Goal: Task Accomplishment & Management: Complete application form

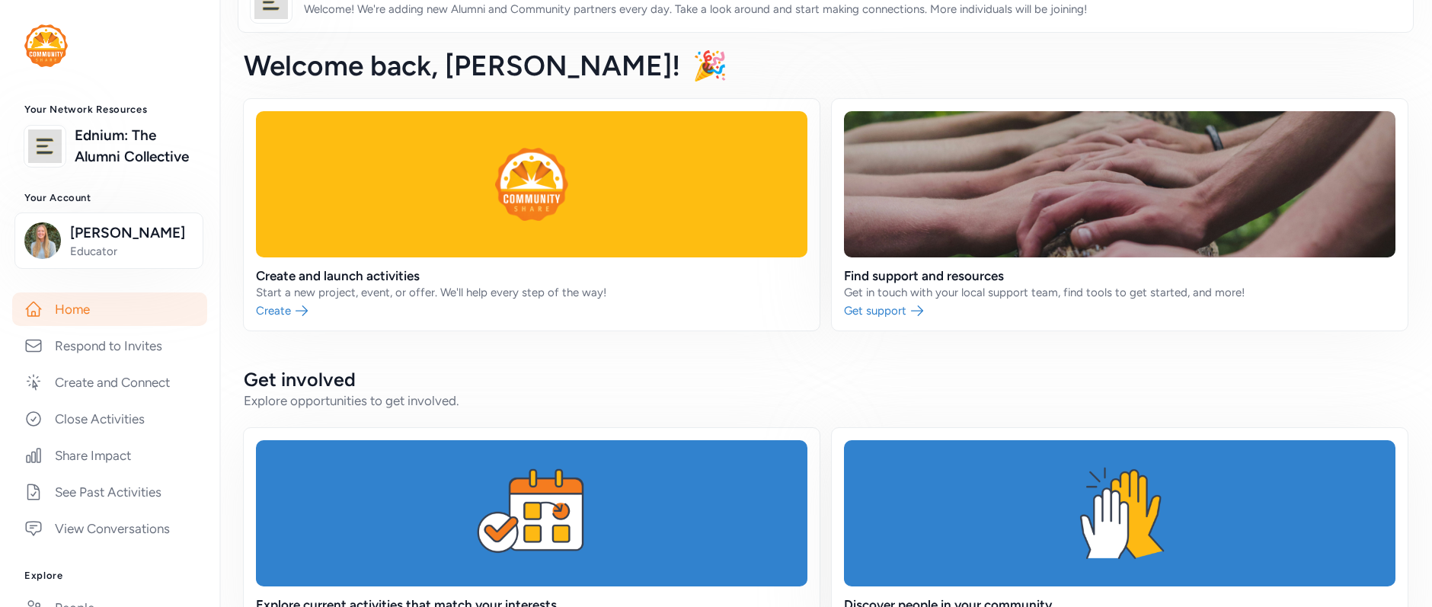
scroll to position [43, 0]
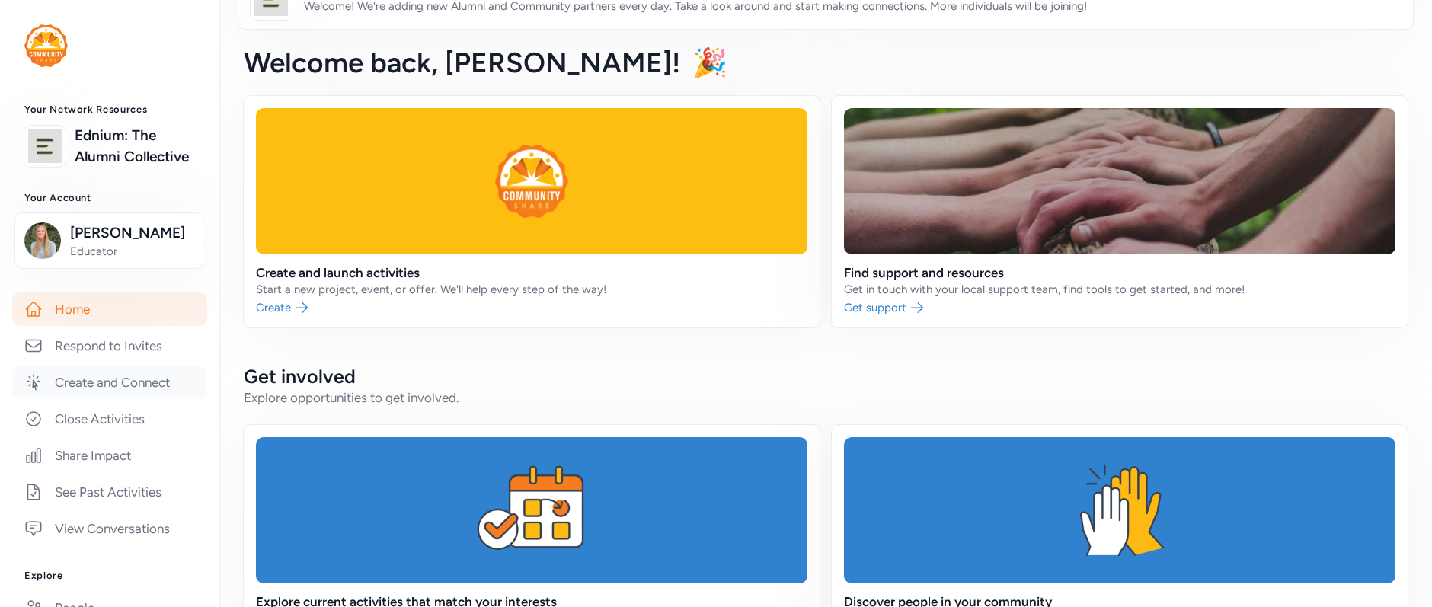
click at [107, 399] on link "Create and Connect" at bounding box center [109, 383] width 195 height 34
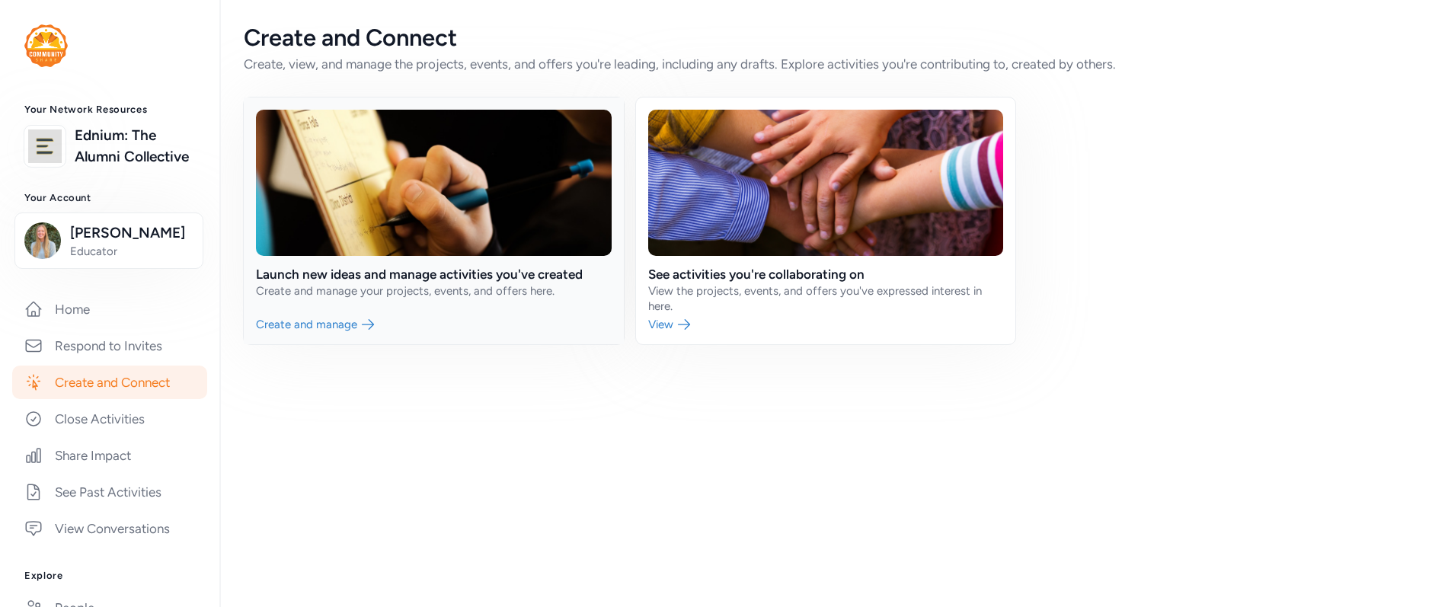
click at [289, 322] on link at bounding box center [434, 220] width 380 height 247
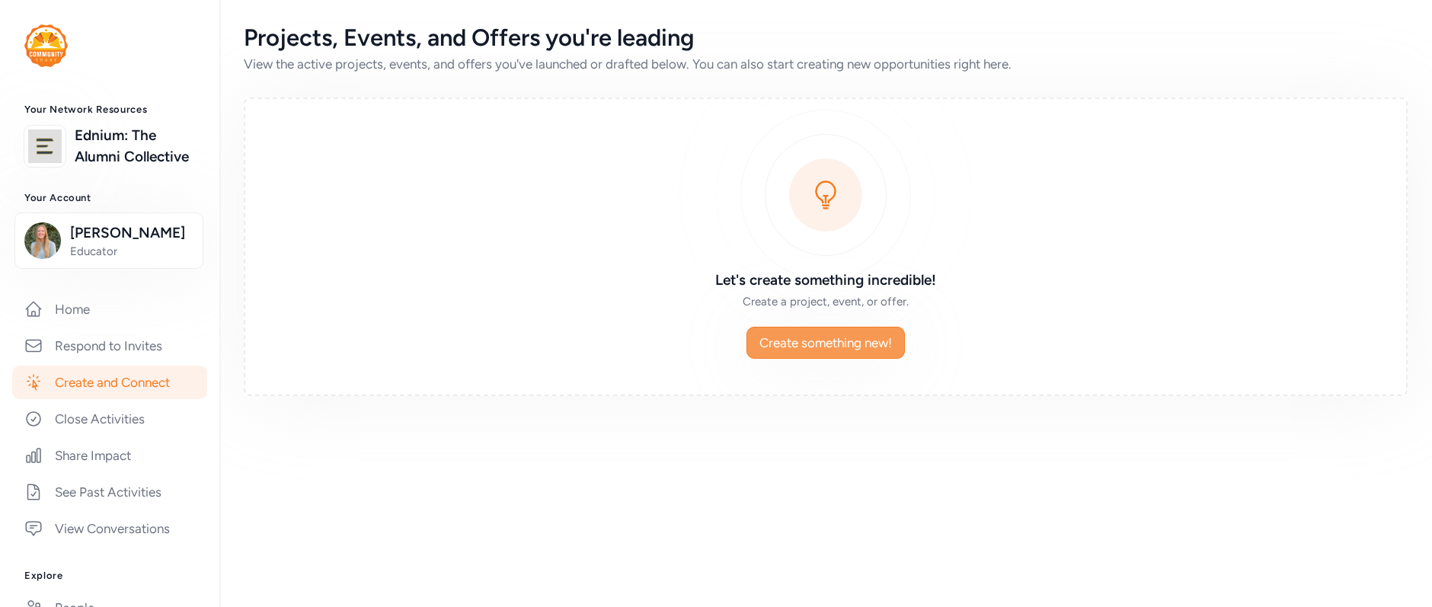
click at [768, 339] on span "Create something new!" at bounding box center [825, 343] width 133 height 18
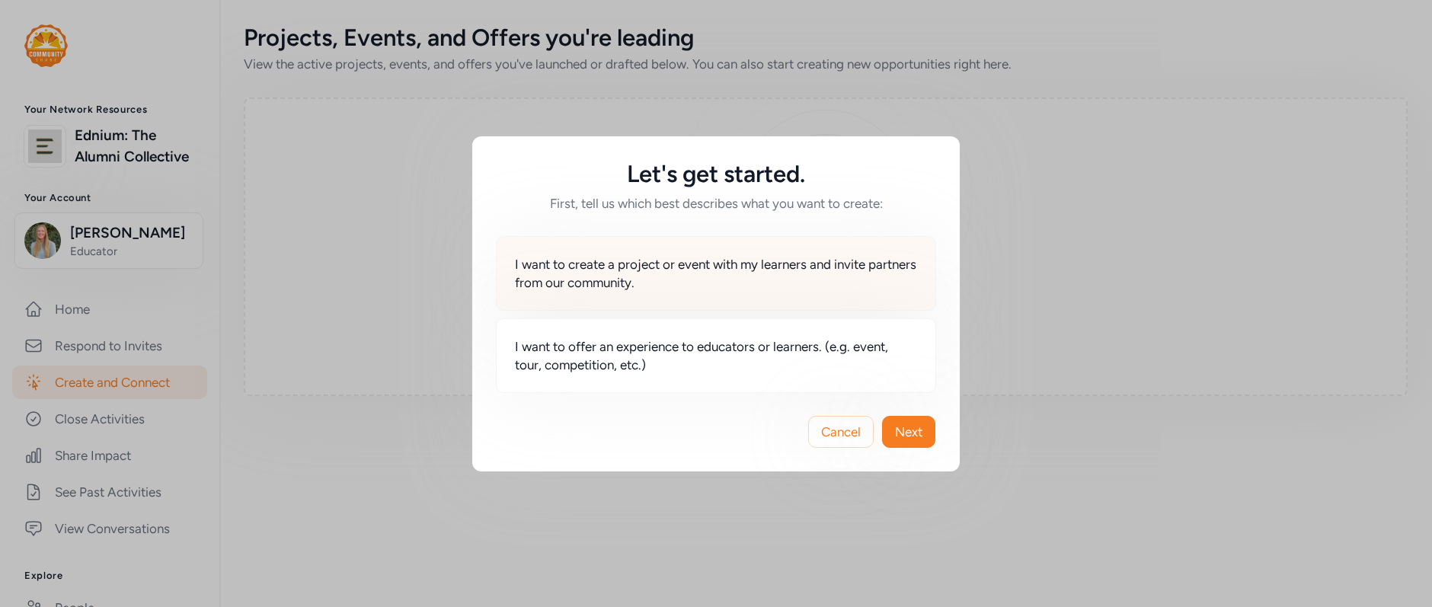
click at [595, 272] on span "I want to create a project or event with my learners and invite partners from o…" at bounding box center [716, 273] width 402 height 37
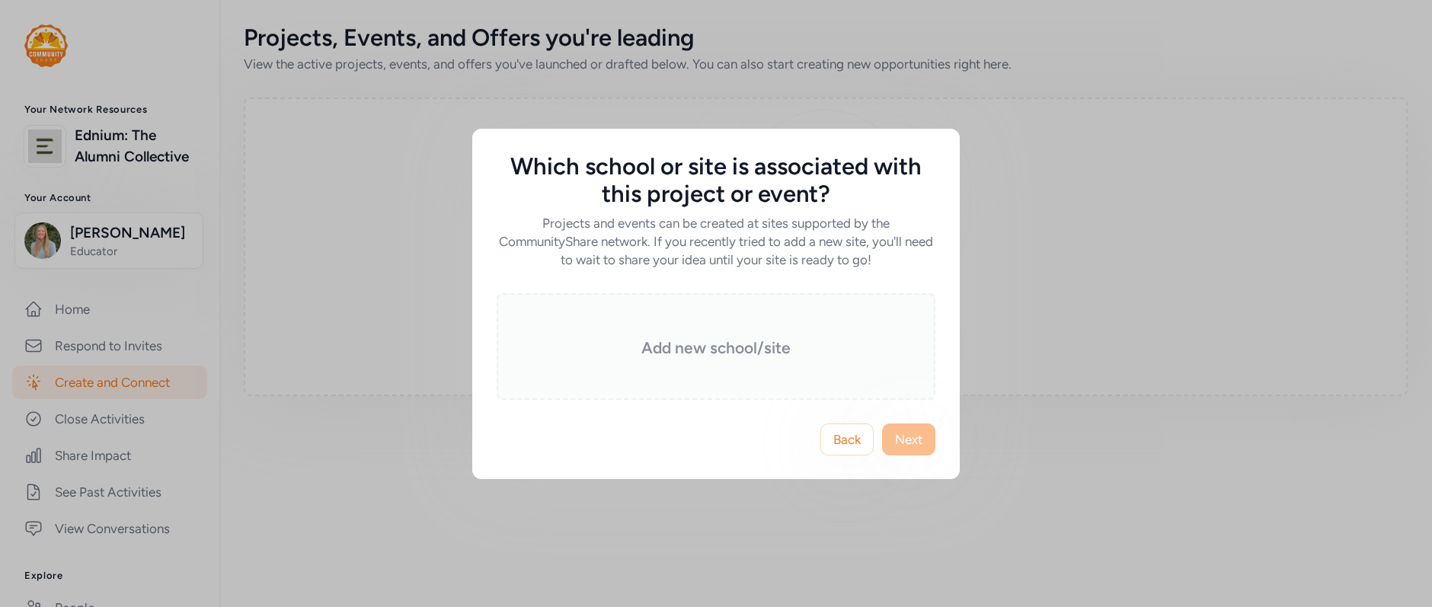
click at [646, 359] on div "Add new school/site" at bounding box center [716, 346] width 439 height 107
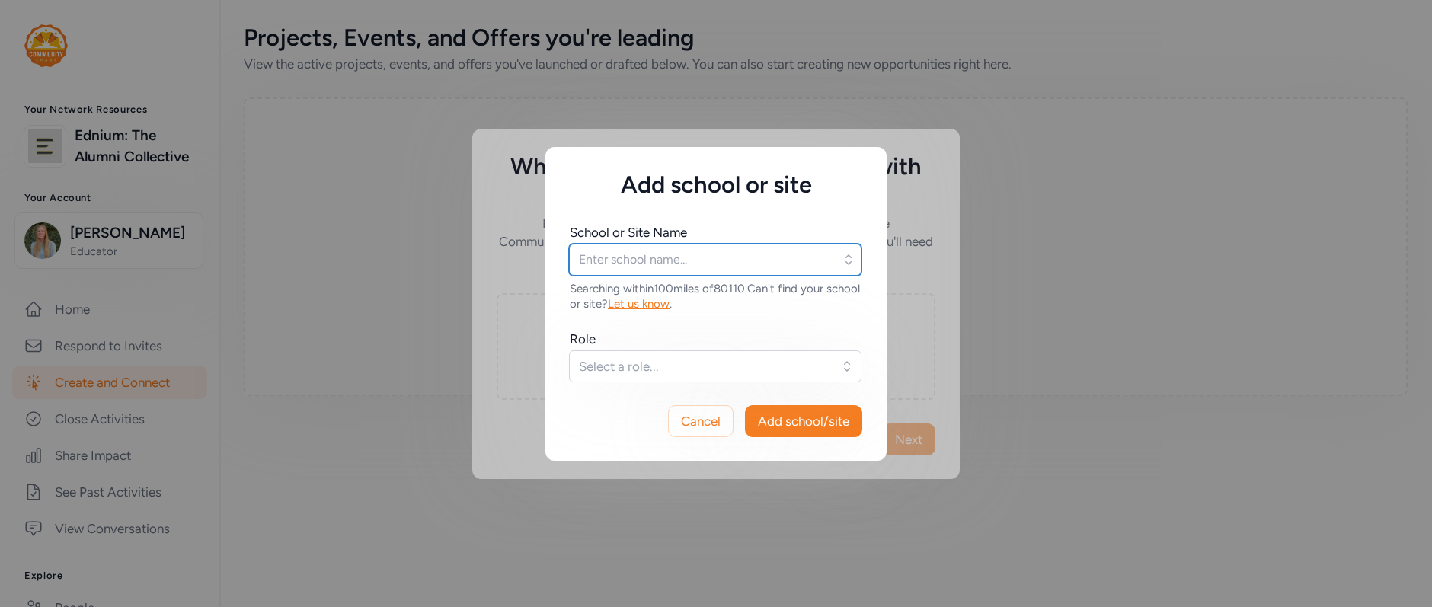
click at [582, 259] on input "text" at bounding box center [715, 260] width 292 height 32
type input "access"
click at [681, 271] on input "access" at bounding box center [715, 260] width 292 height 32
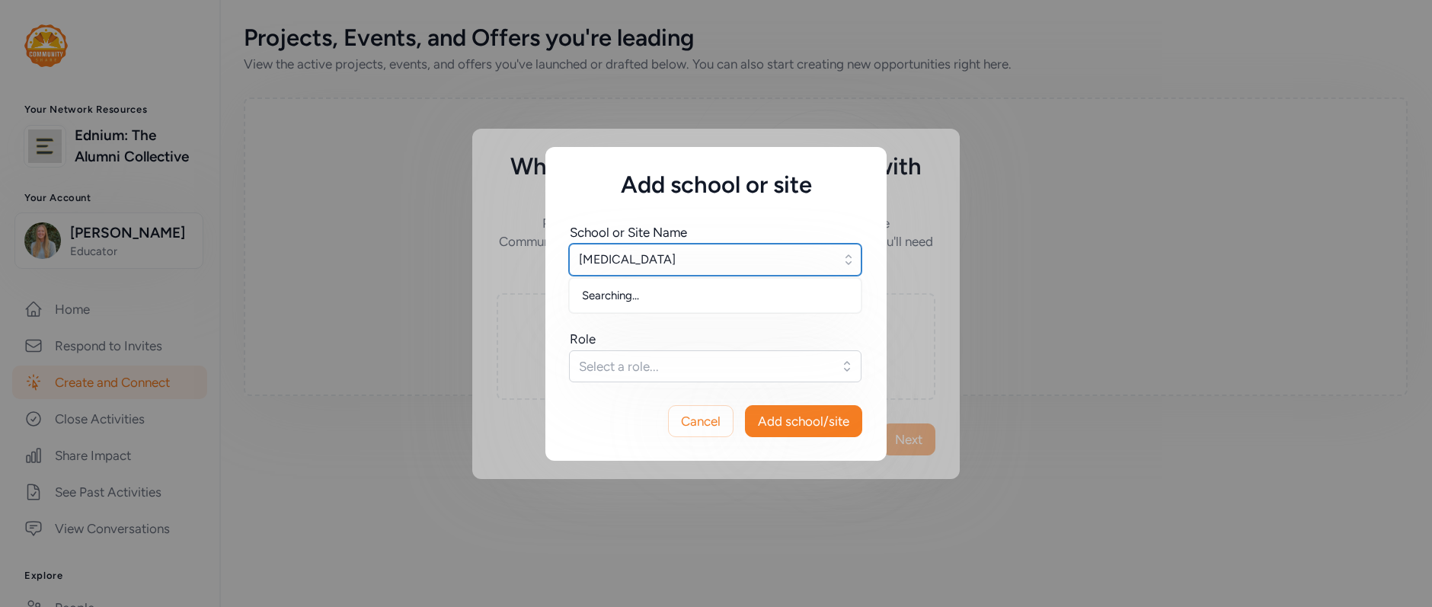
type input "ball"
click at [618, 253] on input "ball" at bounding box center [715, 260] width 292 height 32
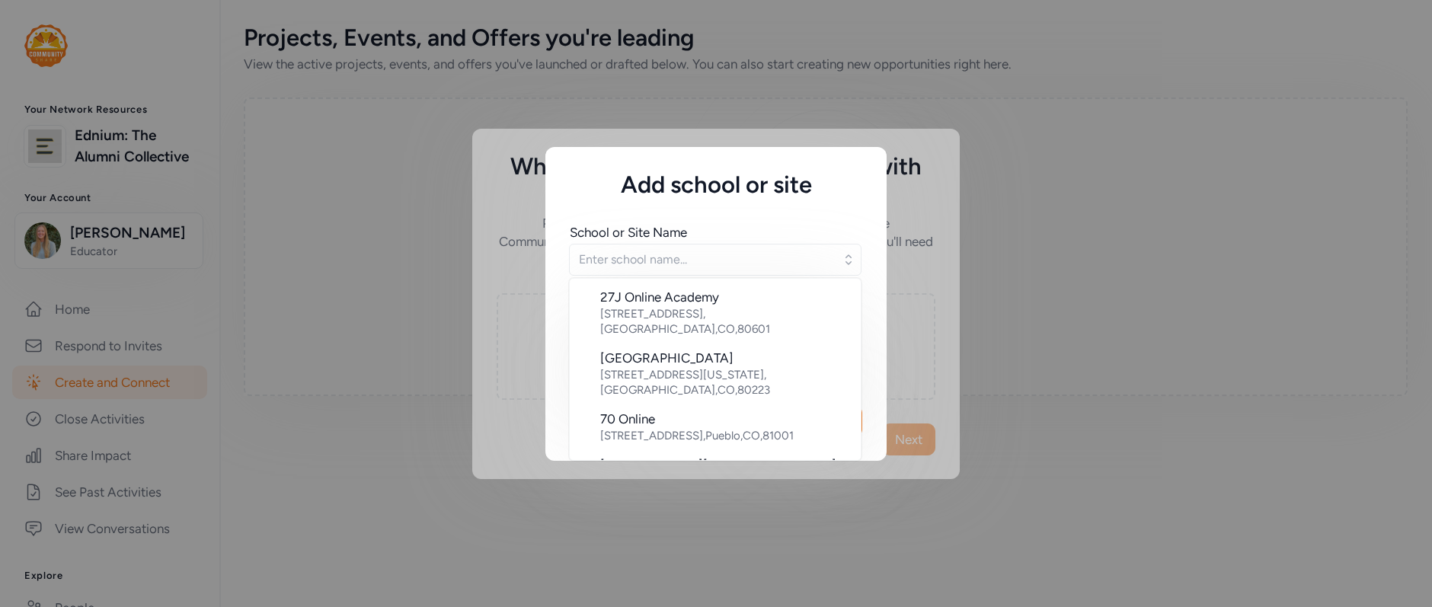
click at [554, 290] on div "School or Site Name 27J Online Academy 89 N 6th Avenue , Brighton , CO , 80601 …" at bounding box center [715, 290] width 341 height 183
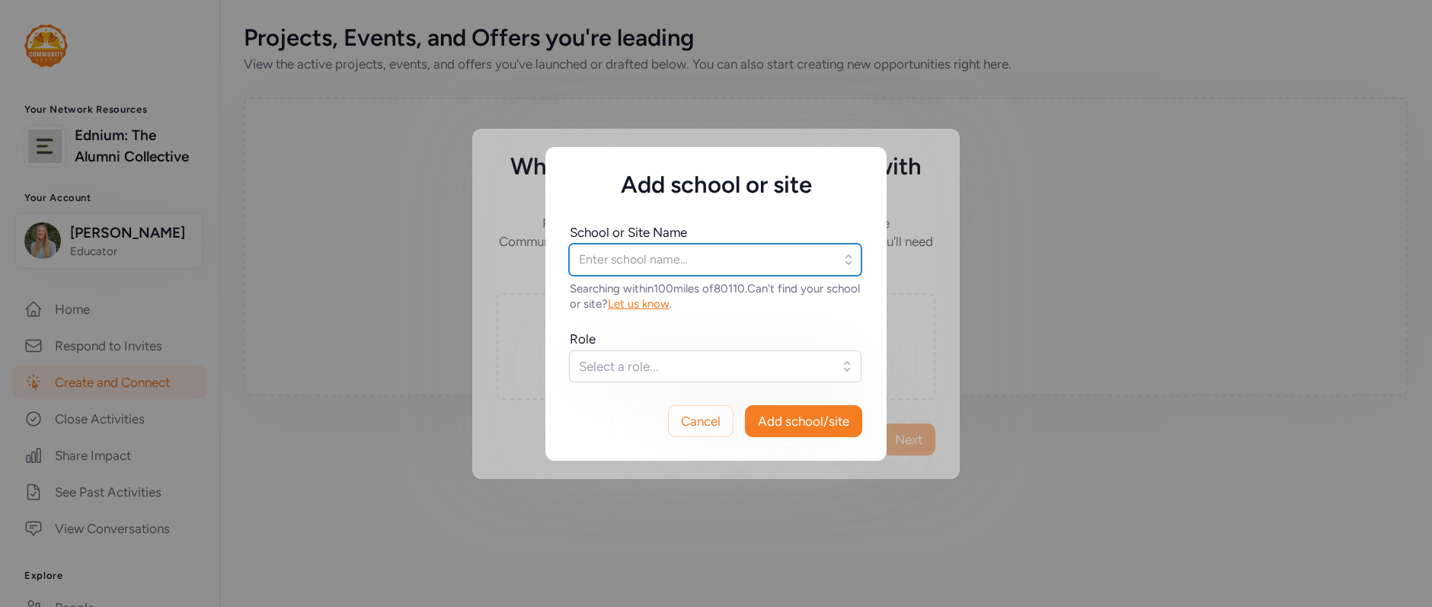
click at [634, 257] on input "text" at bounding box center [715, 260] width 292 height 32
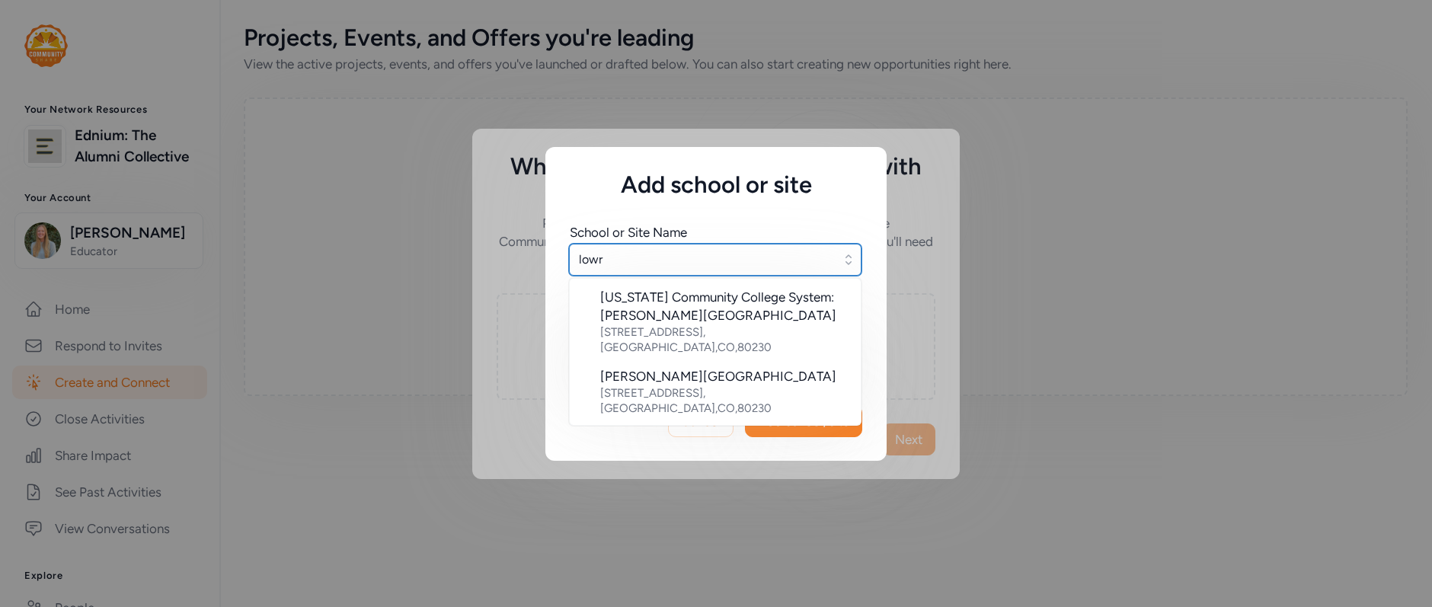
click at [641, 258] on input "lowr" at bounding box center [715, 260] width 292 height 32
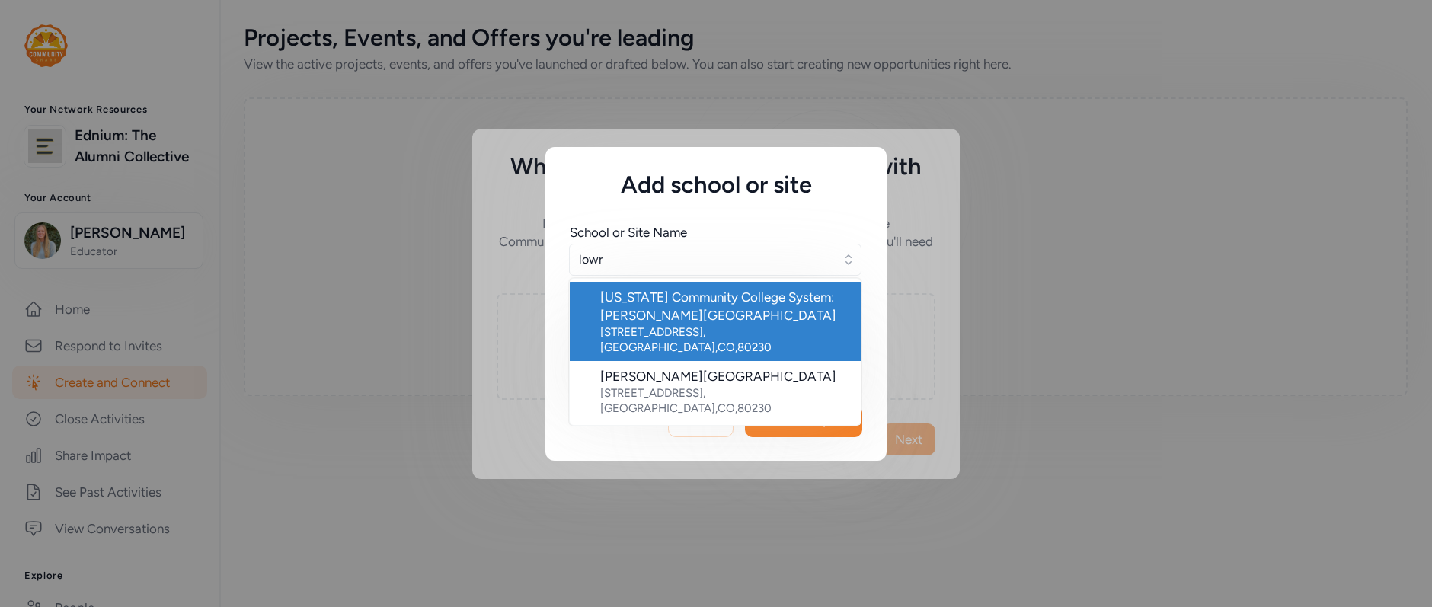
click at [674, 308] on div "[US_STATE] Community College System: [PERSON_NAME][GEOGRAPHIC_DATA]" at bounding box center [724, 306] width 248 height 37
type input "[US_STATE] Community College System: [PERSON_NAME][GEOGRAPHIC_DATA]"
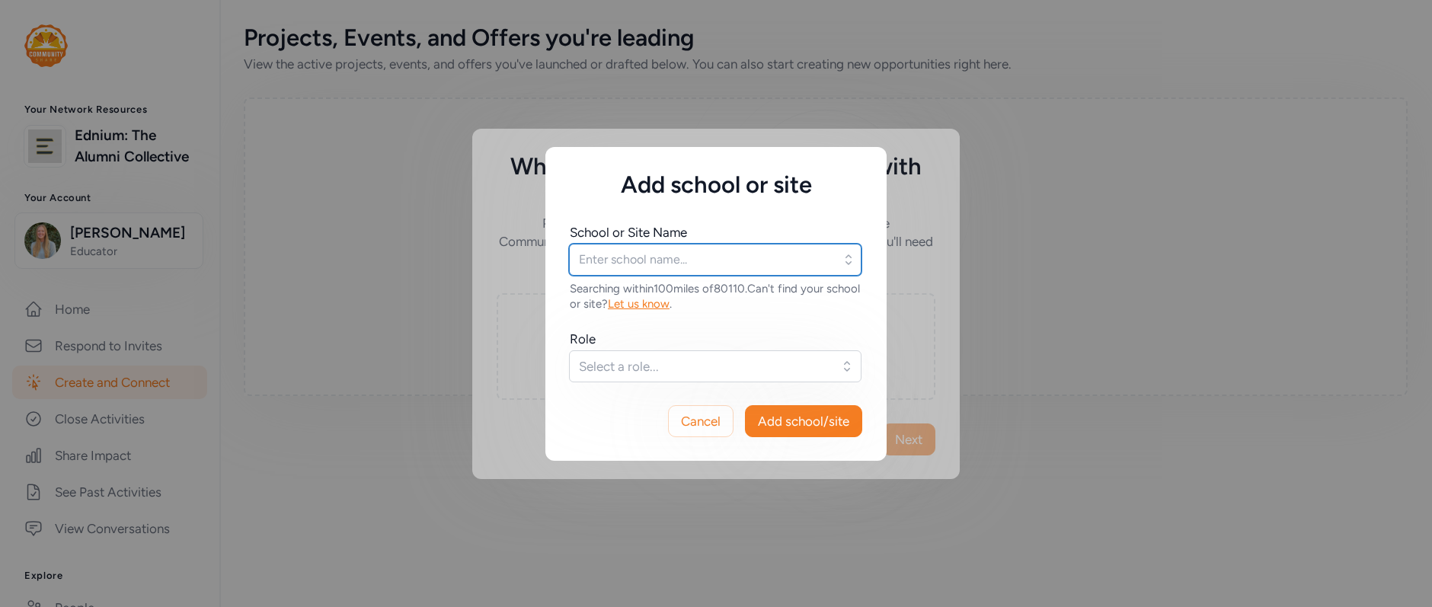
type input "[US_STATE] Community College System: [PERSON_NAME][GEOGRAPHIC_DATA]"
click at [674, 357] on span "Select a role..." at bounding box center [704, 366] width 251 height 18
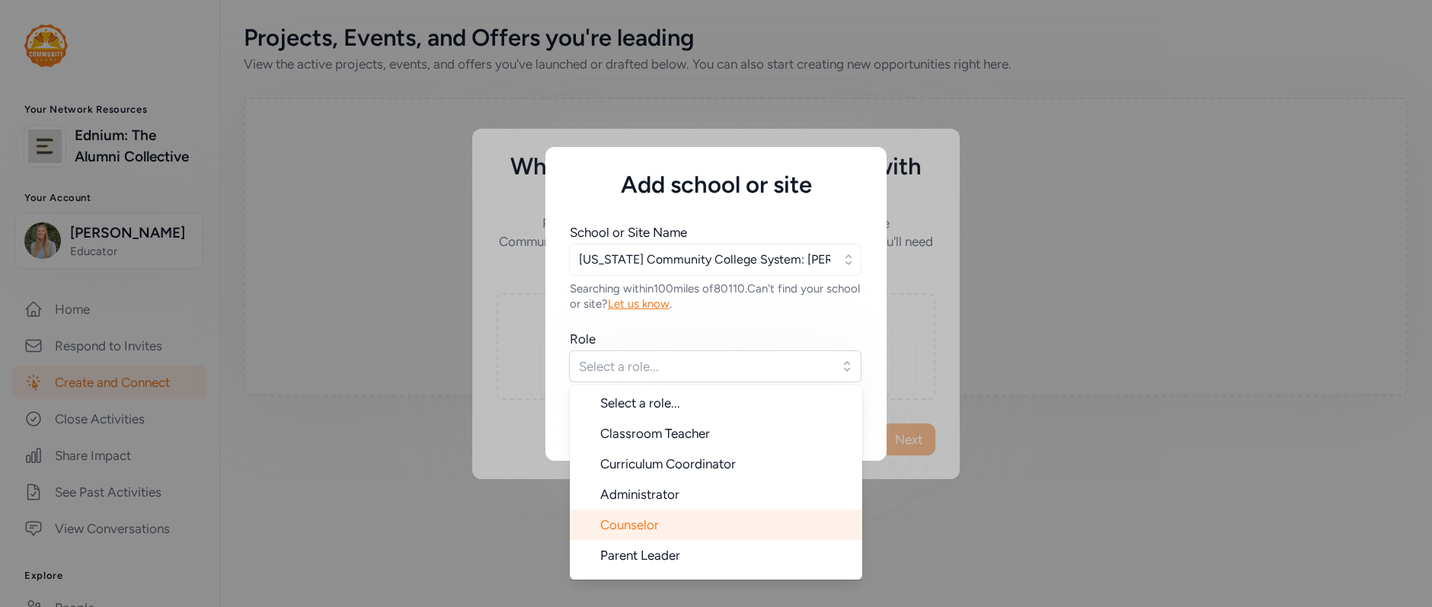
click at [638, 529] on span "Counselor" at bounding box center [629, 524] width 59 height 15
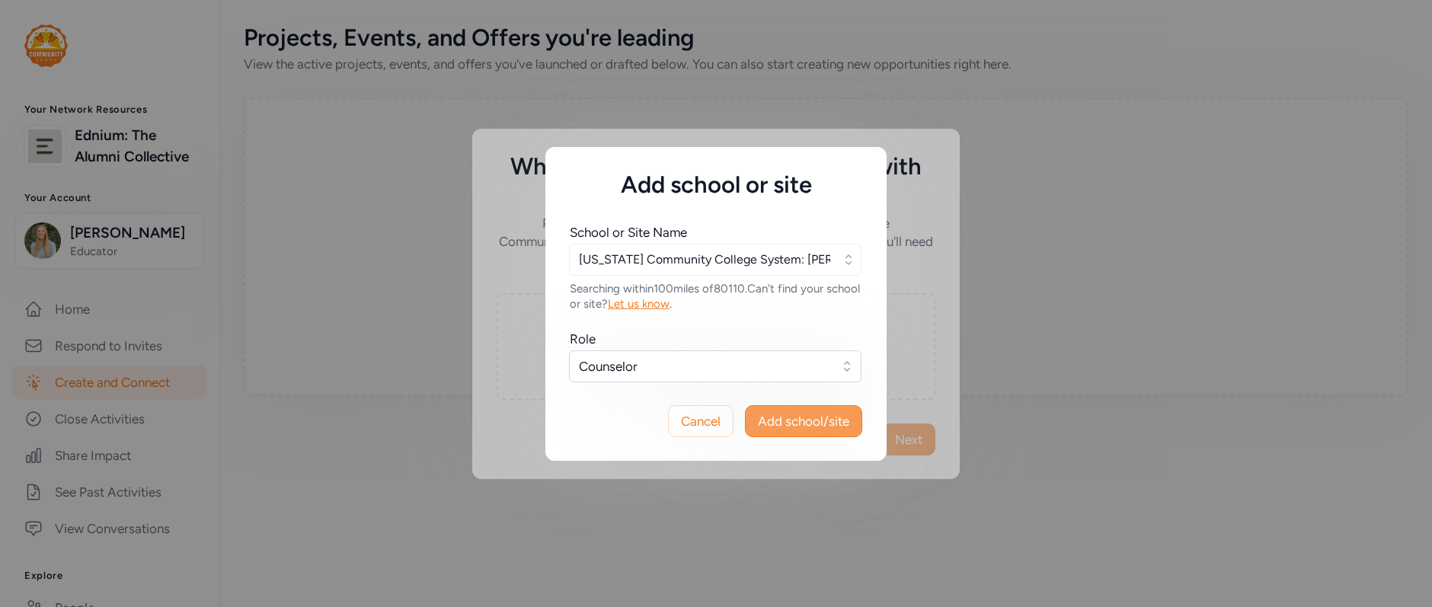
click at [816, 418] on span "Add school/site" at bounding box center [803, 421] width 91 height 18
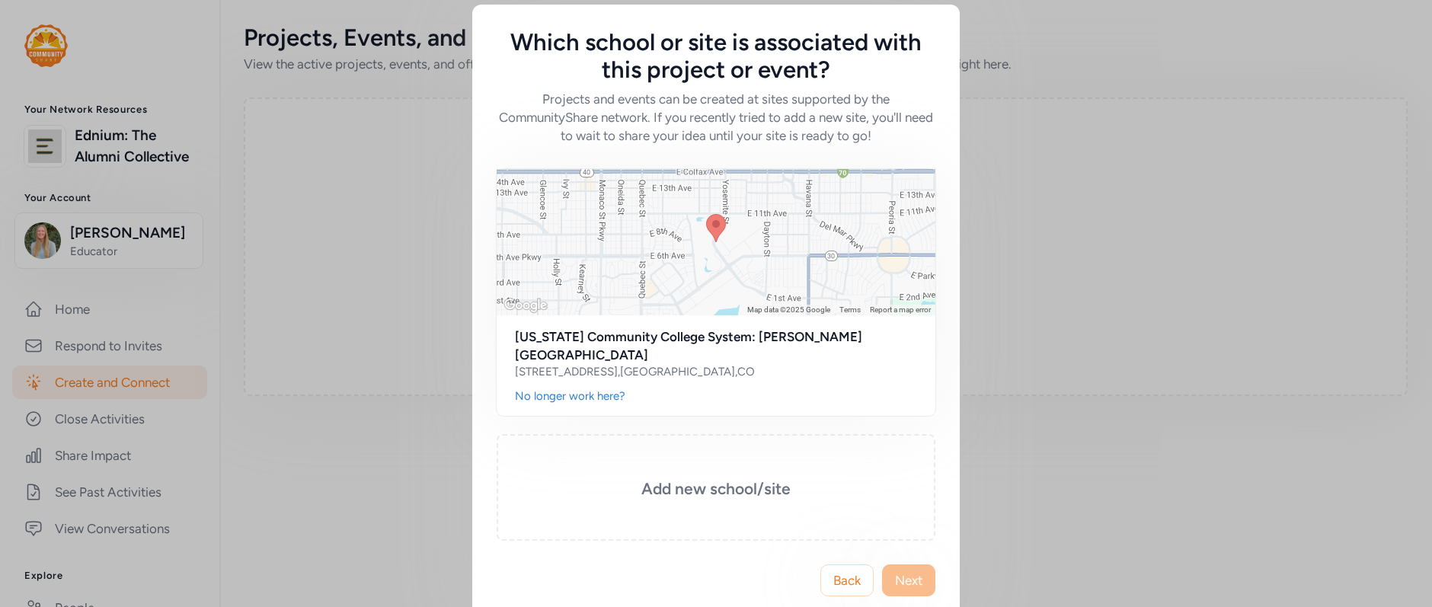
scroll to position [14, 0]
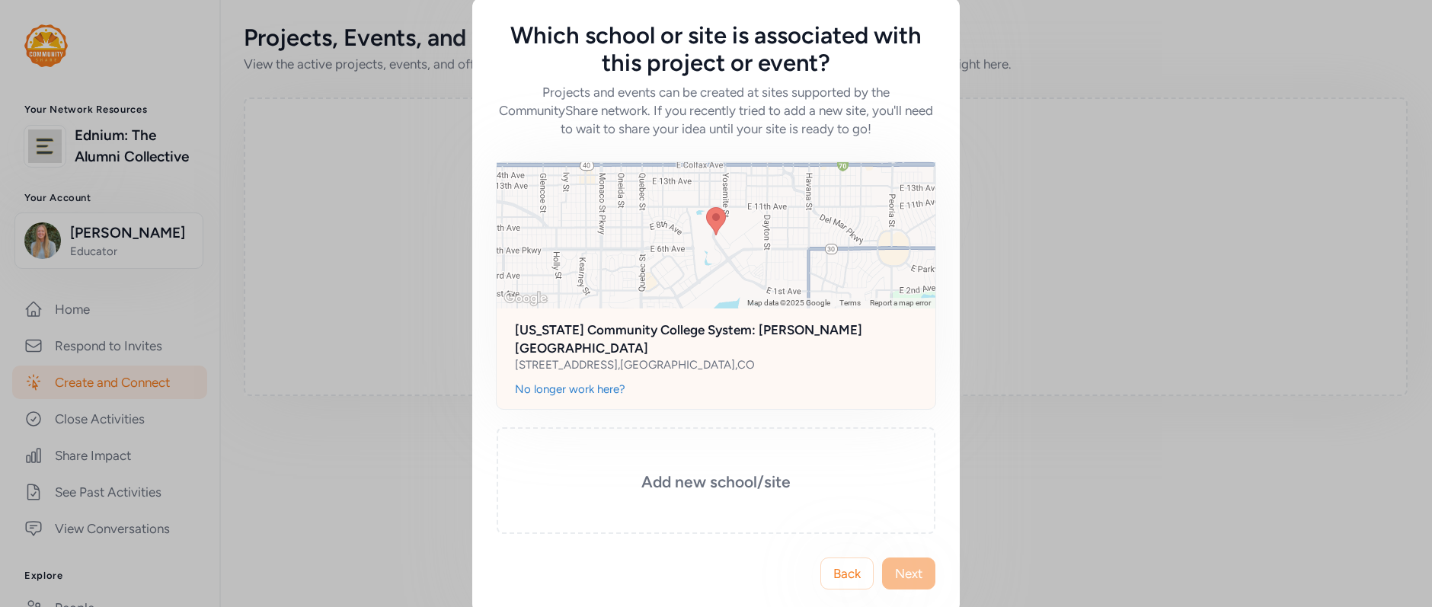
click at [678, 257] on div at bounding box center [716, 235] width 439 height 146
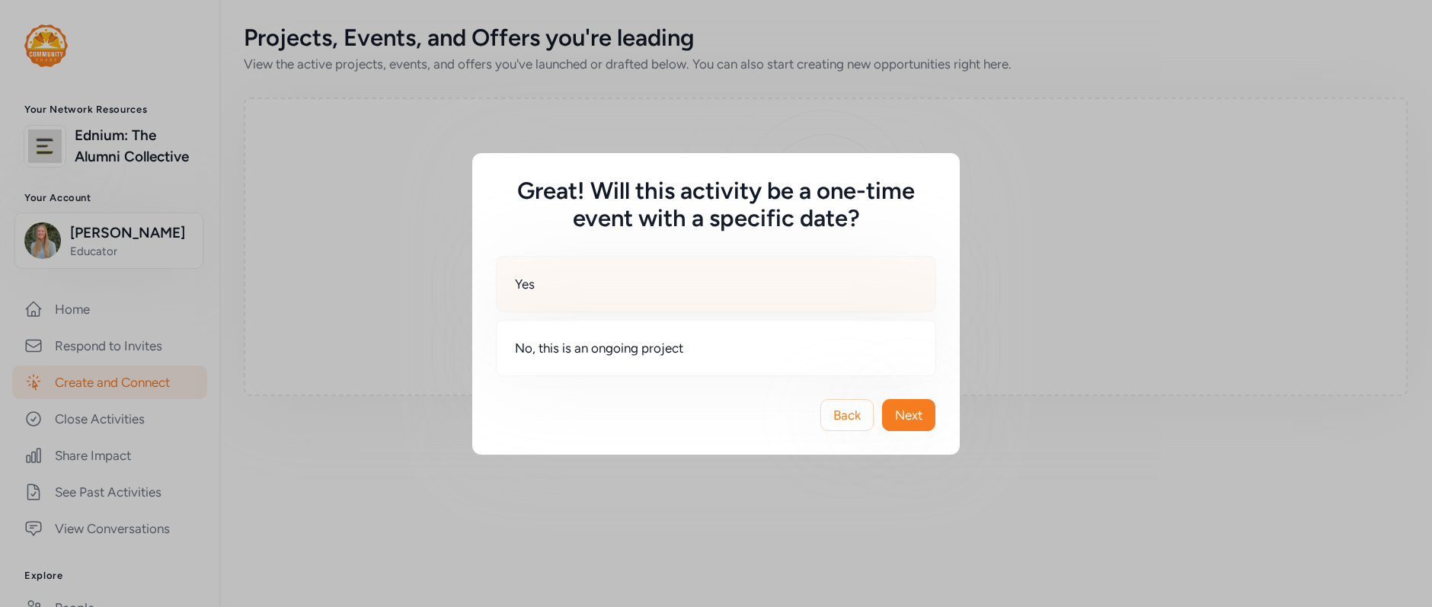
click at [623, 285] on div "Yes" at bounding box center [716, 284] width 440 height 56
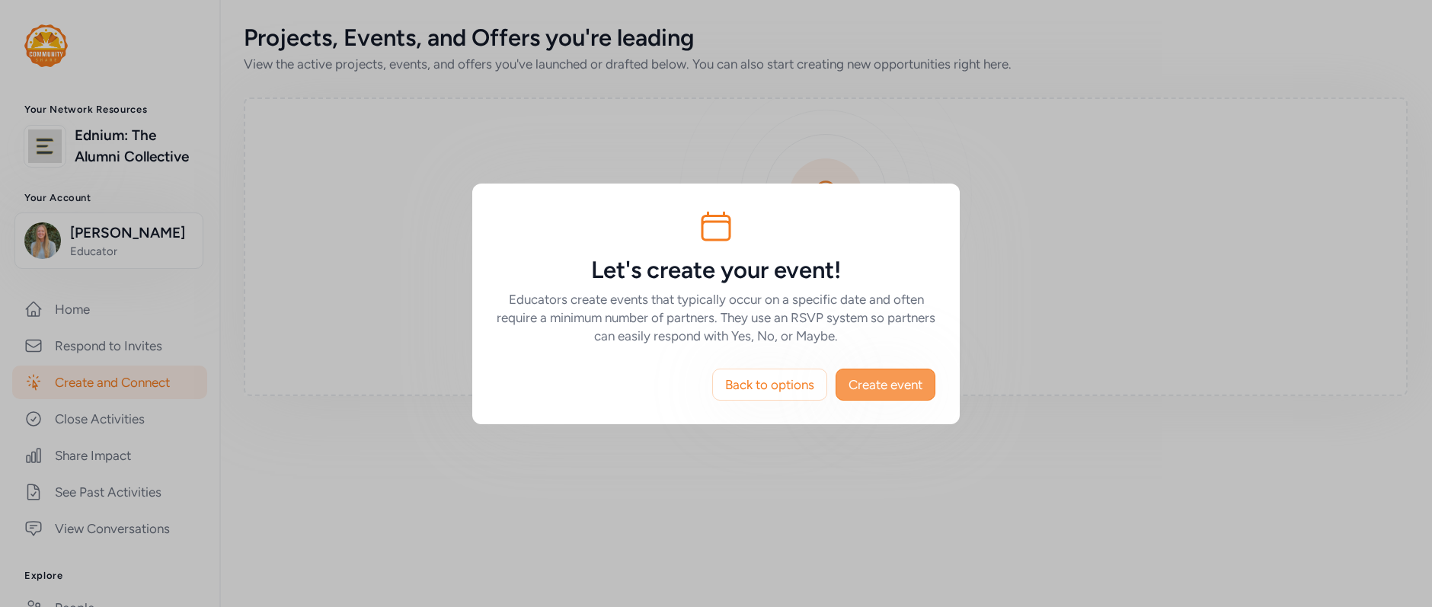
click at [864, 382] on span "Create event" at bounding box center [885, 384] width 74 height 18
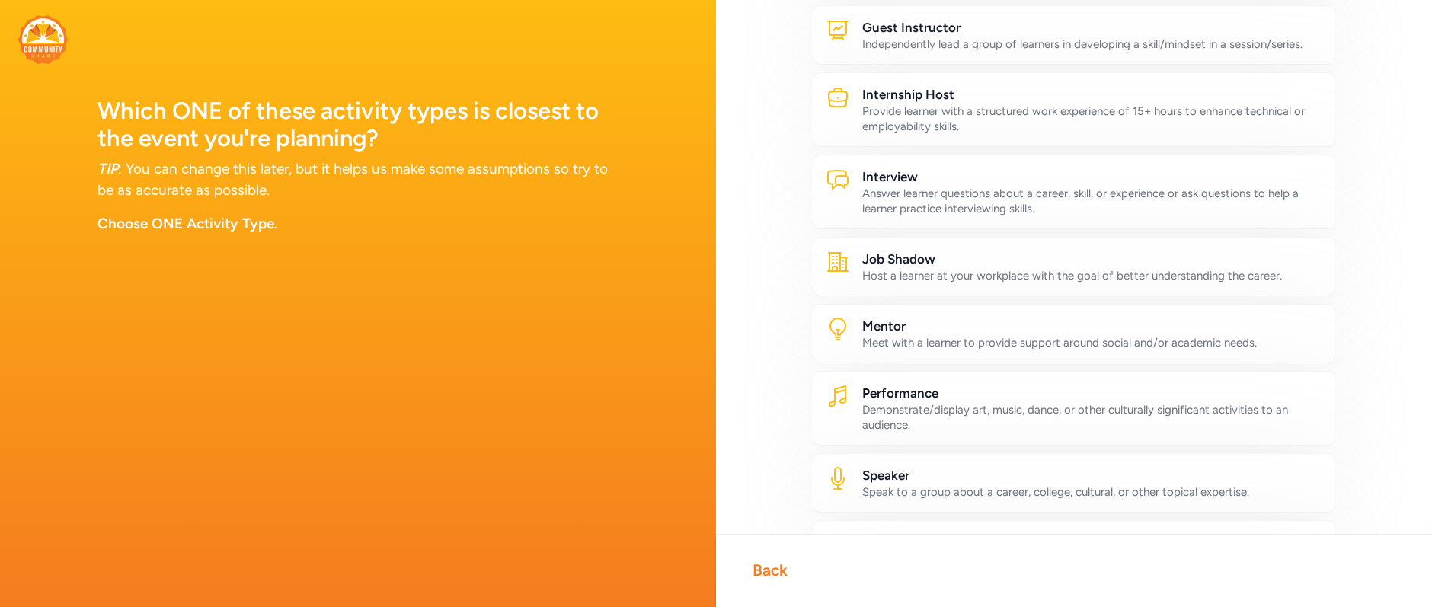
scroll to position [476, 0]
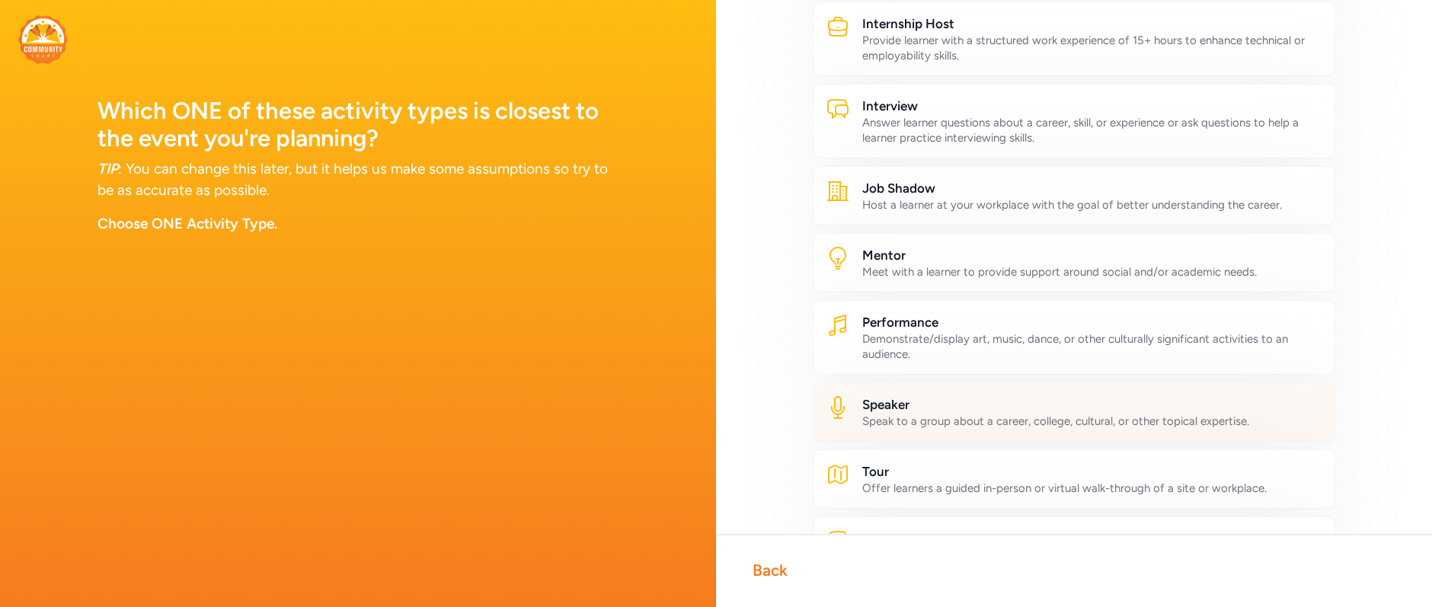
click at [931, 407] on h2 "Speaker" at bounding box center [1092, 404] width 460 height 18
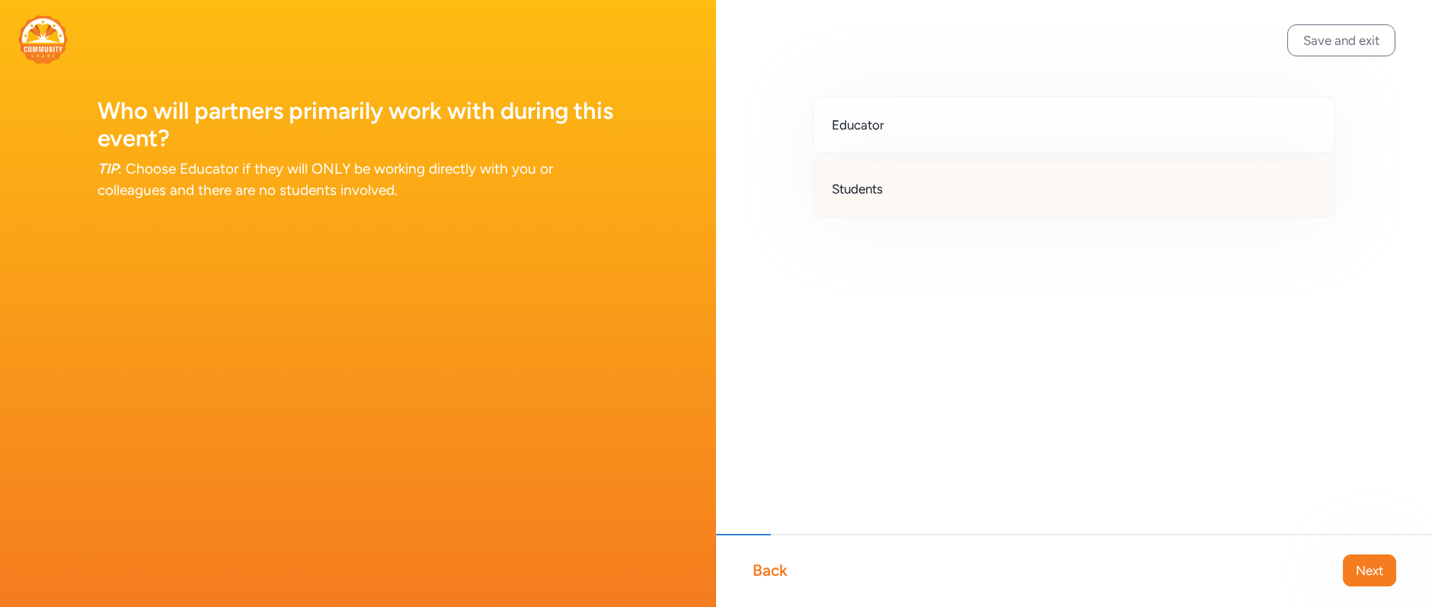
click at [863, 188] on span "Students" at bounding box center [857, 189] width 51 height 18
click at [1352, 560] on button "Next" at bounding box center [1369, 570] width 53 height 32
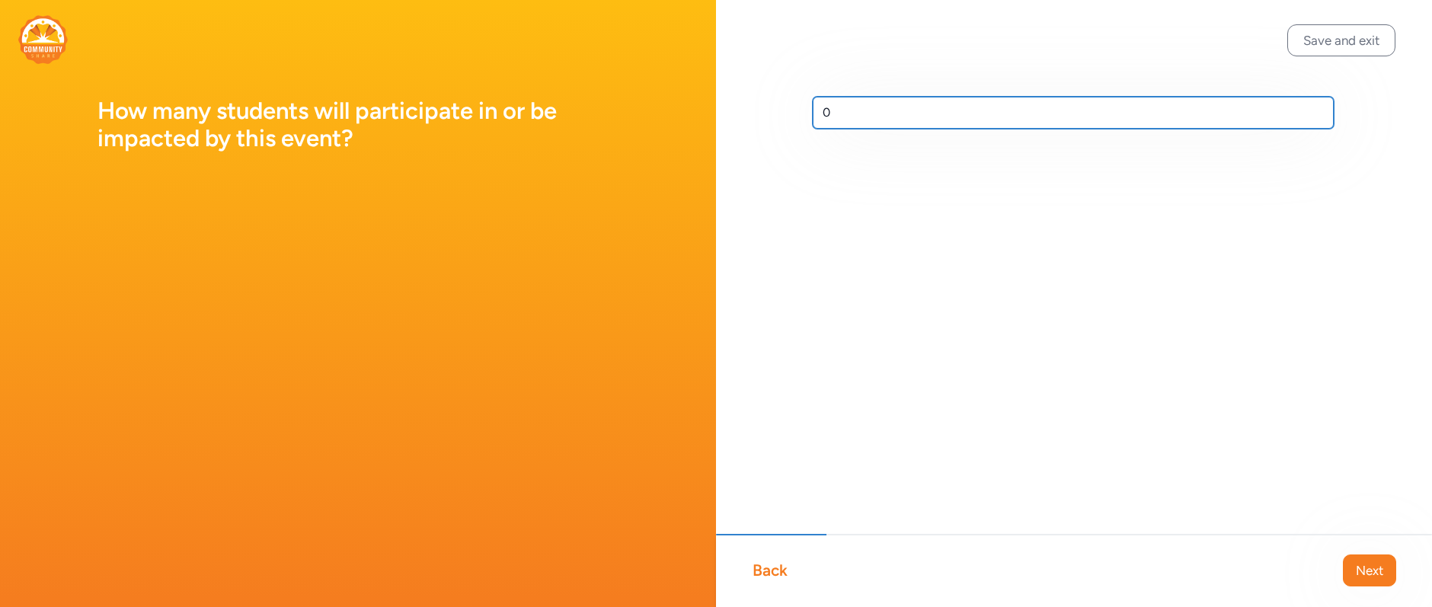
click at [845, 111] on input "0" at bounding box center [1073, 113] width 521 height 32
type input "75"
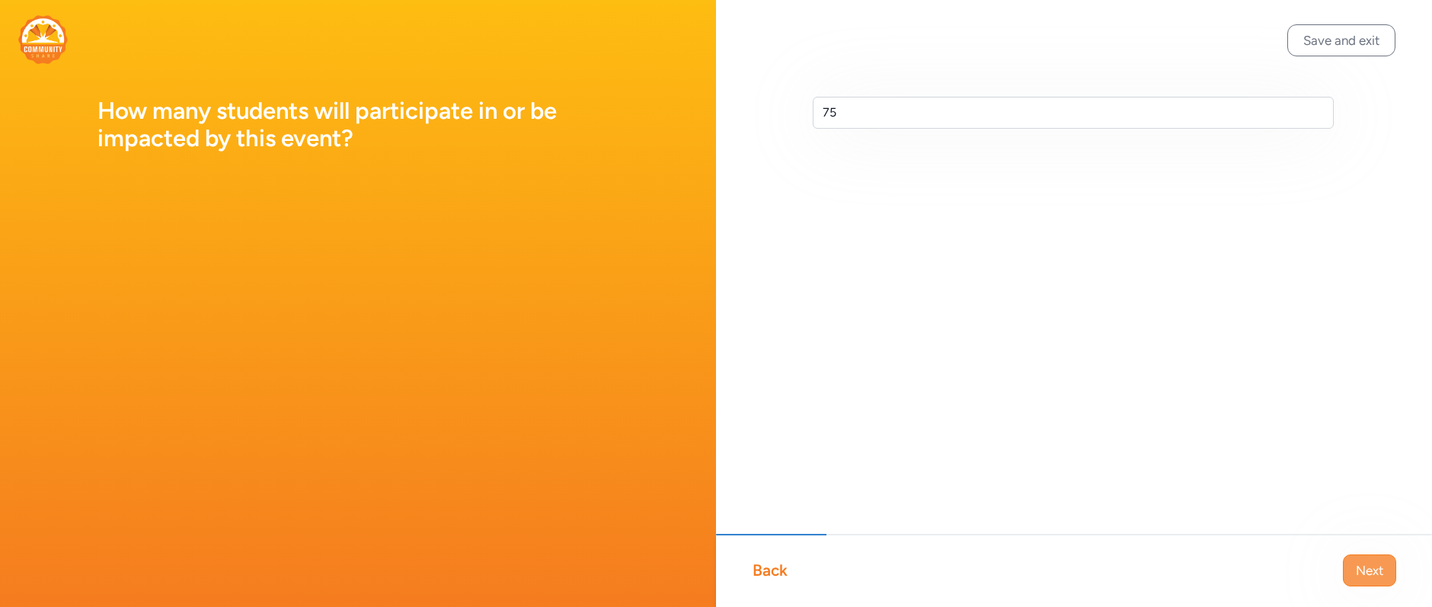
click at [1352, 580] on button "Next" at bounding box center [1369, 570] width 53 height 32
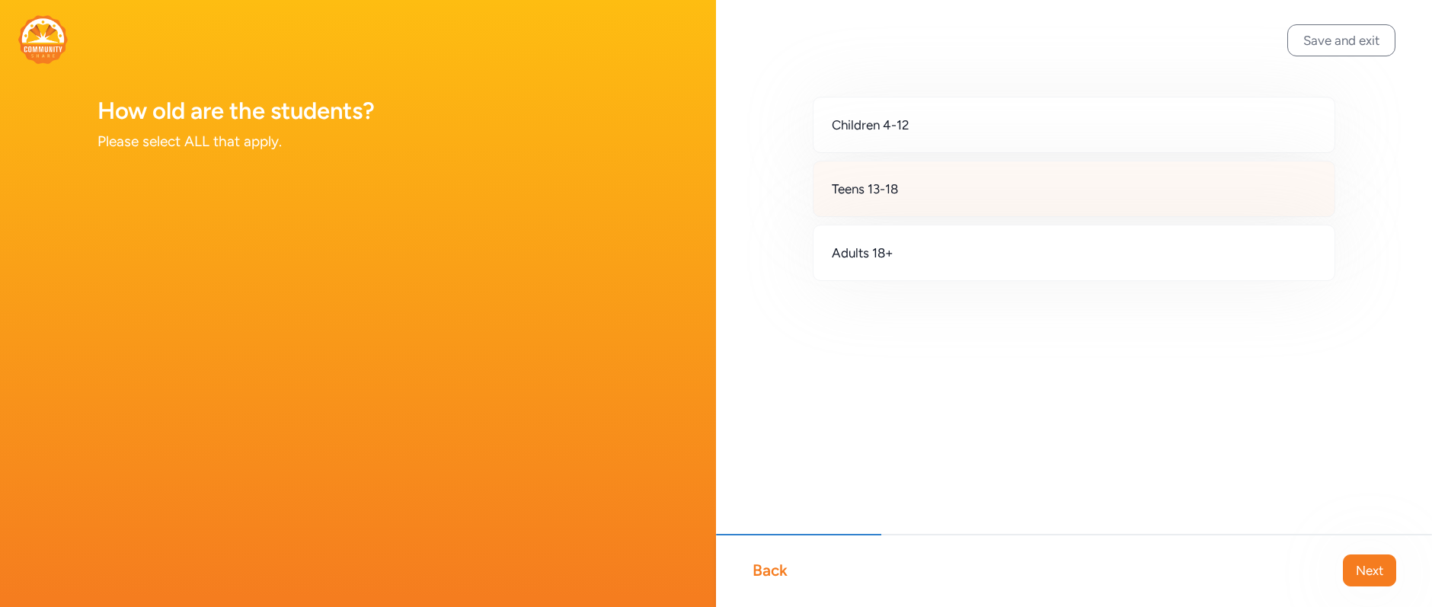
click at [915, 190] on div "Teens 13-18" at bounding box center [1074, 189] width 522 height 56
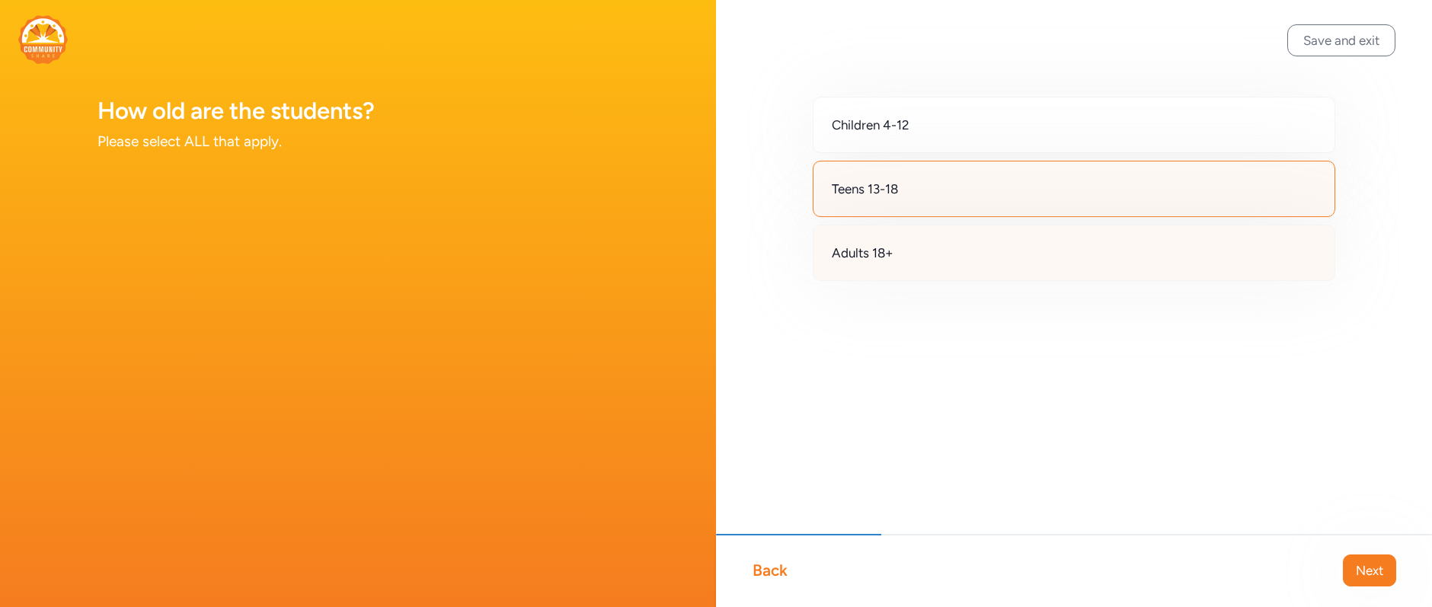
click at [900, 243] on div "Adults 18+" at bounding box center [1074, 253] width 522 height 56
click at [1352, 573] on div "Back Next" at bounding box center [1074, 570] width 716 height 73
click at [1352, 572] on button "Next" at bounding box center [1369, 570] width 53 height 32
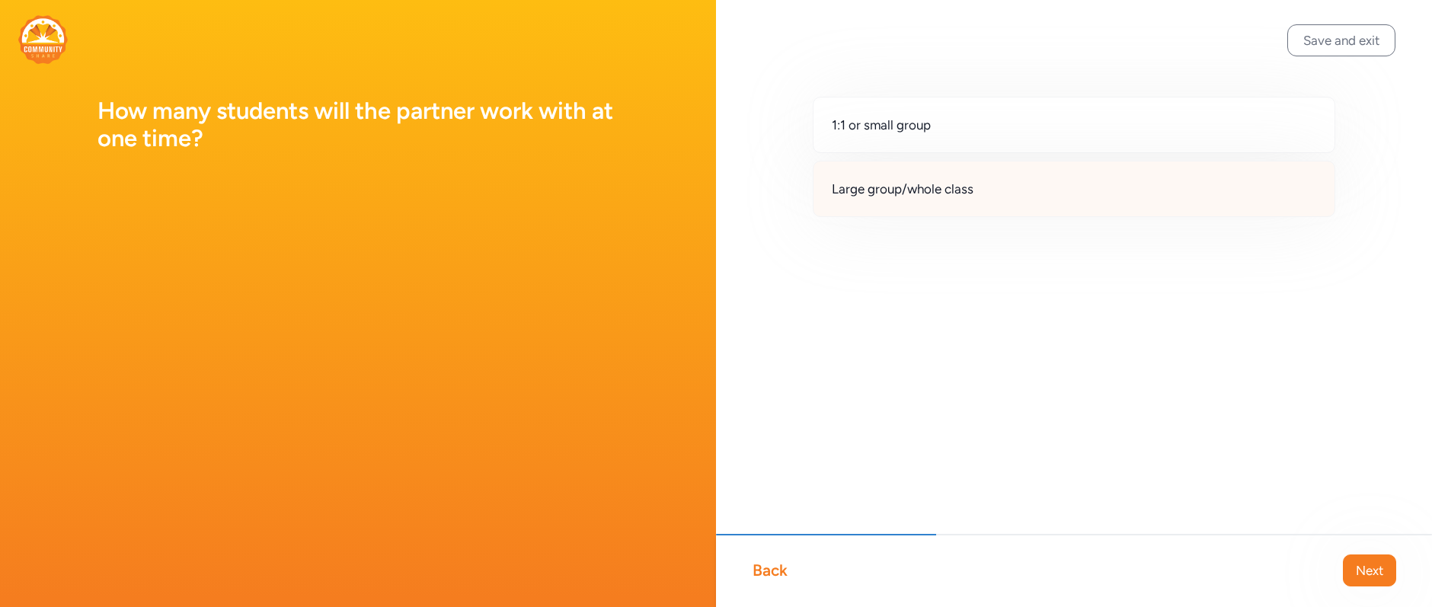
click at [939, 189] on span "Large group/whole class" at bounding box center [903, 189] width 142 height 18
click at [1352, 573] on button "Next" at bounding box center [1369, 570] width 53 height 32
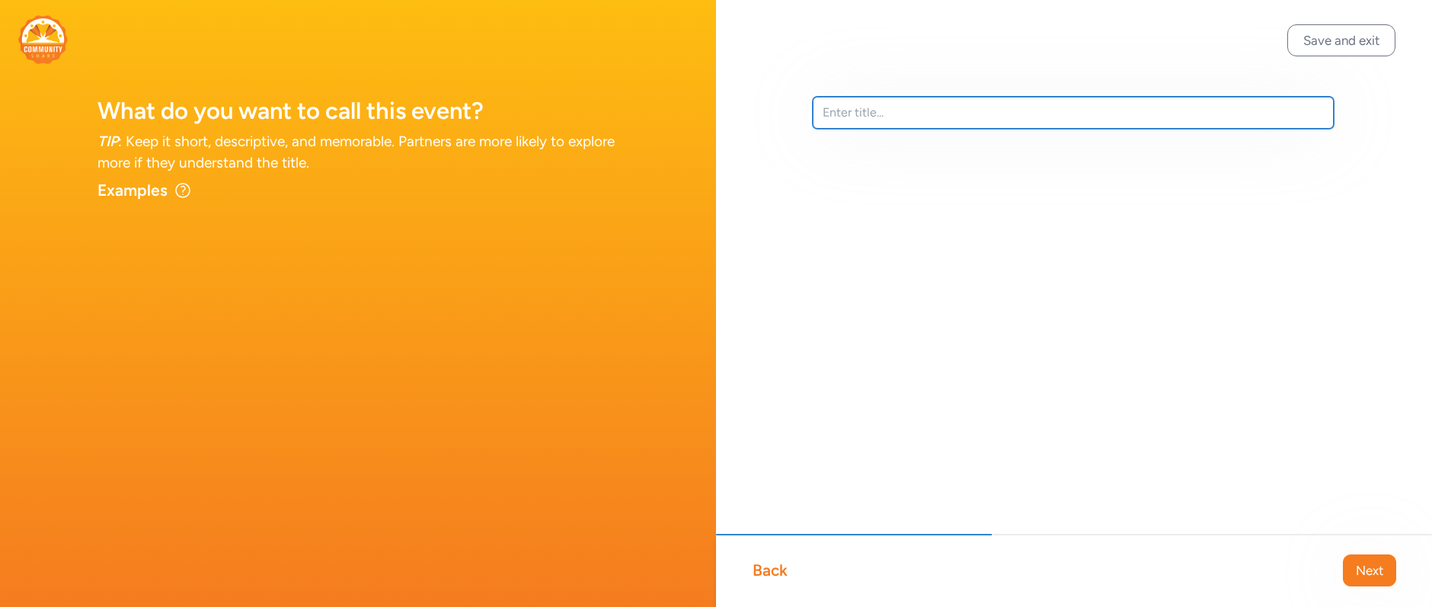
click at [863, 107] on input "text" at bounding box center [1073, 113] width 521 height 32
type input "Request for proposals for Winter Workshop"
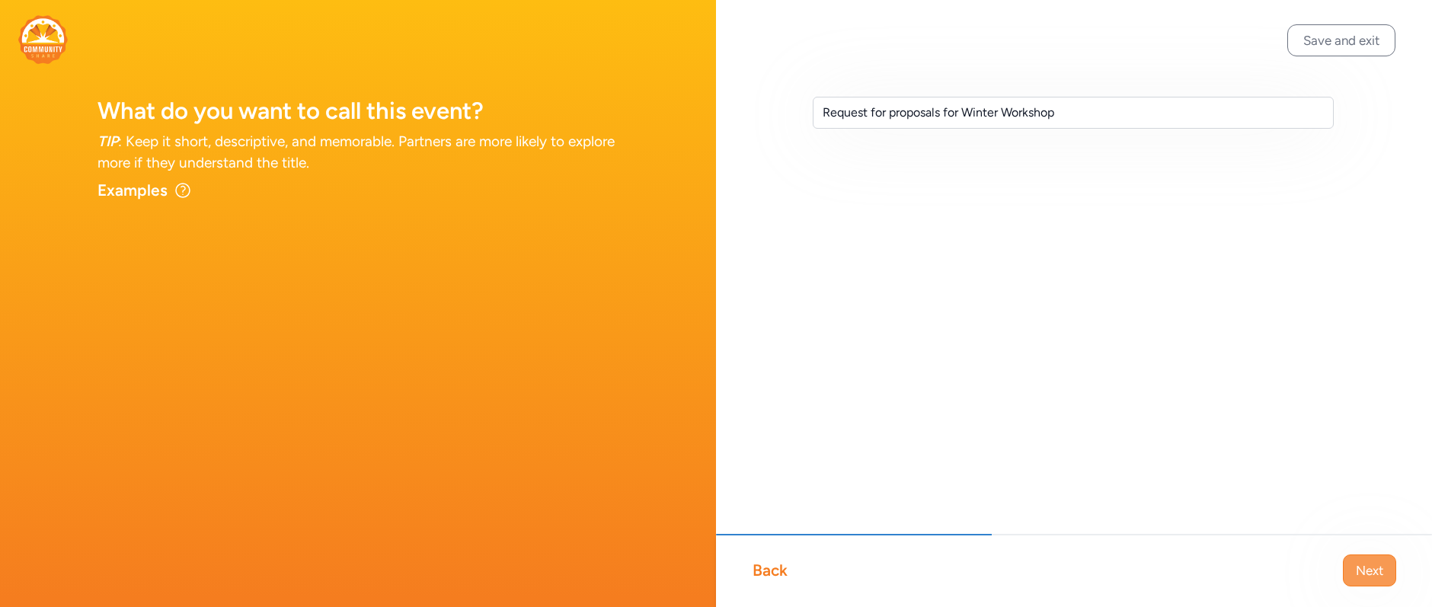
click at [1352, 576] on span "Next" at bounding box center [1369, 570] width 27 height 18
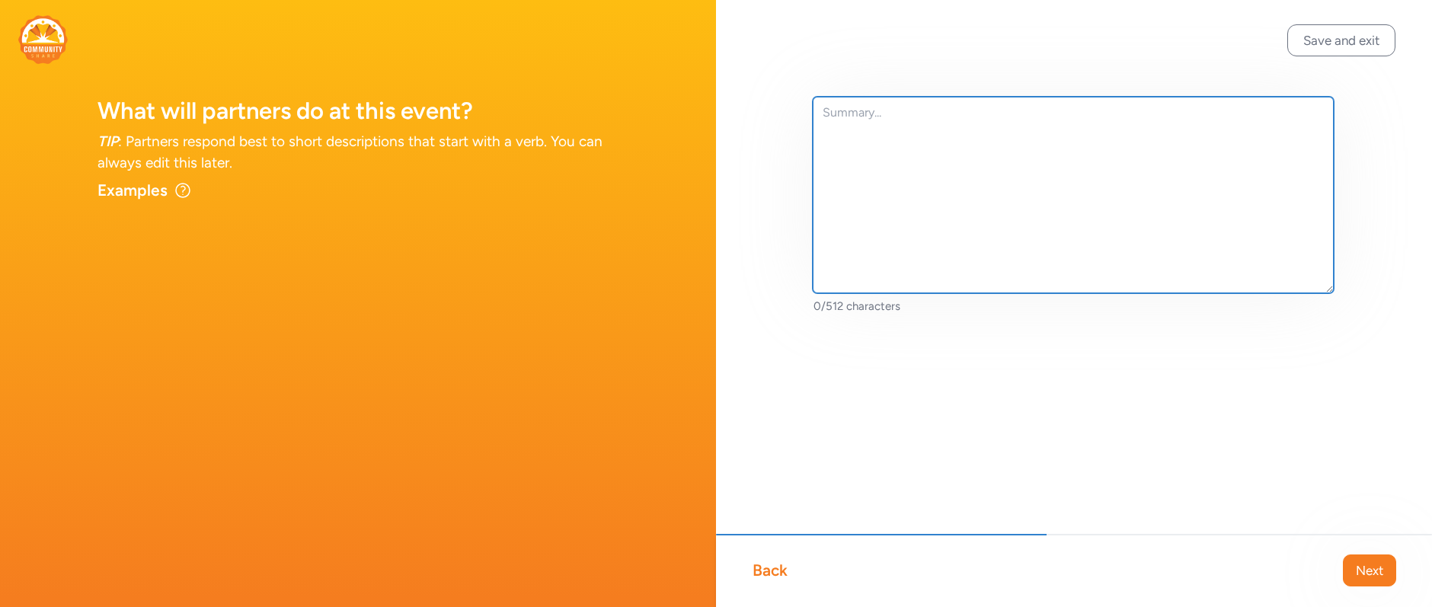
click at [904, 125] on textarea at bounding box center [1073, 195] width 521 height 196
paste textarea "We’re excited to announce that the call for proposals is open for Access Opport…"
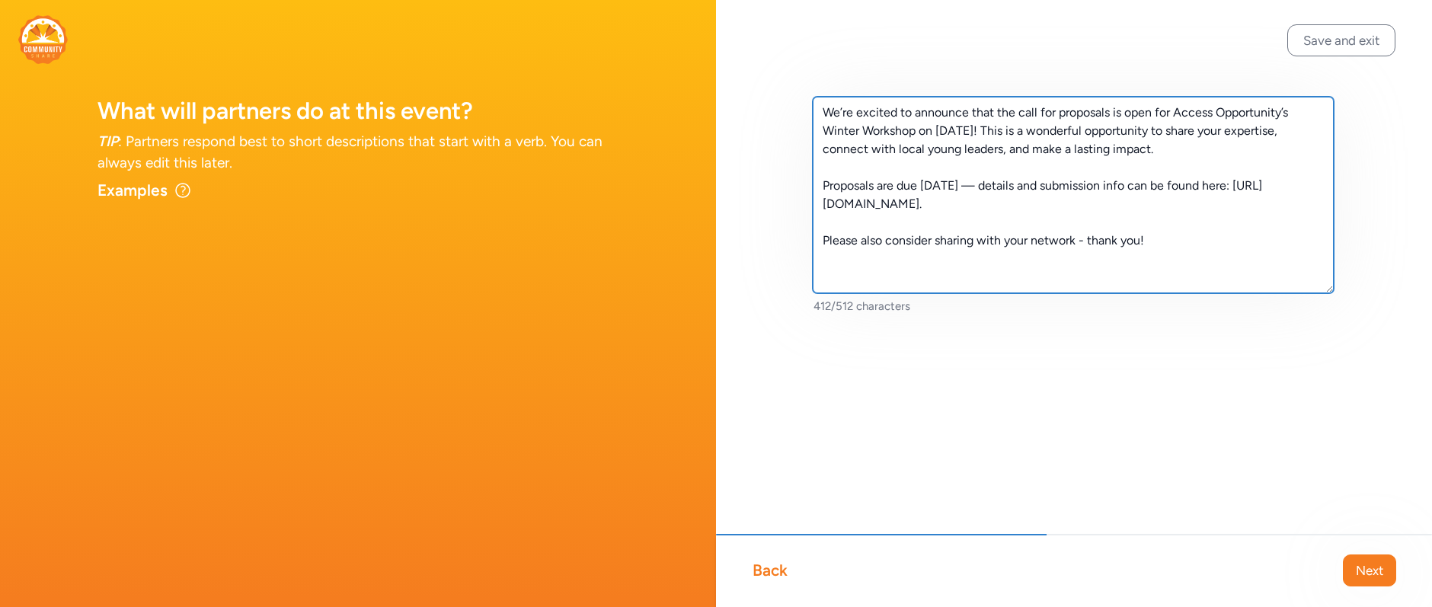
drag, startPoint x: 959, startPoint y: 204, endPoint x: 822, endPoint y: 204, distance: 137.1
click at [822, 204] on textarea "We’re excited to announce that the call for proposals is open for Access Opport…" at bounding box center [1073, 195] width 521 height 196
paste textarea "www.jotform.com/form/252464944589978"
type textarea "We’re excited to announce that the call for proposals is open for Access Opport…"
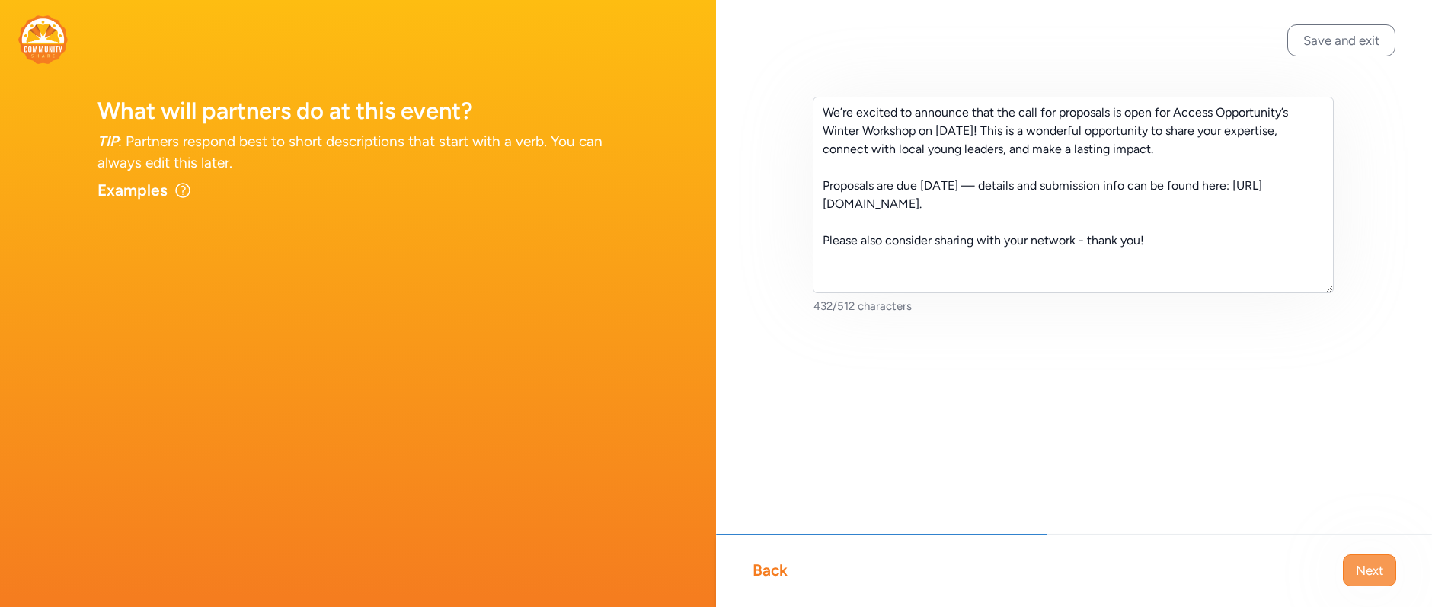
click at [1352, 569] on span "Next" at bounding box center [1369, 570] width 27 height 18
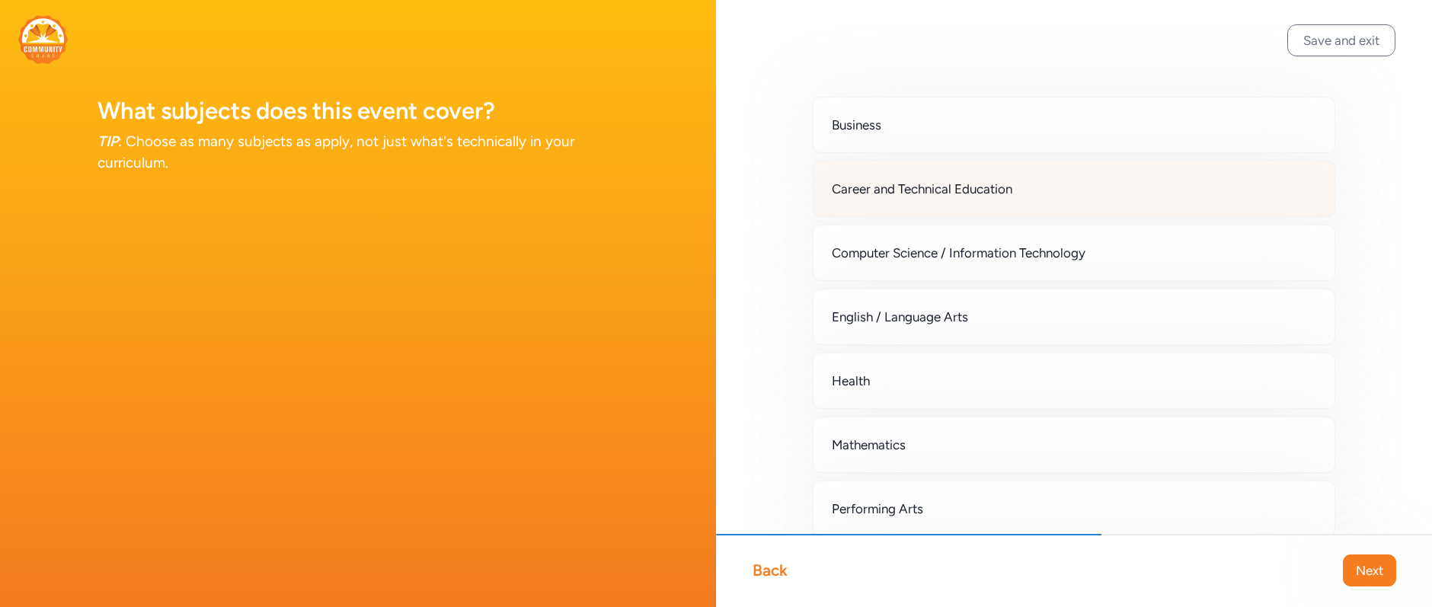
click at [877, 180] on span "Career and Technical Education" at bounding box center [922, 189] width 180 height 18
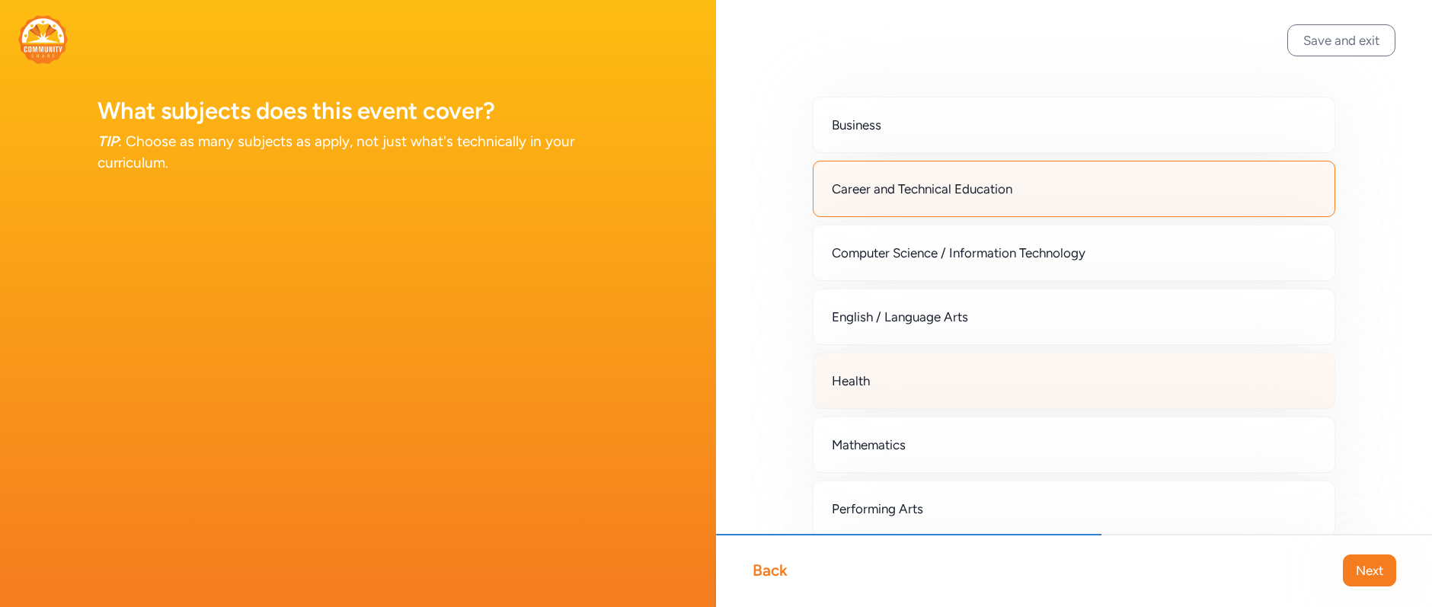
click at [896, 398] on div "Health" at bounding box center [1074, 381] width 522 height 56
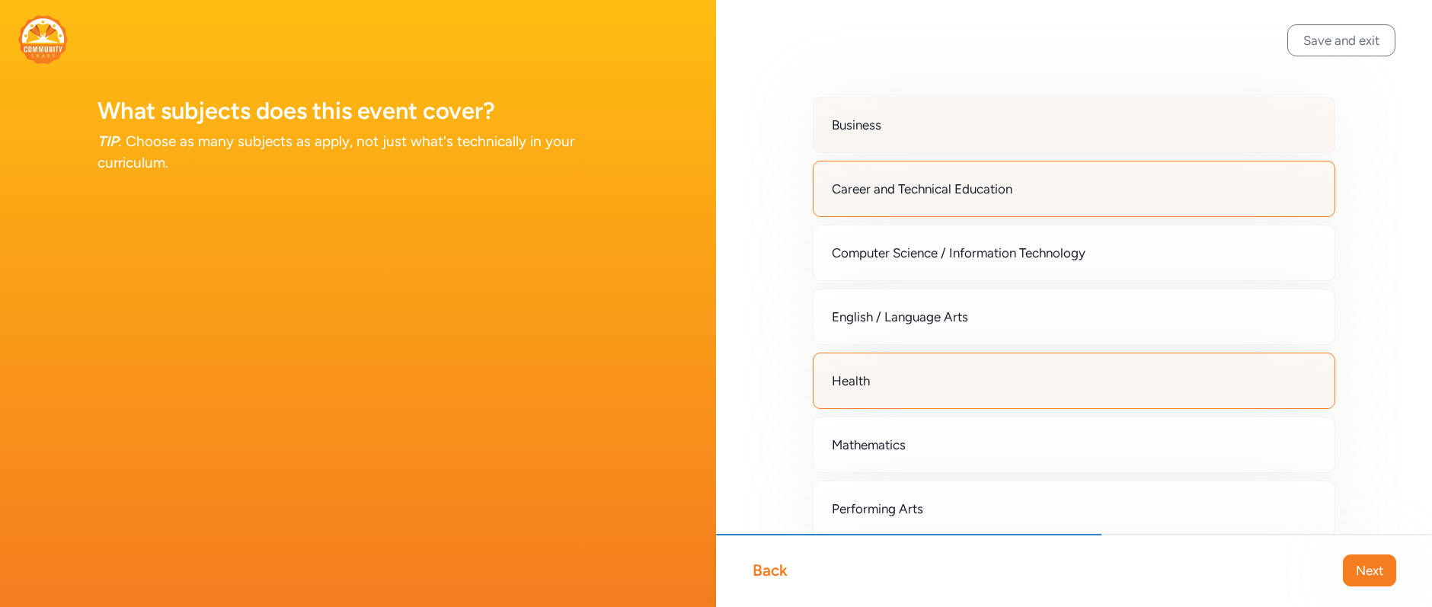
click at [847, 122] on span "Business" at bounding box center [856, 125] width 49 height 18
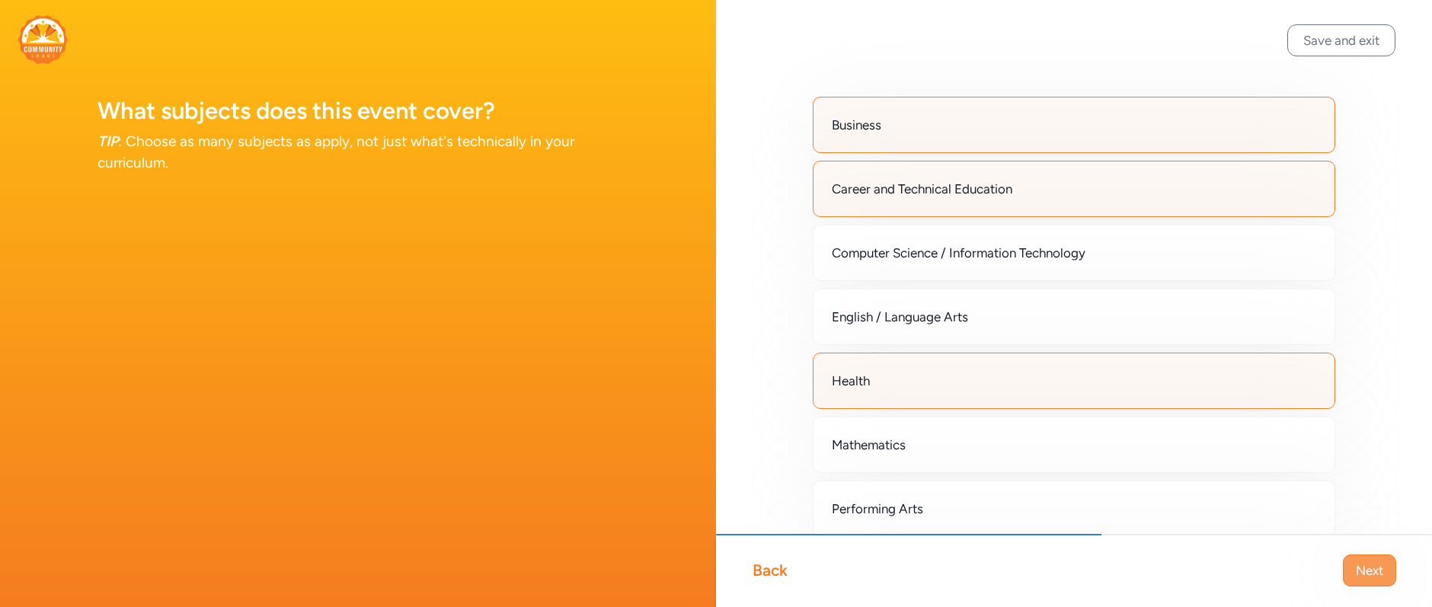
click at [1352, 568] on span "Next" at bounding box center [1369, 570] width 27 height 18
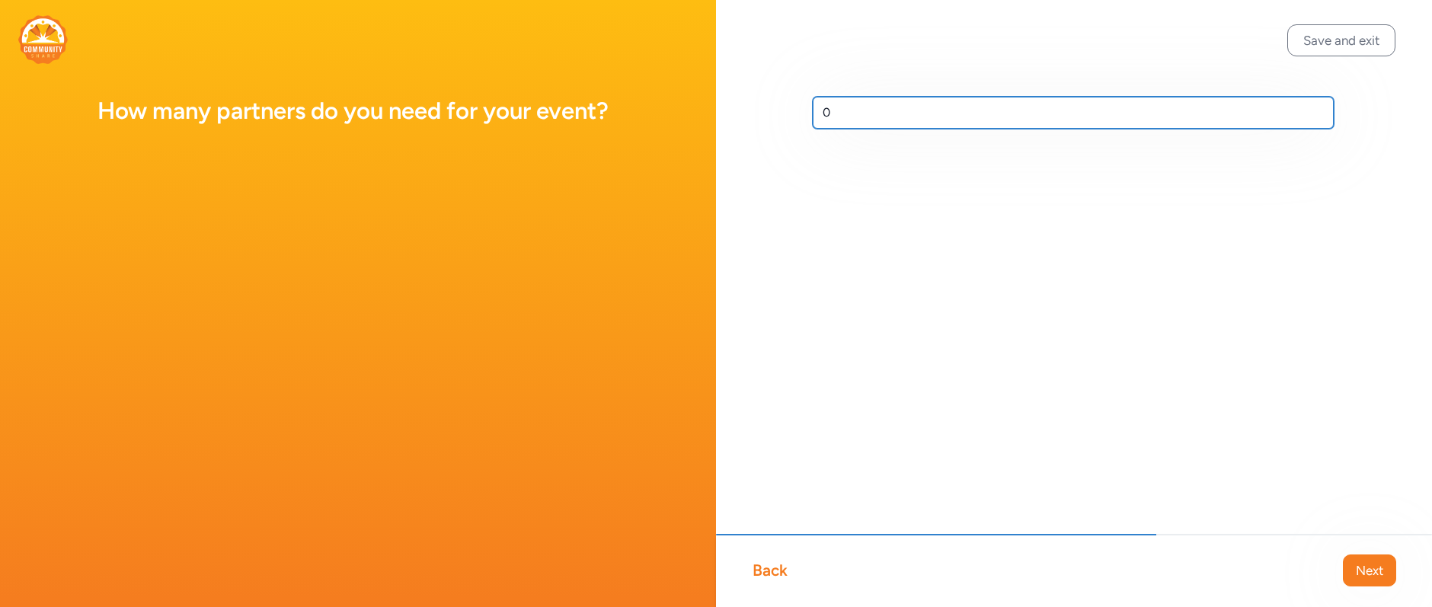
click at [861, 117] on input "0" at bounding box center [1073, 113] width 521 height 32
type input "10"
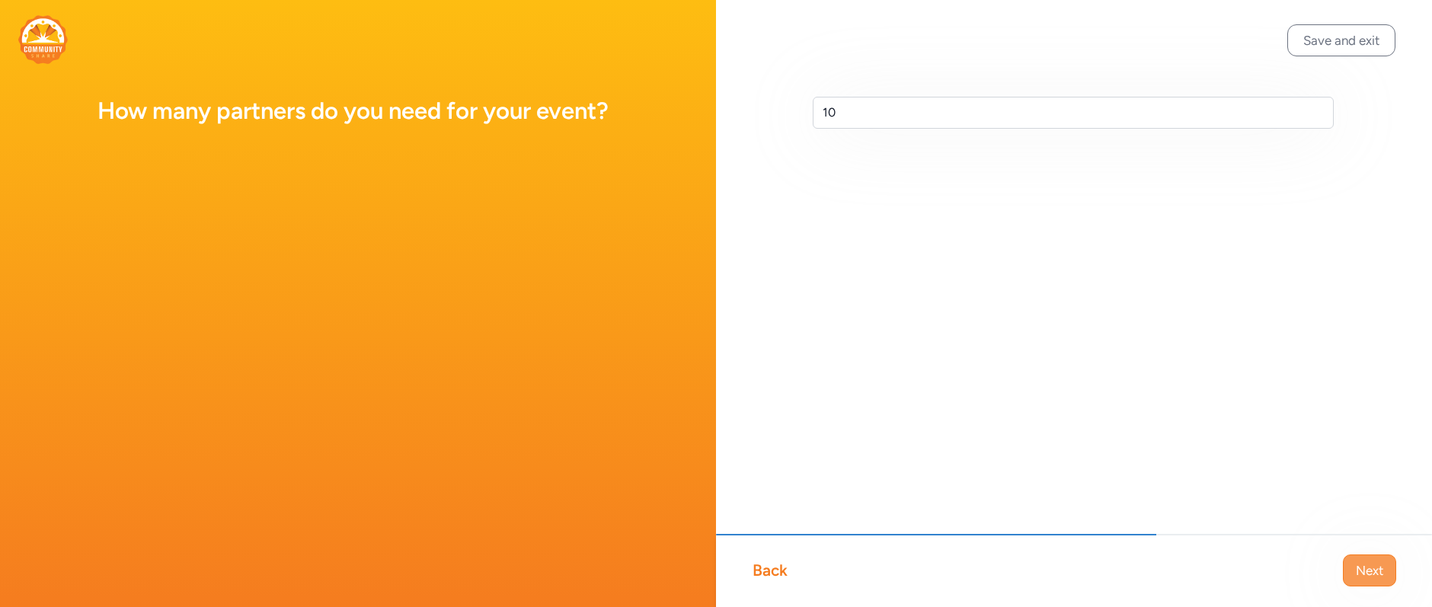
click at [1352, 573] on span "Next" at bounding box center [1369, 570] width 27 height 18
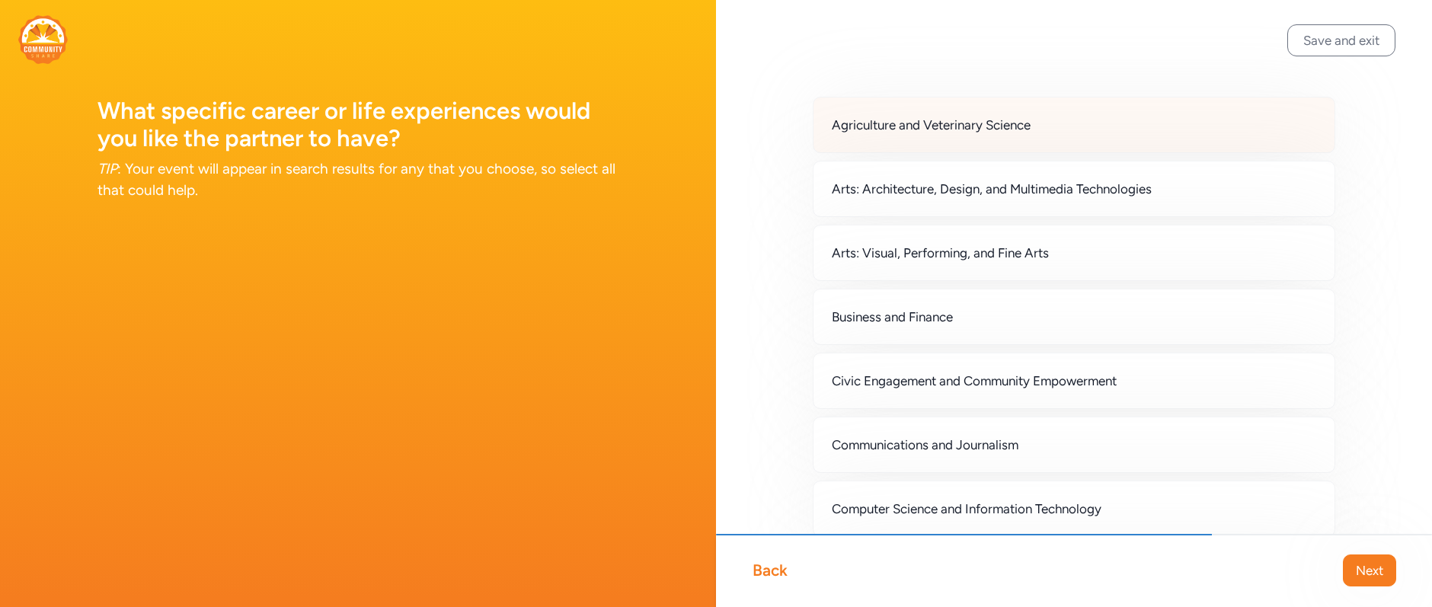
click at [846, 127] on span "Agriculture and Veterinary Science" at bounding box center [931, 125] width 199 height 18
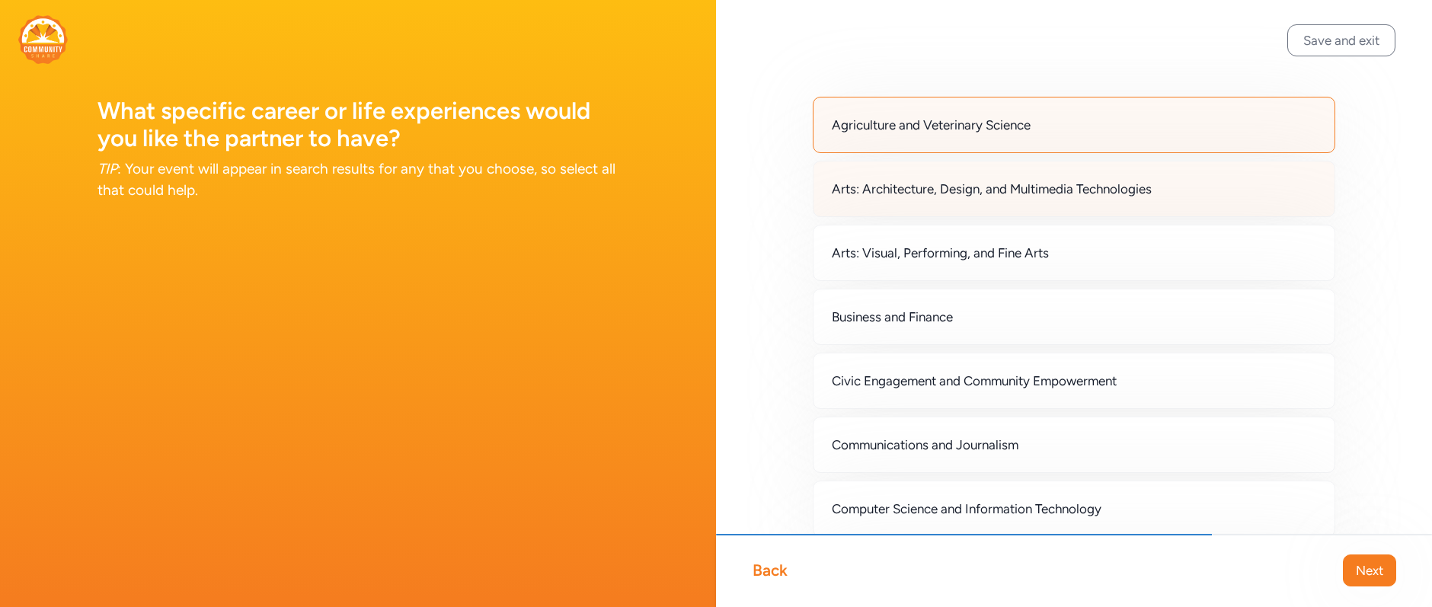
click at [858, 209] on div "Arts: Architecture, Design, and Multimedia Technologies" at bounding box center [1074, 189] width 522 height 56
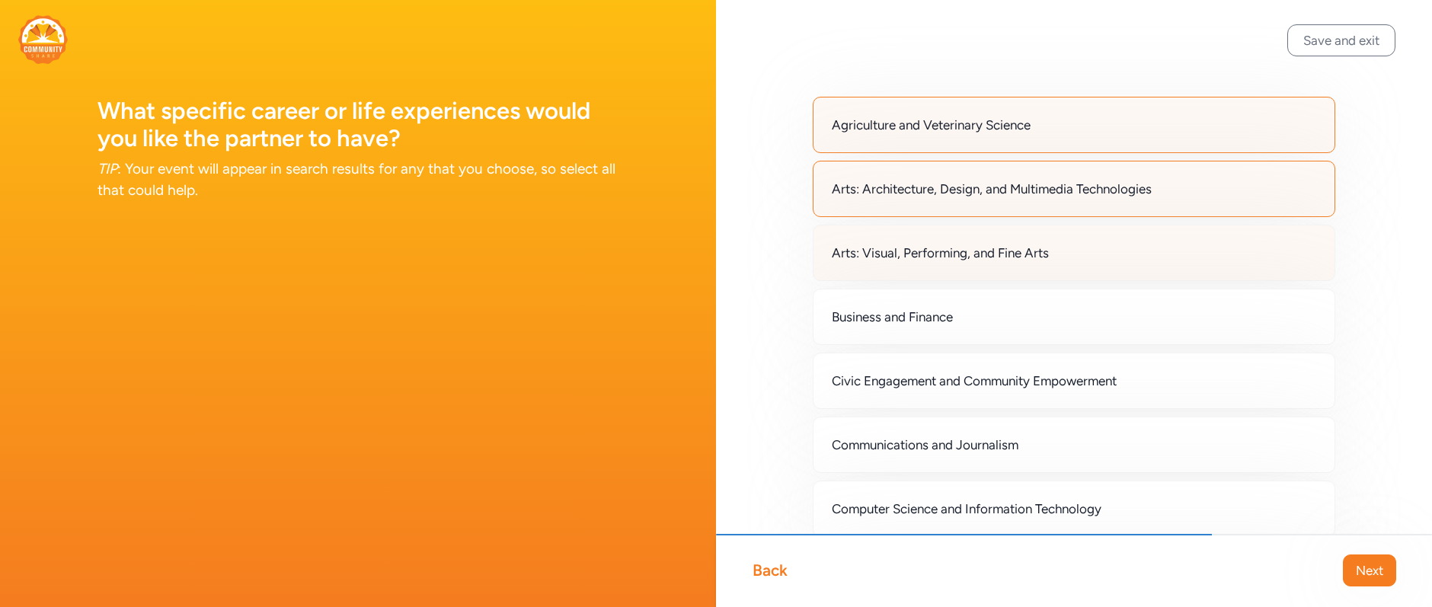
click at [875, 260] on span "Arts: Visual, Performing, and Fine Arts" at bounding box center [940, 253] width 217 height 18
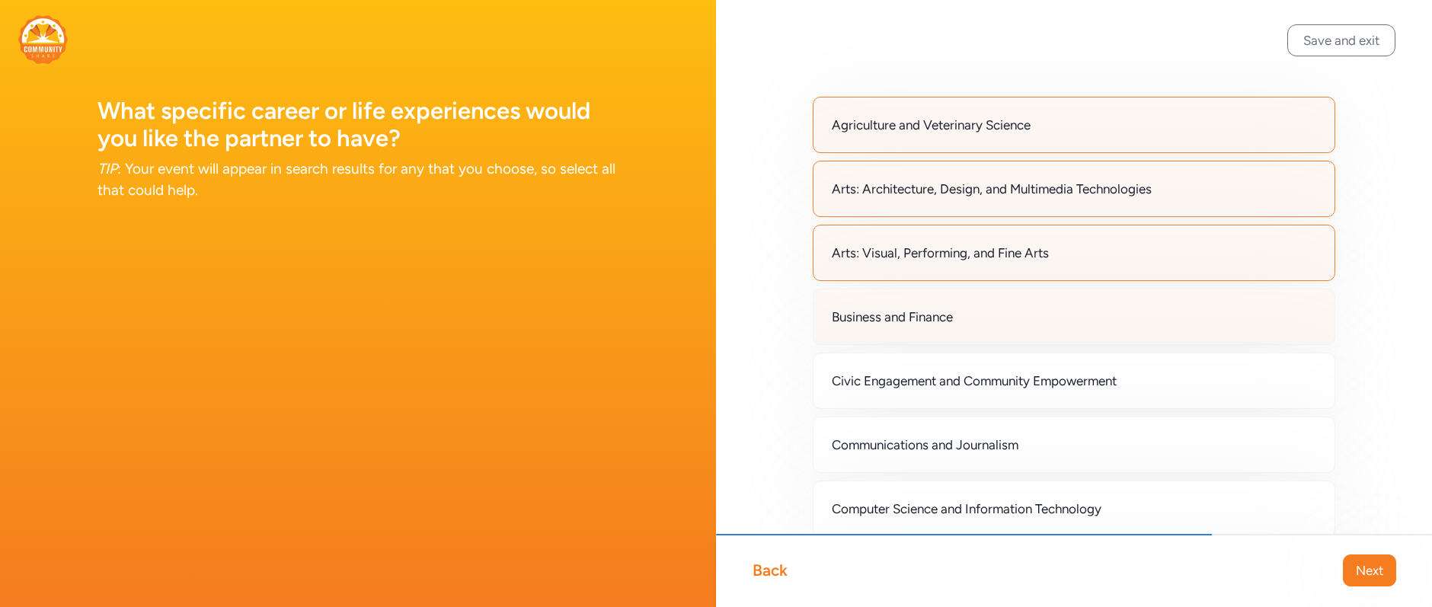
click at [888, 320] on span "Business and Finance" at bounding box center [892, 317] width 121 height 18
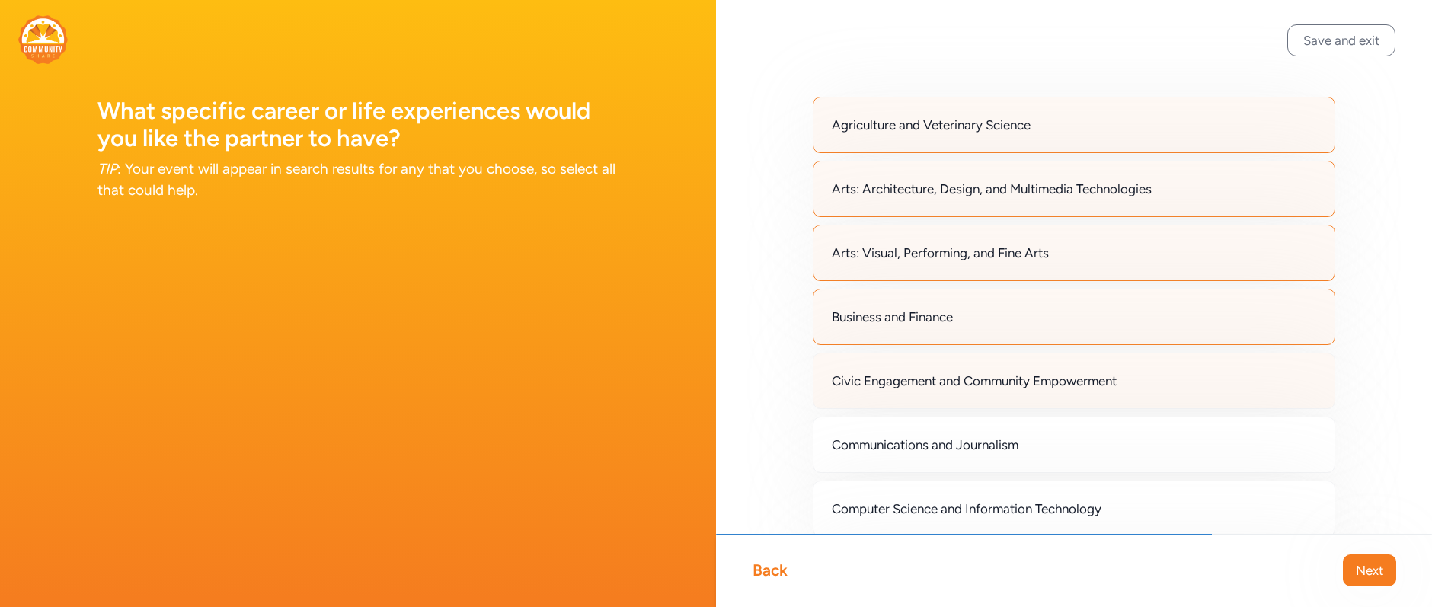
click at [901, 382] on span "Civic Engagement and Community Empowerment" at bounding box center [974, 381] width 285 height 18
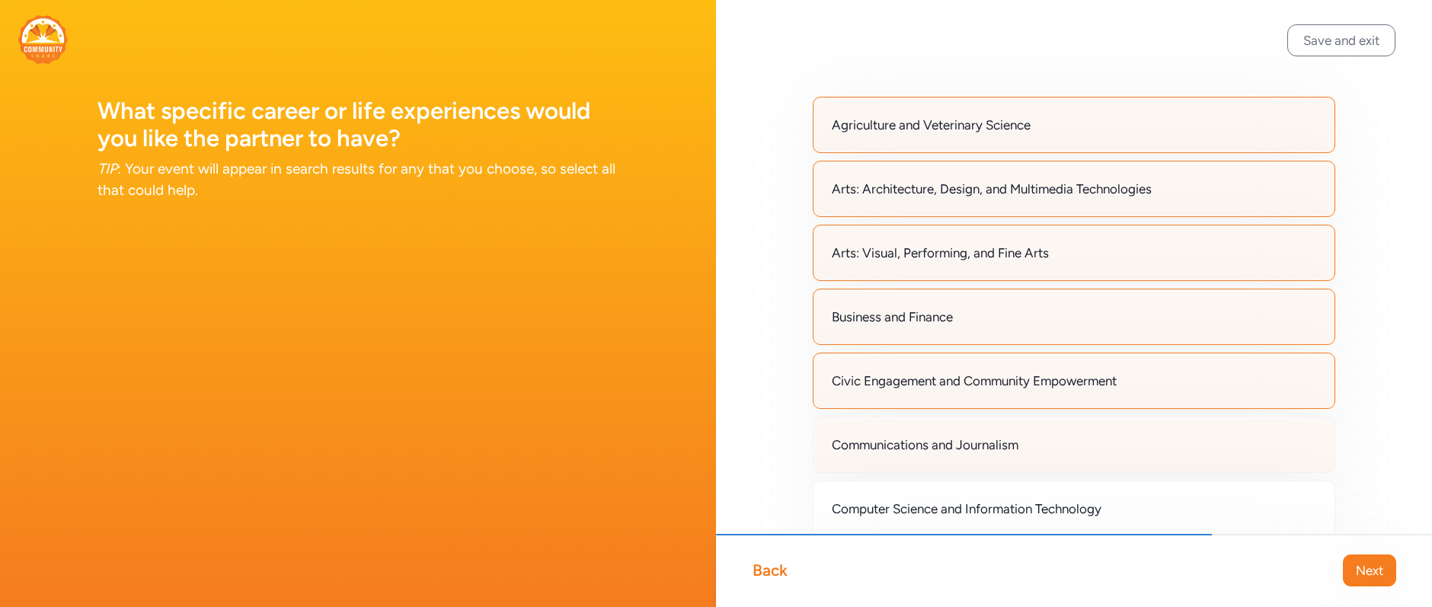
click at [903, 432] on div "Communications and Journalism" at bounding box center [1074, 445] width 522 height 56
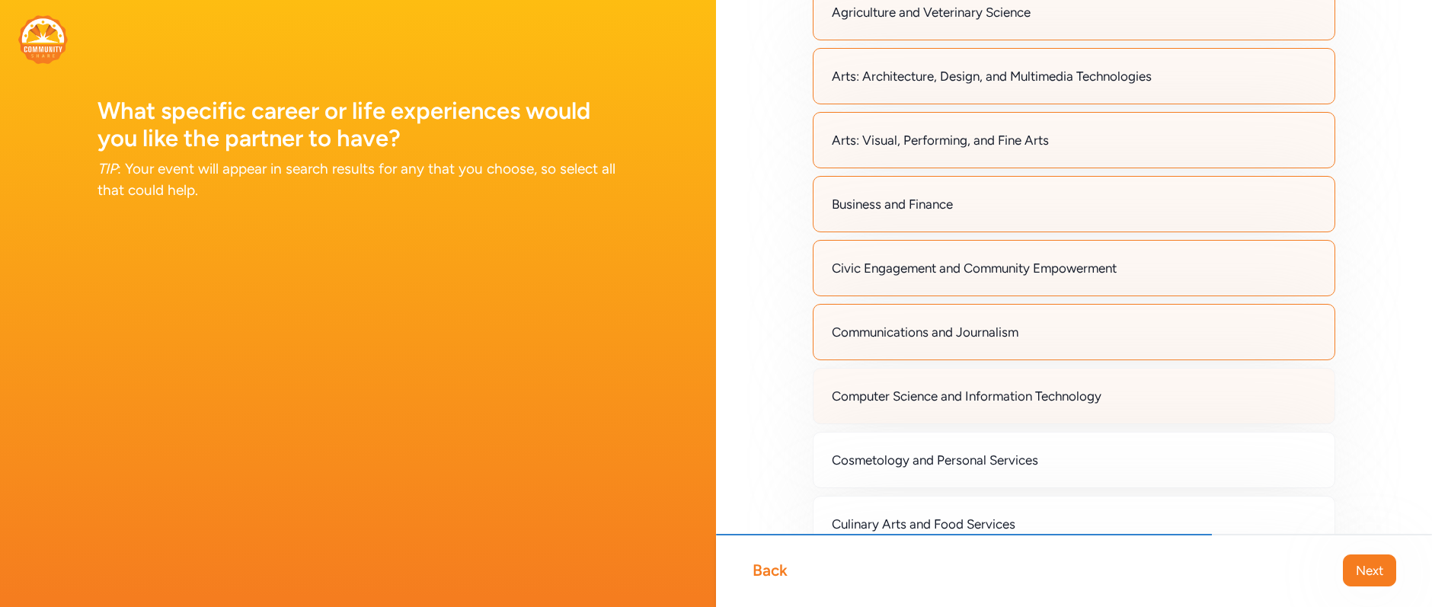
scroll to position [191, 0]
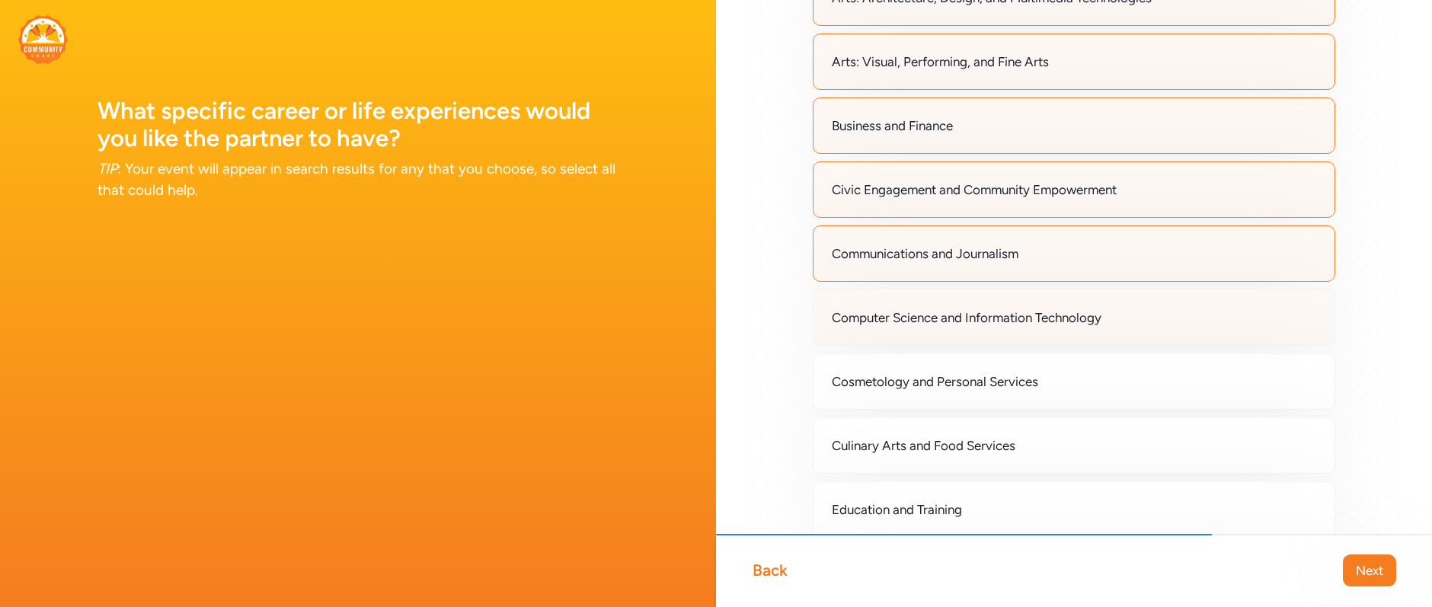
click at [887, 298] on div "Computer Science and Information Technology" at bounding box center [1074, 317] width 522 height 56
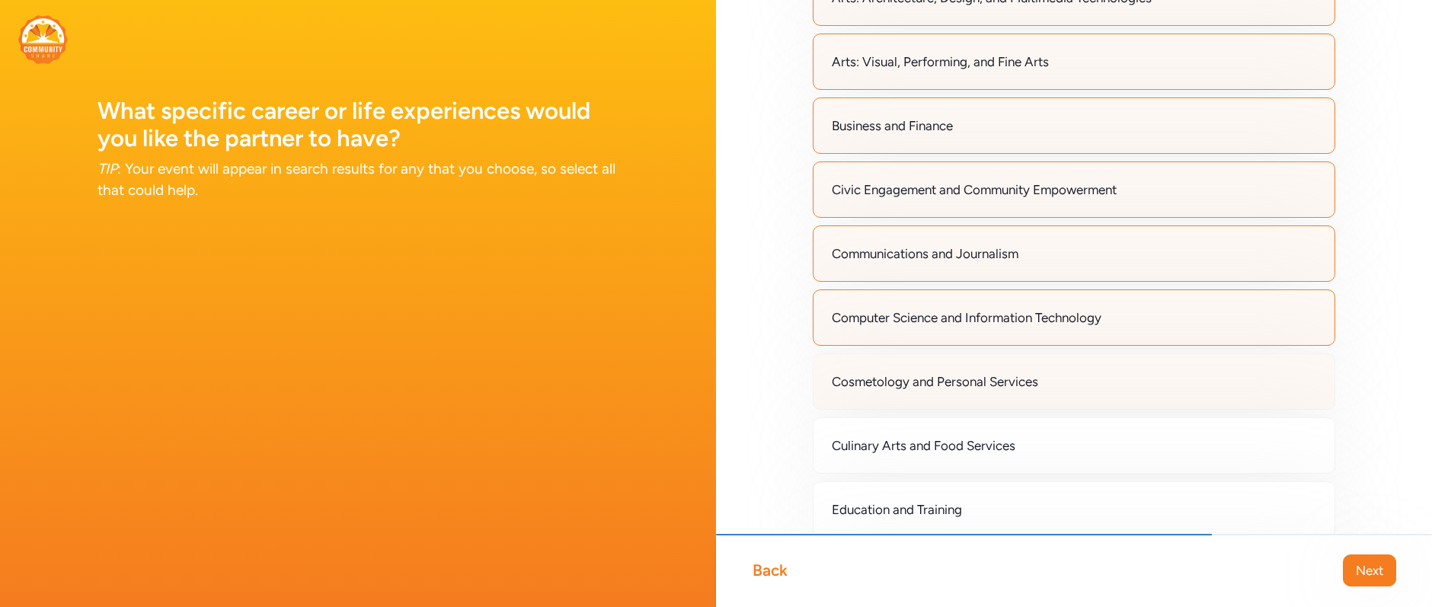
click at [883, 388] on span "Cosmetology and Personal Services" at bounding box center [935, 381] width 206 height 18
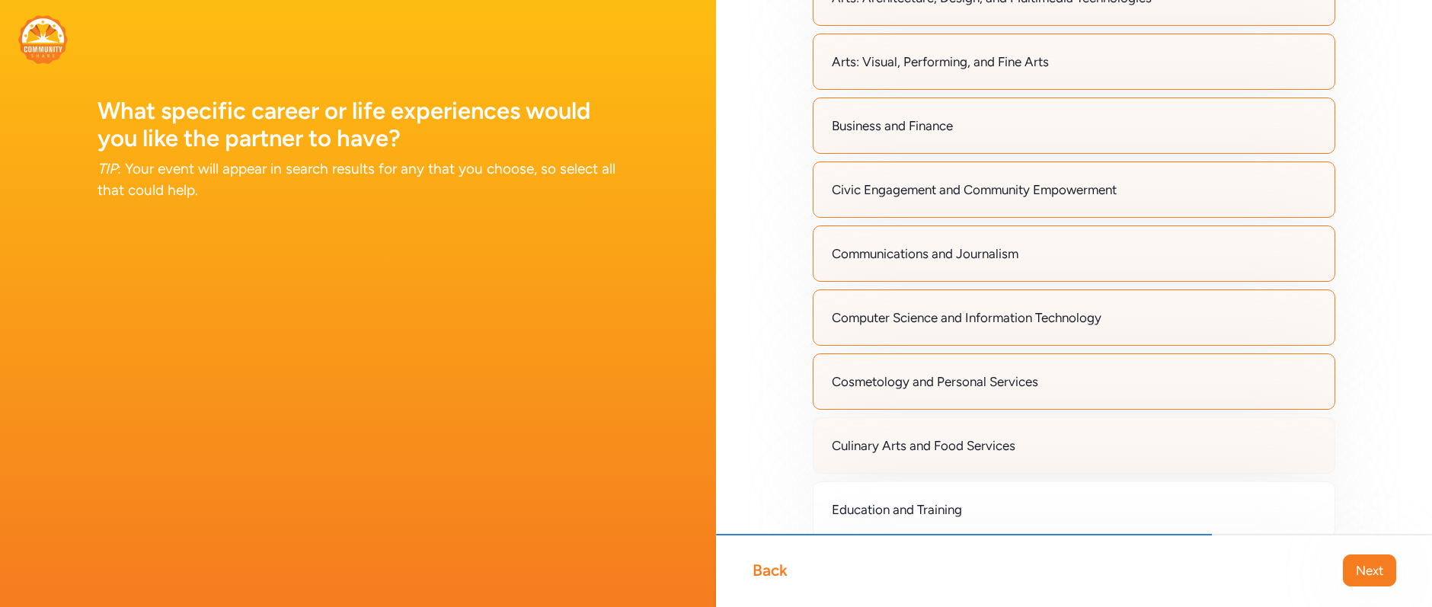
click at [871, 435] on div "Culinary Arts and Food Services" at bounding box center [1074, 445] width 522 height 56
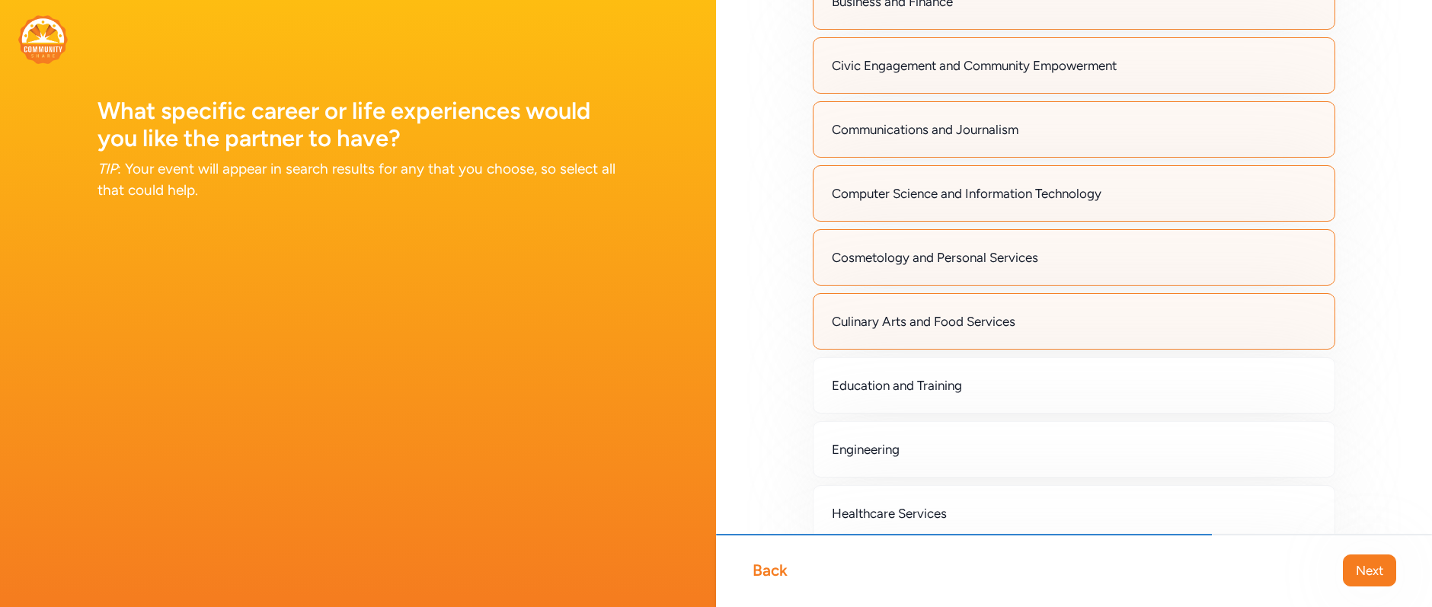
scroll to position [467, 0]
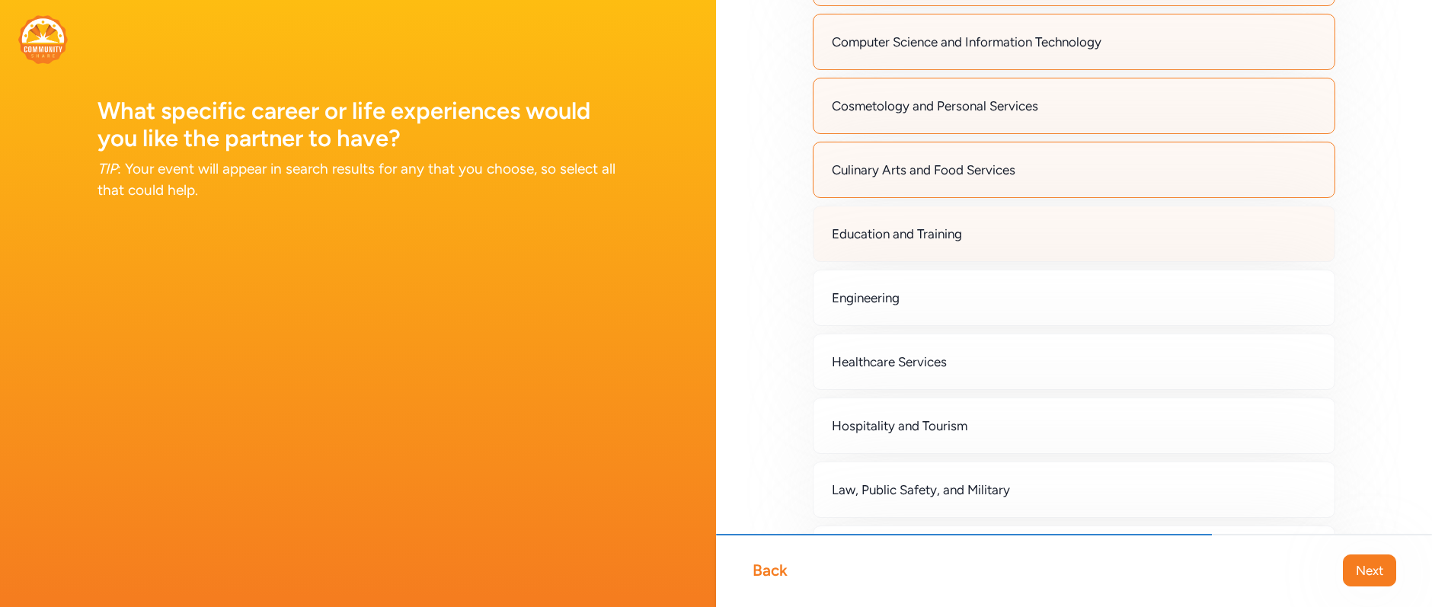
click at [860, 238] on span "Education and Training" at bounding box center [897, 234] width 130 height 18
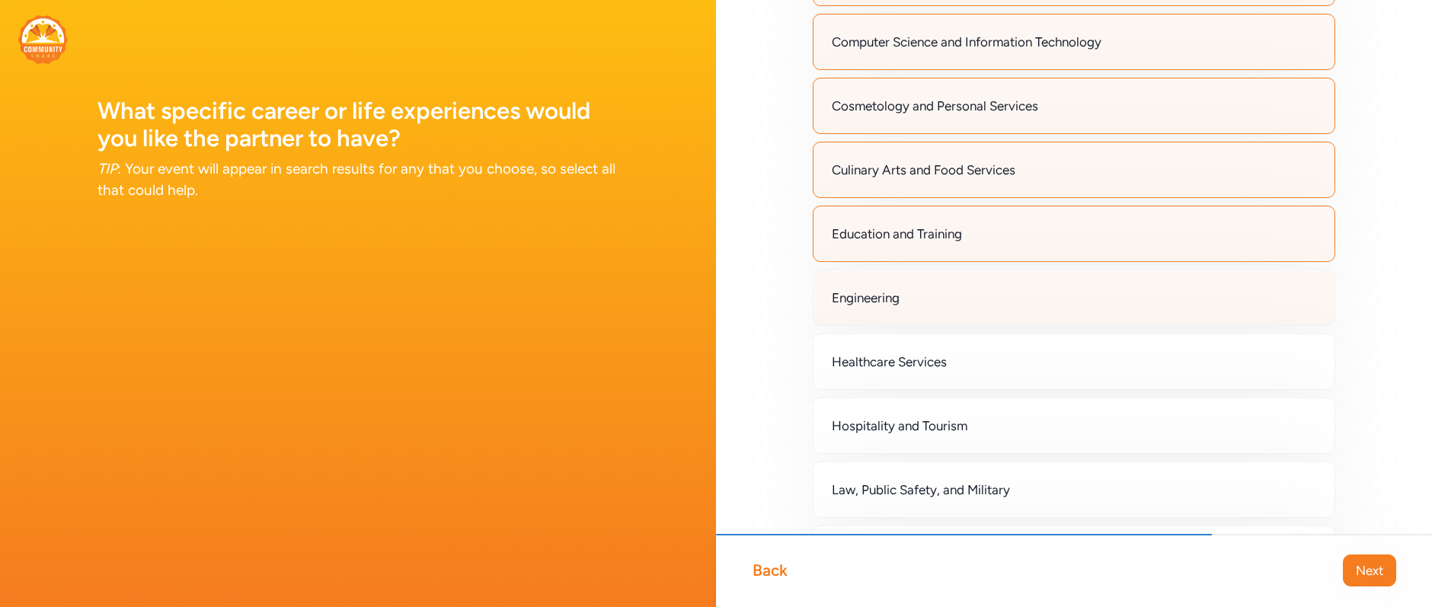
click at [851, 292] on span "Engineering" at bounding box center [866, 298] width 68 height 18
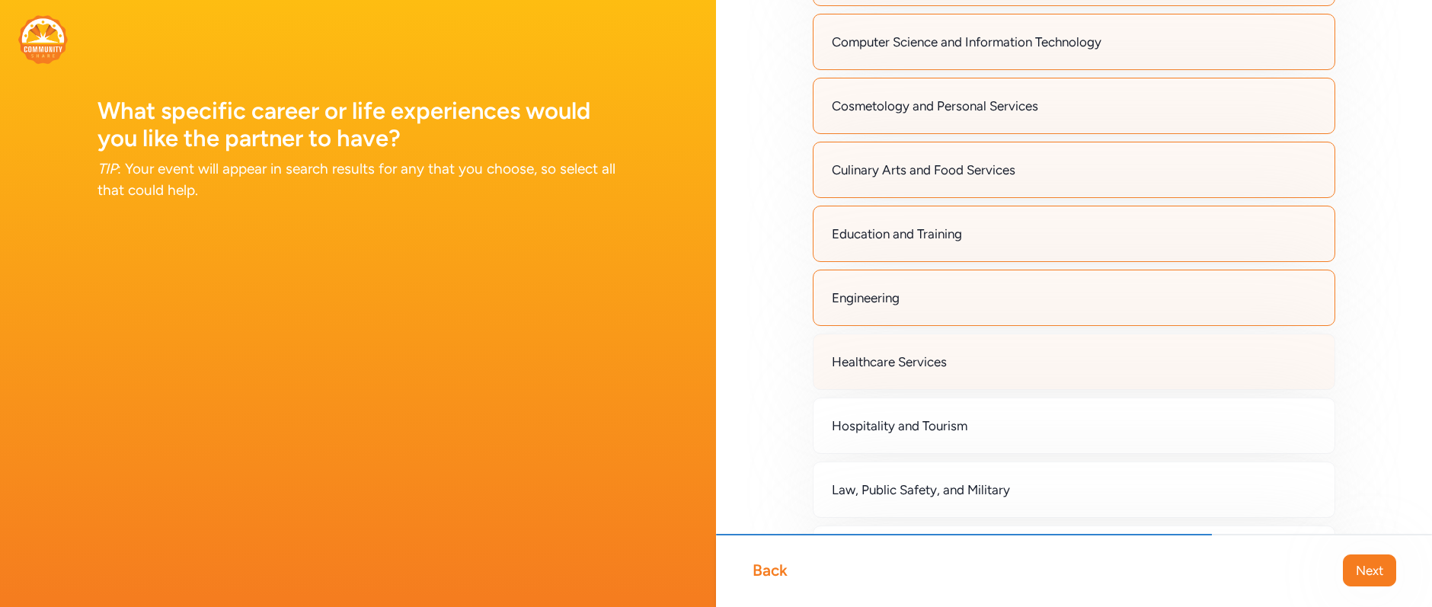
click at [856, 362] on span "Healthcare Services" at bounding box center [889, 362] width 115 height 18
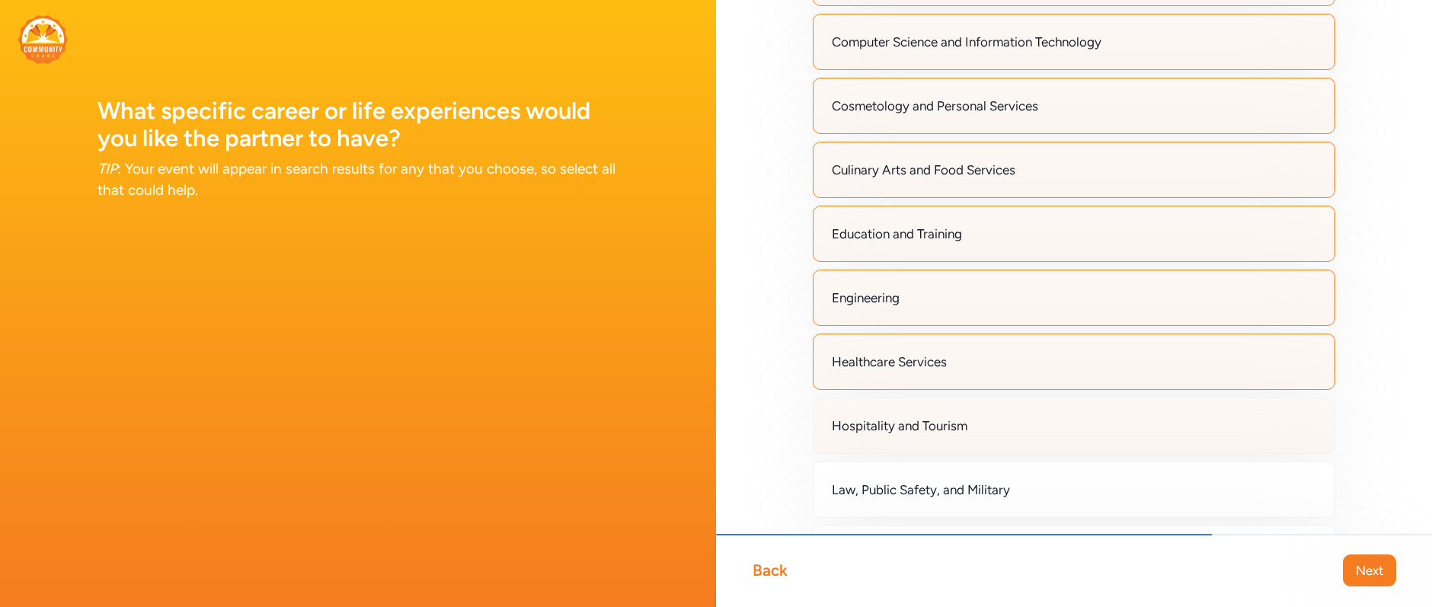
click at [868, 422] on span "Hospitality and Tourism" at bounding box center [900, 426] width 136 height 18
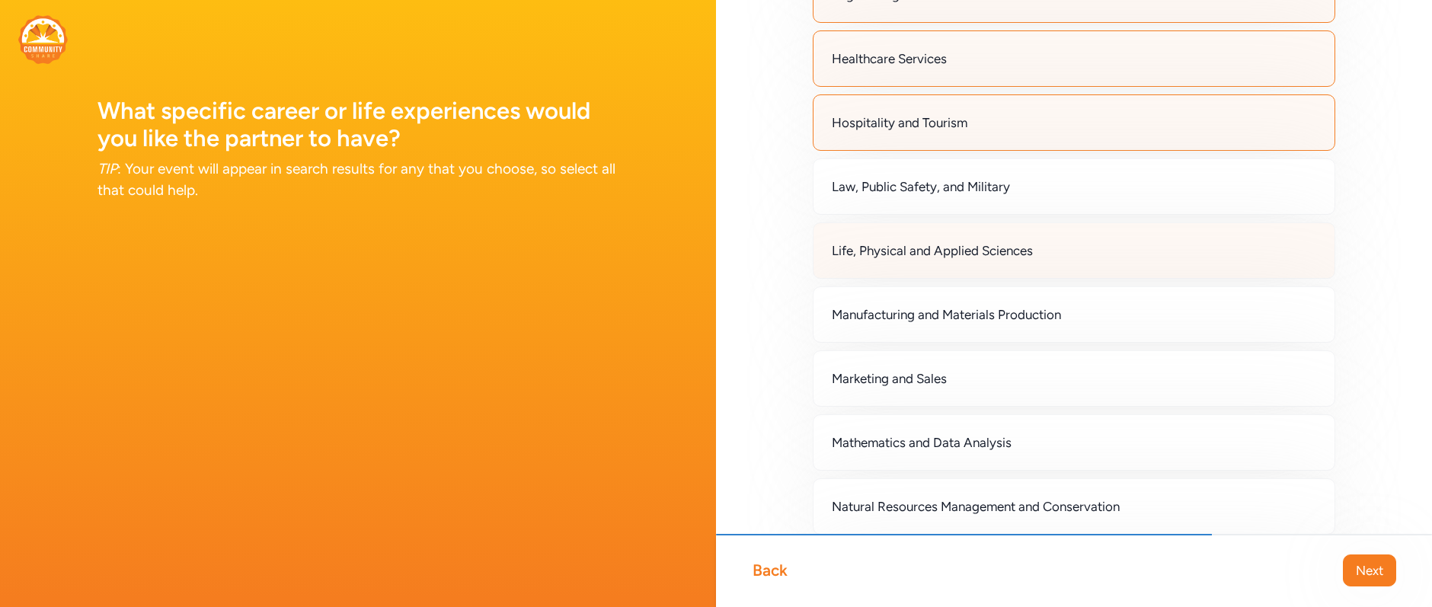
scroll to position [776, 0]
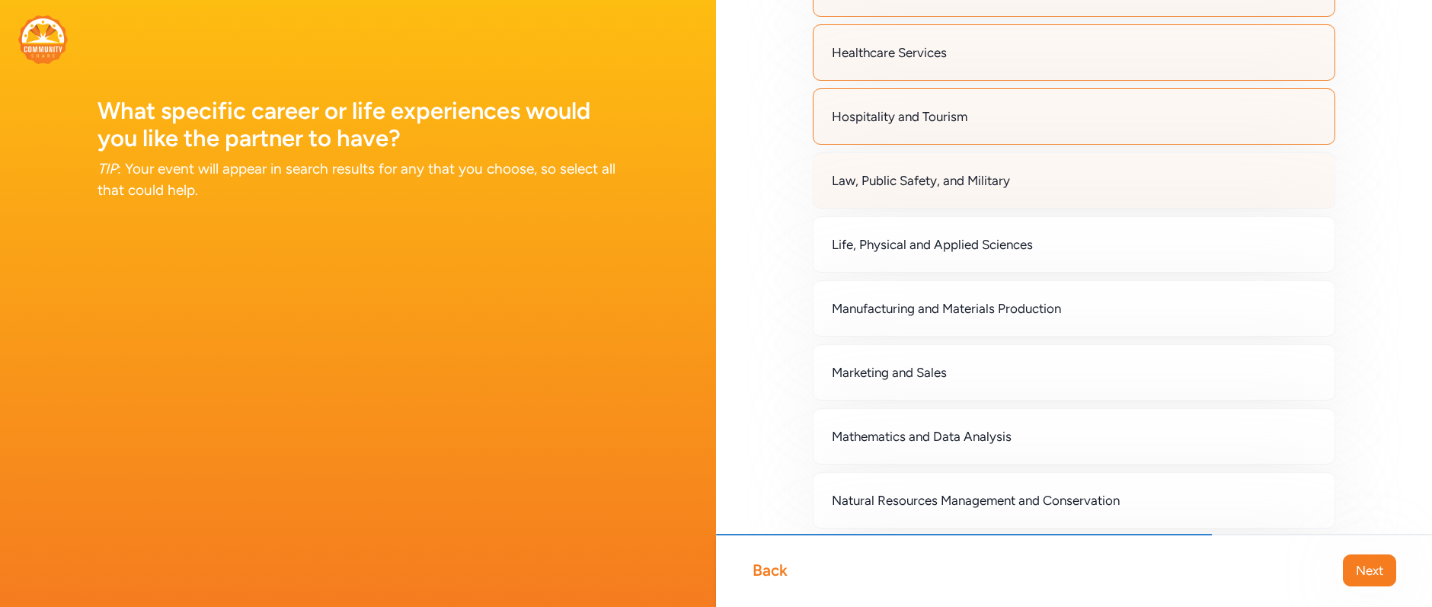
click at [873, 173] on span "Law, Public Safety, and Military" at bounding box center [921, 180] width 178 height 18
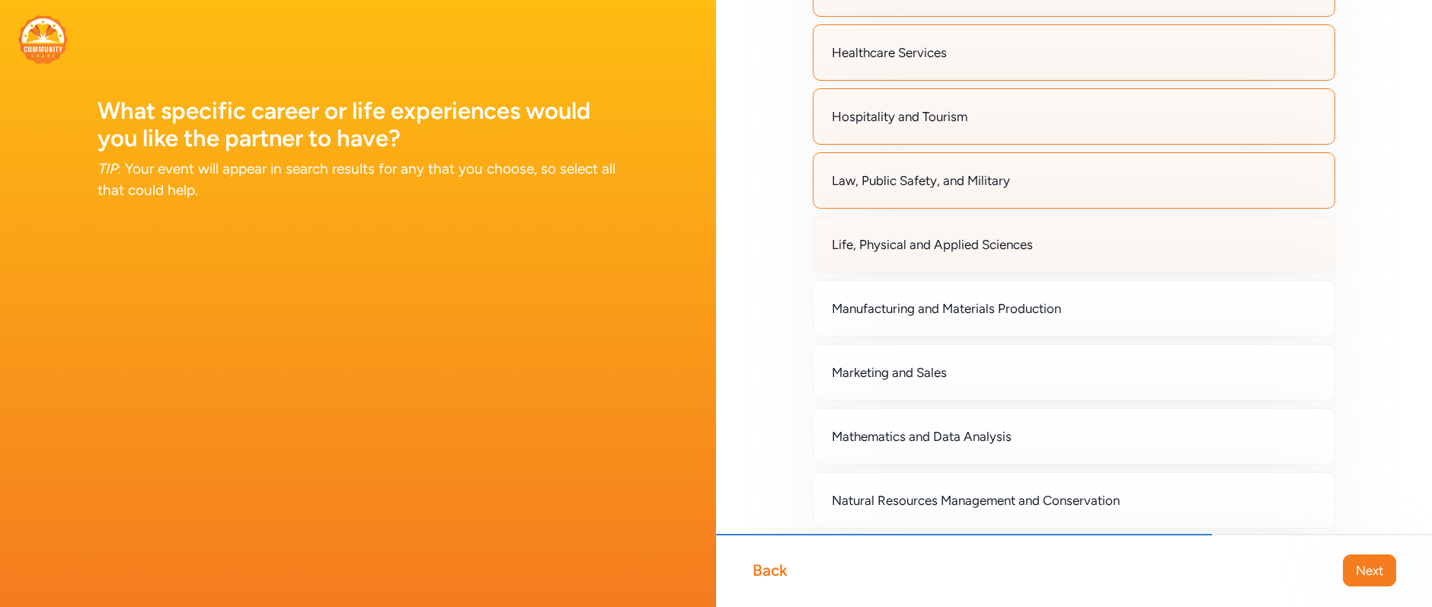
click at [873, 236] on span "Life, Physical and Applied Sciences" at bounding box center [932, 244] width 201 height 18
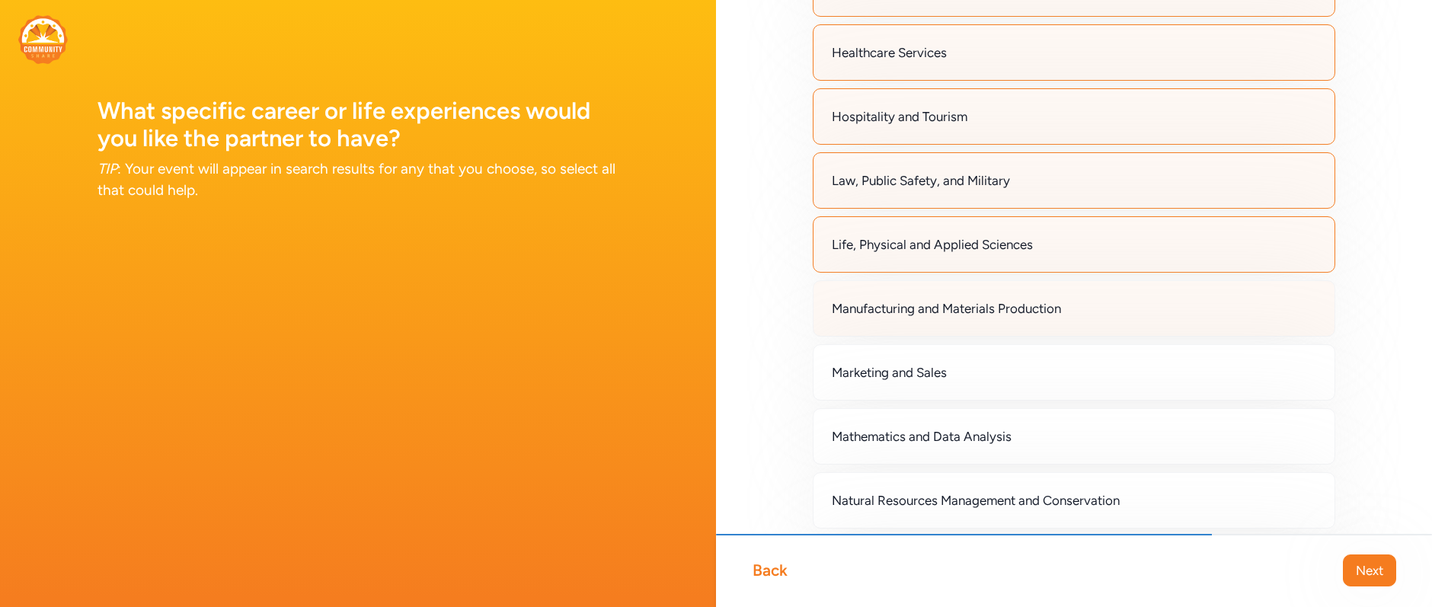
click at [877, 327] on div "Manufacturing and Materials Production" at bounding box center [1074, 308] width 522 height 56
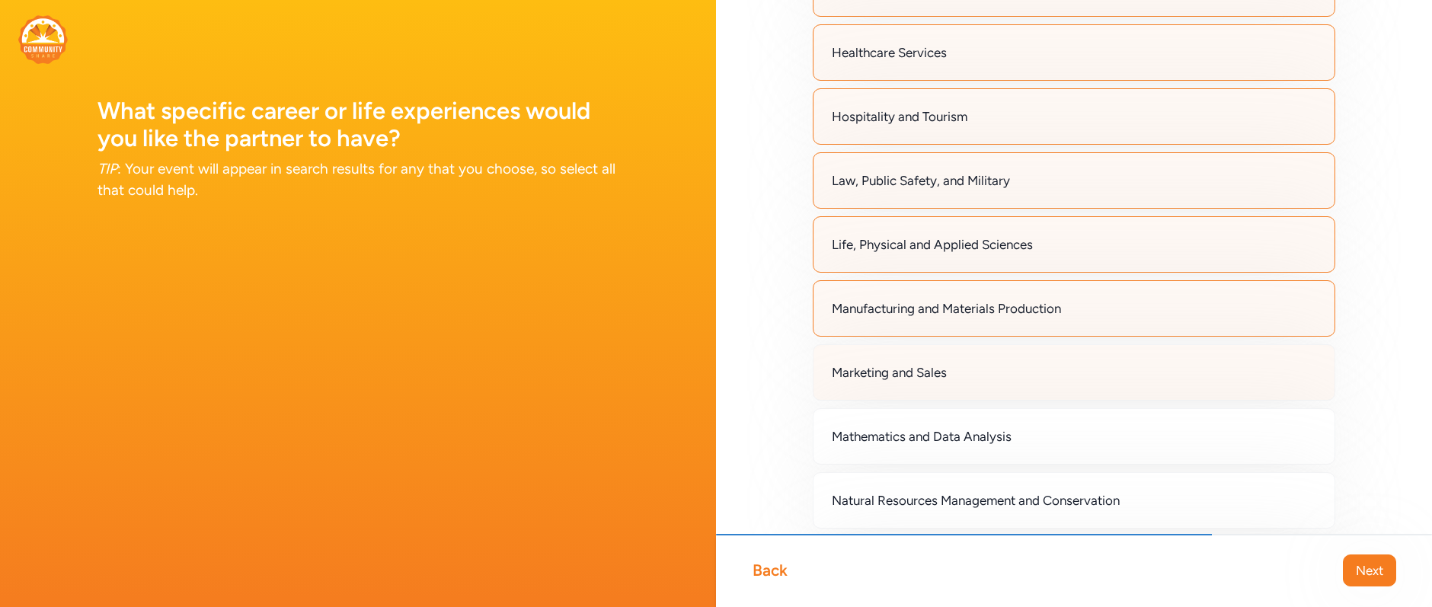
click at [879, 362] on div "Marketing and Sales" at bounding box center [1074, 372] width 522 height 56
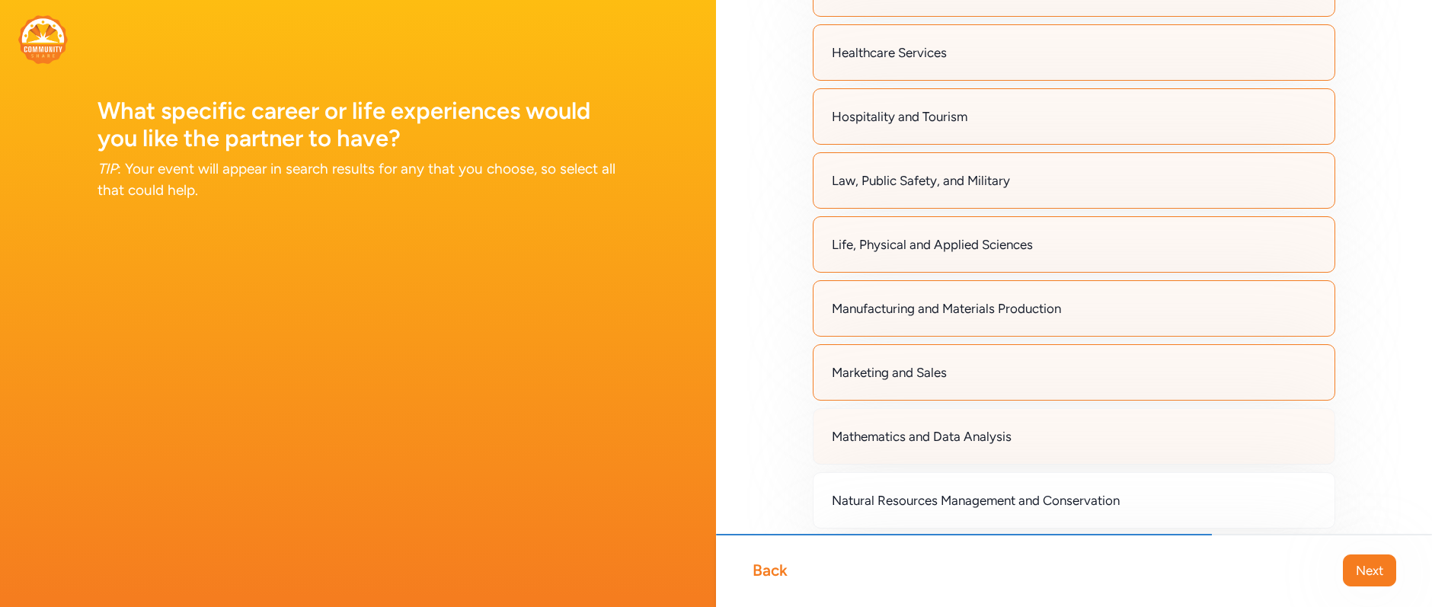
click at [884, 422] on div "Mathematics and Data Analysis" at bounding box center [1074, 436] width 522 height 56
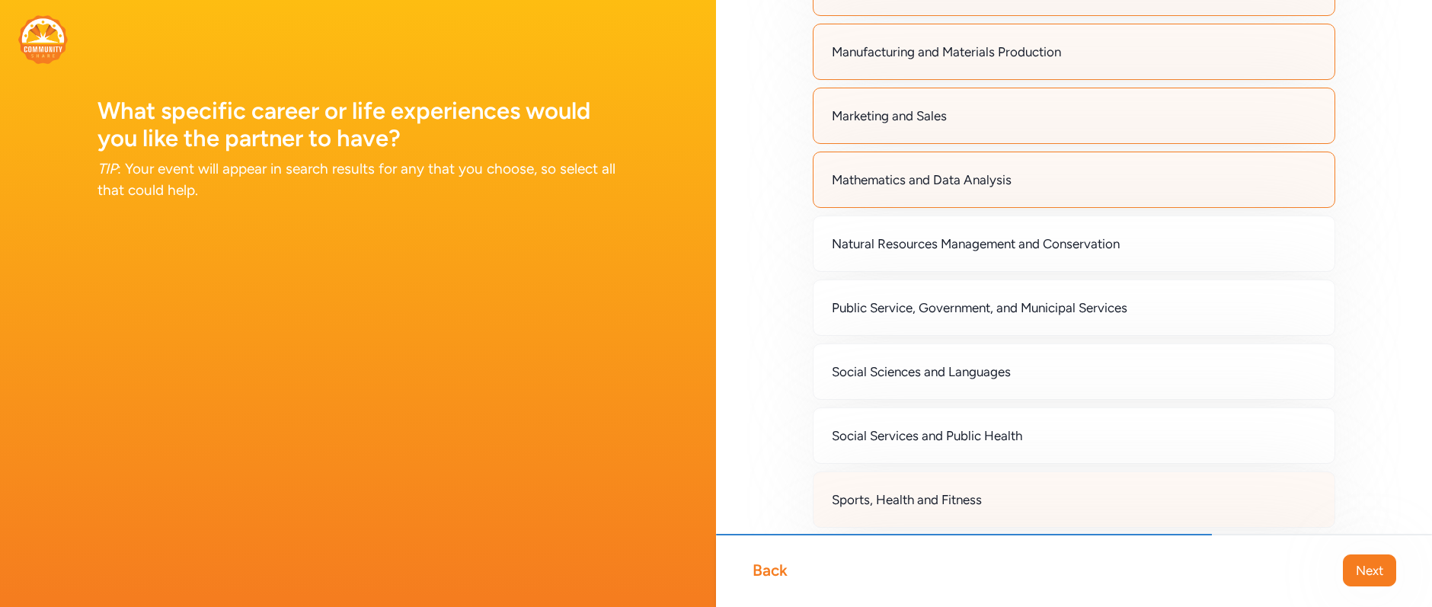
scroll to position [1131, 0]
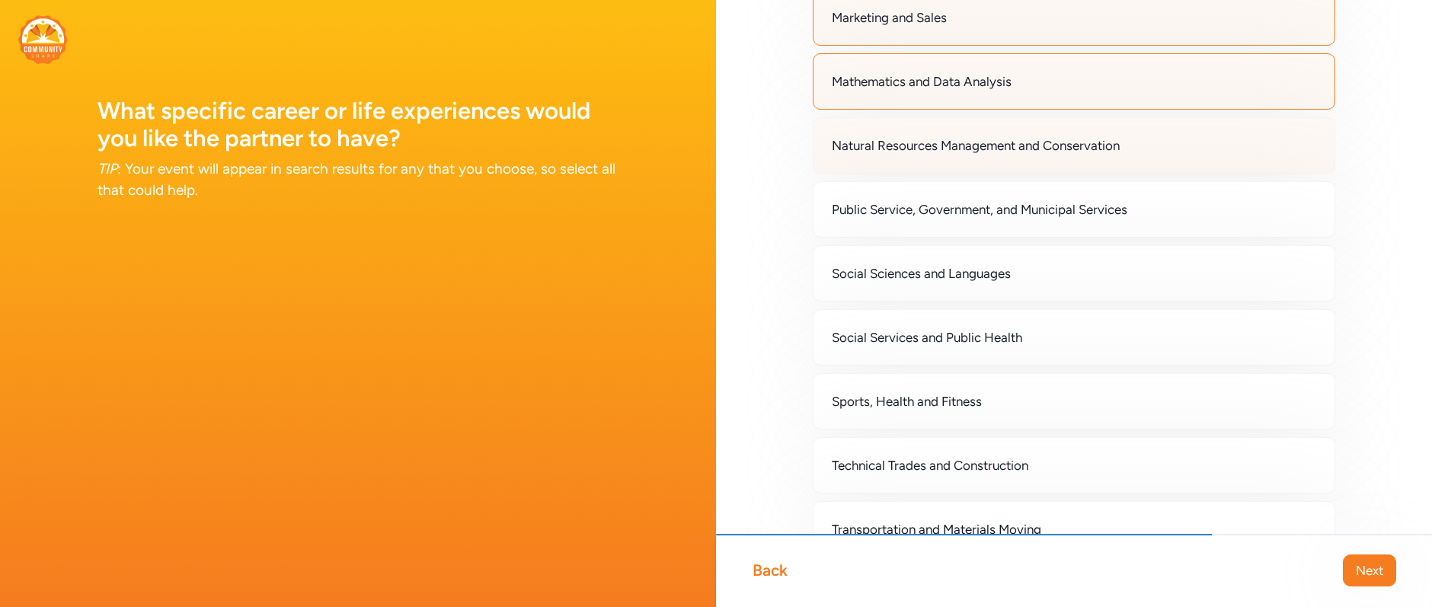
click at [861, 141] on span "Natural Resources Management and Conservation" at bounding box center [976, 145] width 288 height 18
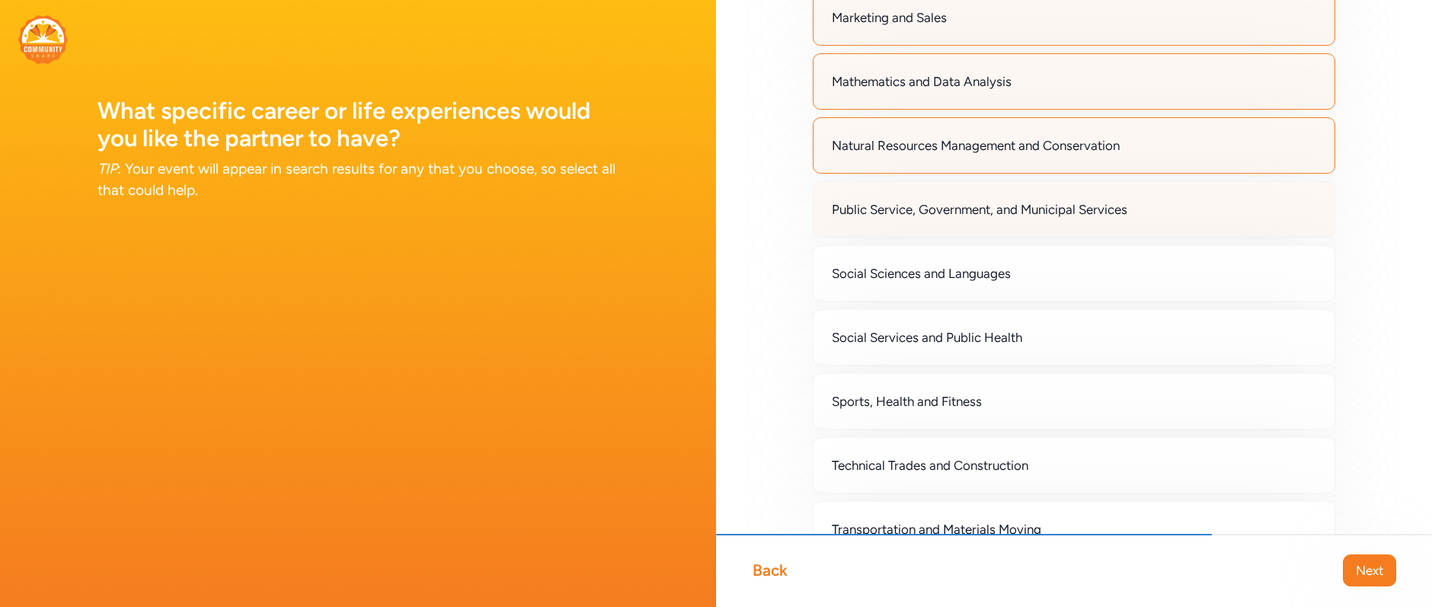
click at [854, 213] on span "Public Service, Government, and Municipal Services" at bounding box center [979, 209] width 295 height 18
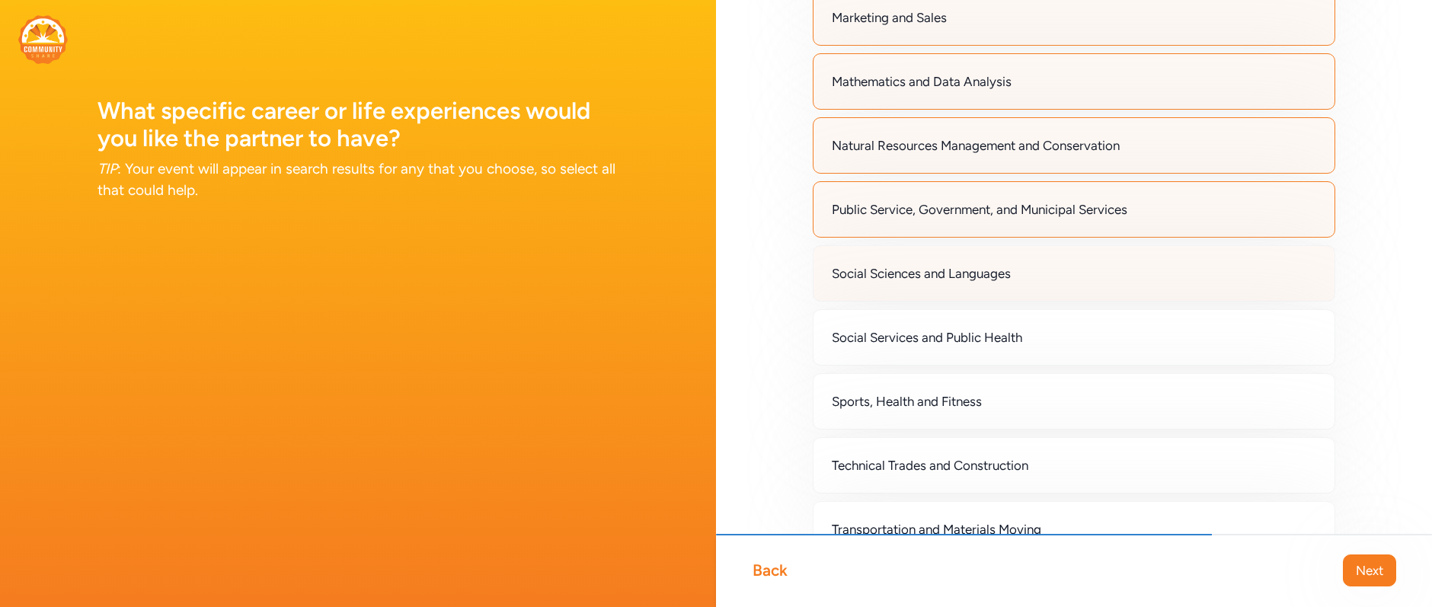
click at [855, 270] on span "Social Sciences and Languages" at bounding box center [921, 273] width 179 height 18
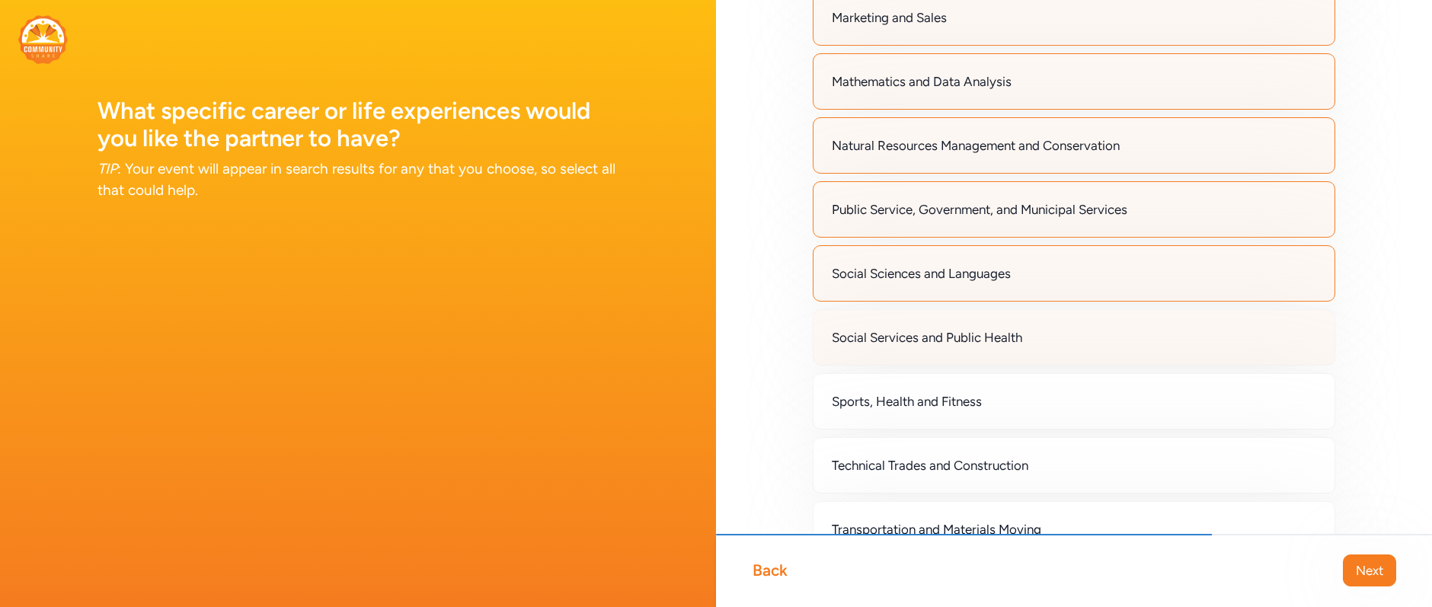
click at [868, 346] on span "Social Services and Public Health" at bounding box center [927, 337] width 190 height 18
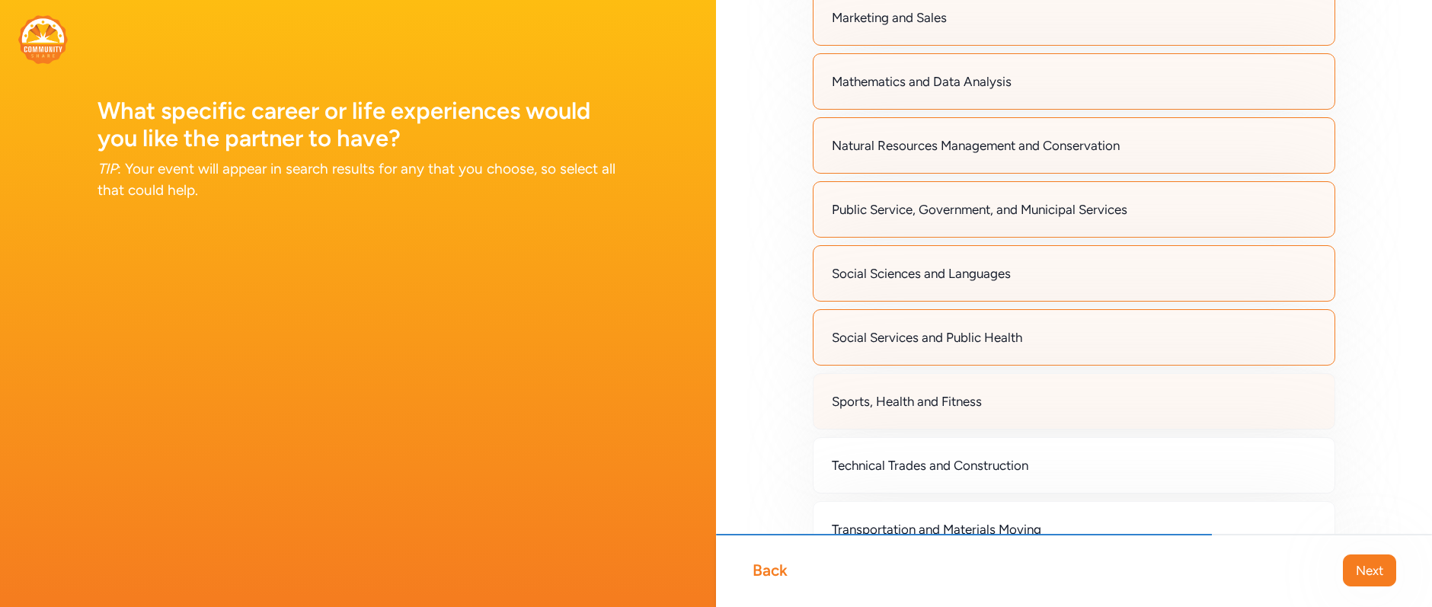
click at [870, 407] on span "Sports, Health and Fitness" at bounding box center [907, 401] width 150 height 18
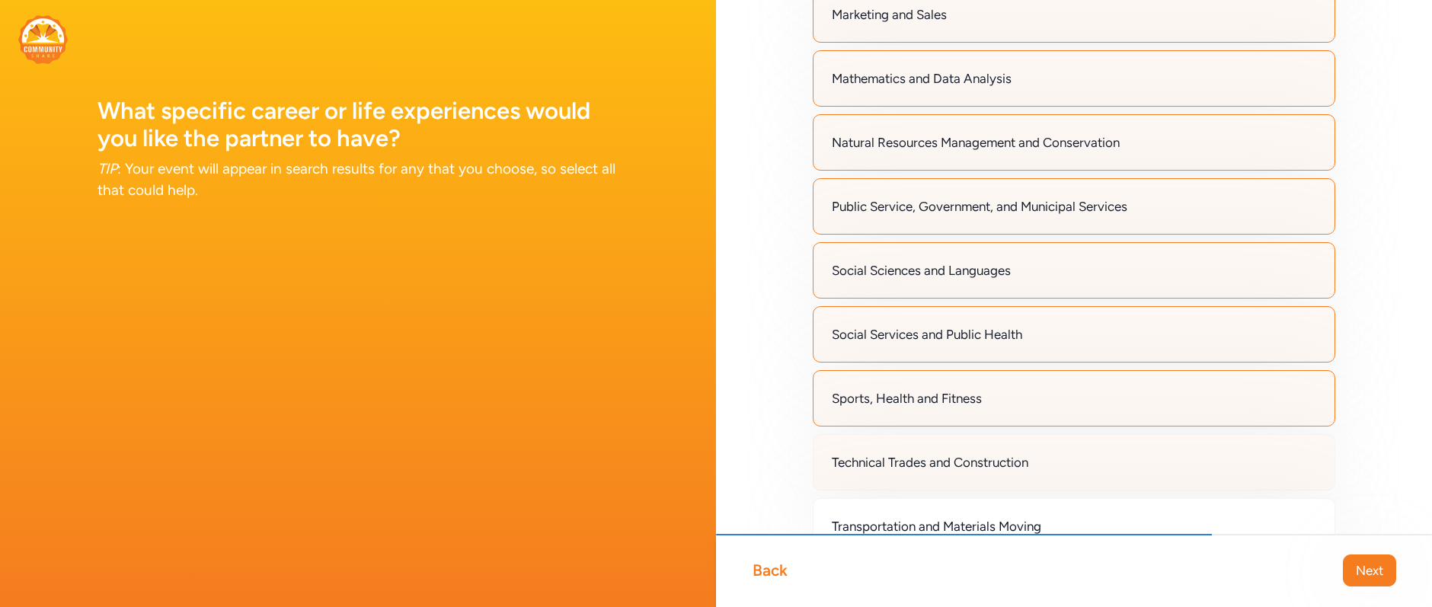
click at [875, 445] on div "Technical Trades and Construction" at bounding box center [1074, 462] width 522 height 56
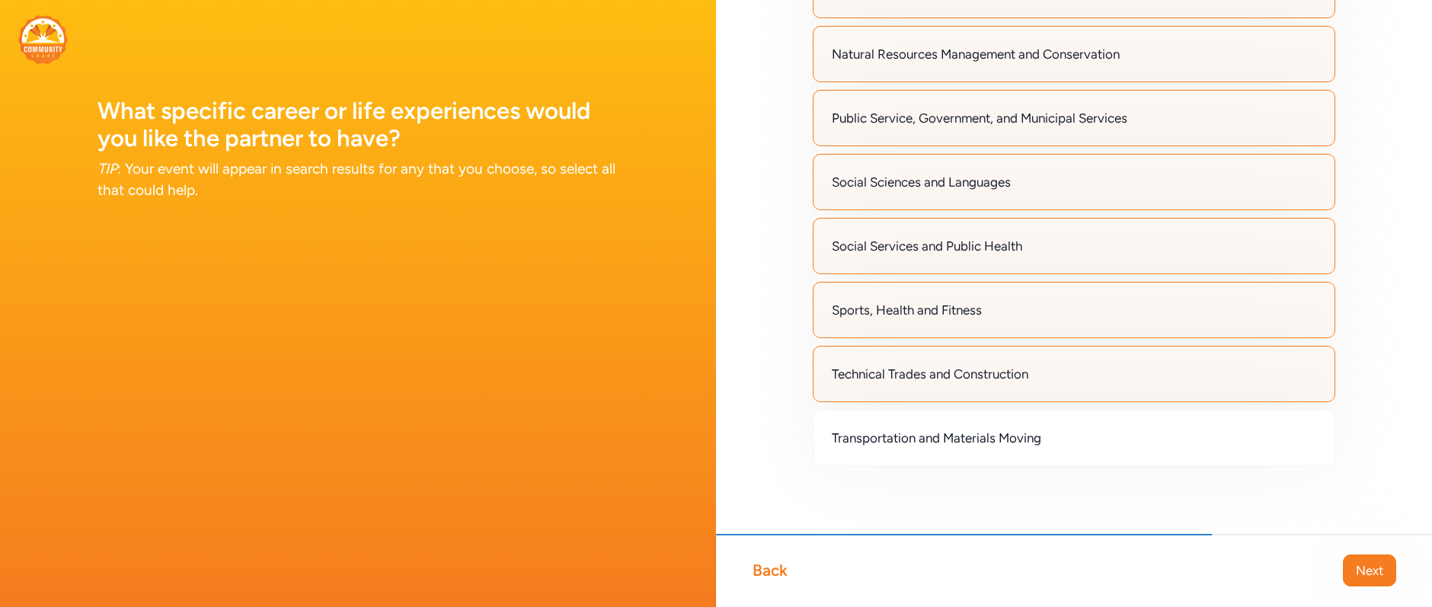
scroll to position [1227, 0]
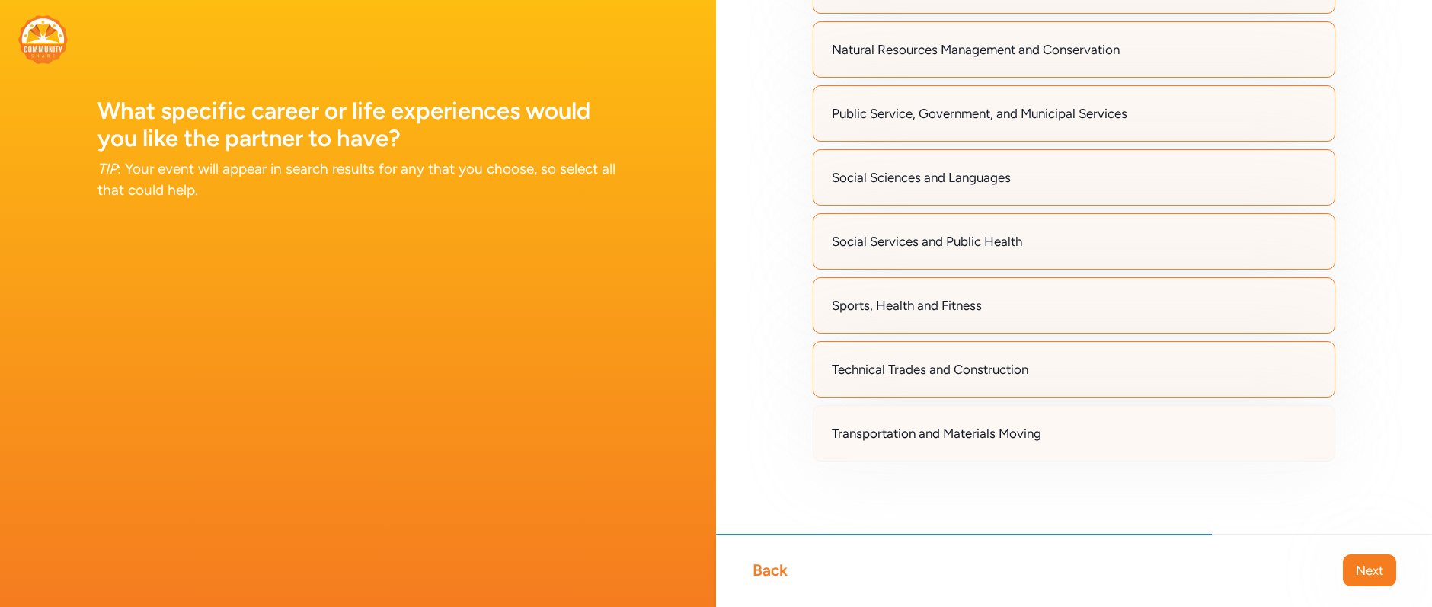
click at [865, 431] on span "Transportation and Materials Moving" at bounding box center [936, 433] width 209 height 18
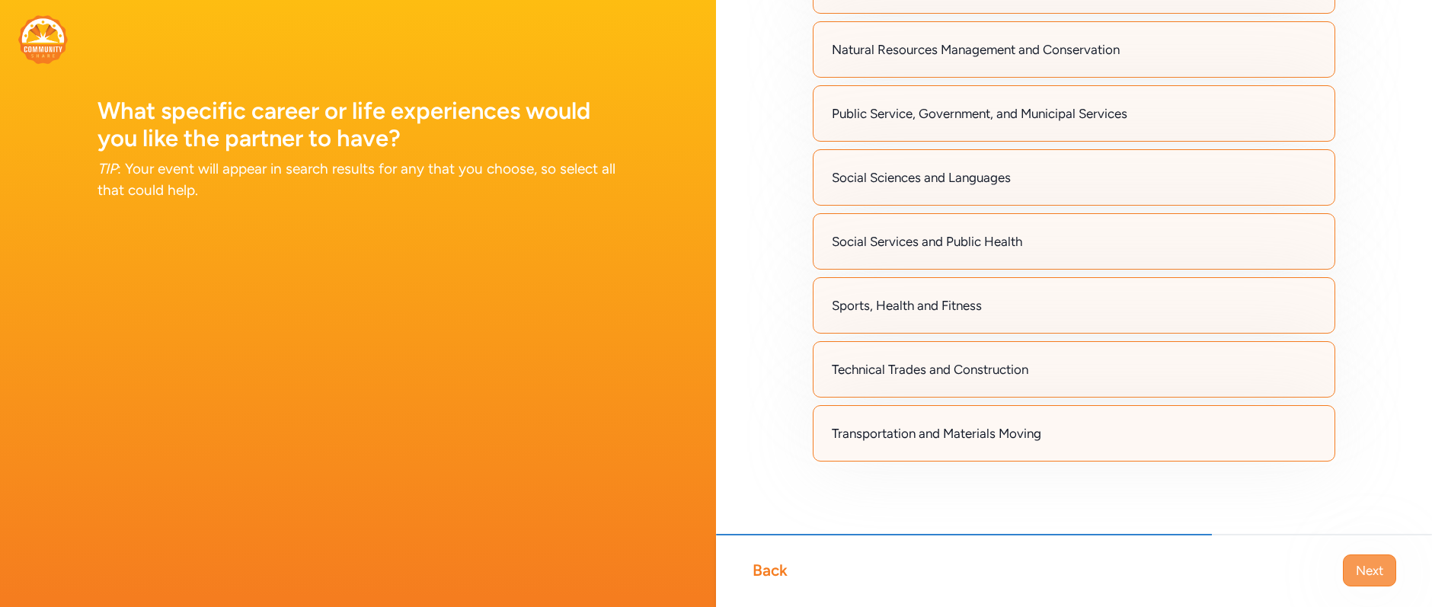
click at [1352, 564] on span "Next" at bounding box center [1369, 570] width 27 height 18
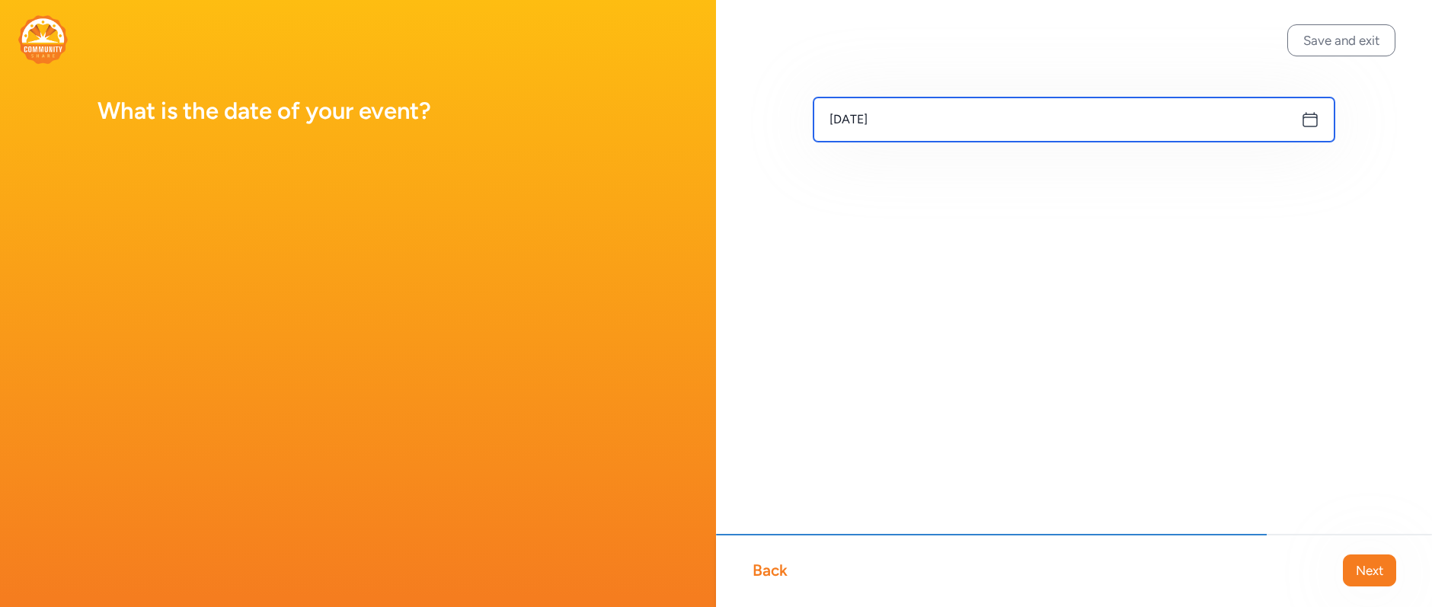
click at [948, 128] on input "Oct 9, 2025" at bounding box center [1073, 119] width 521 height 44
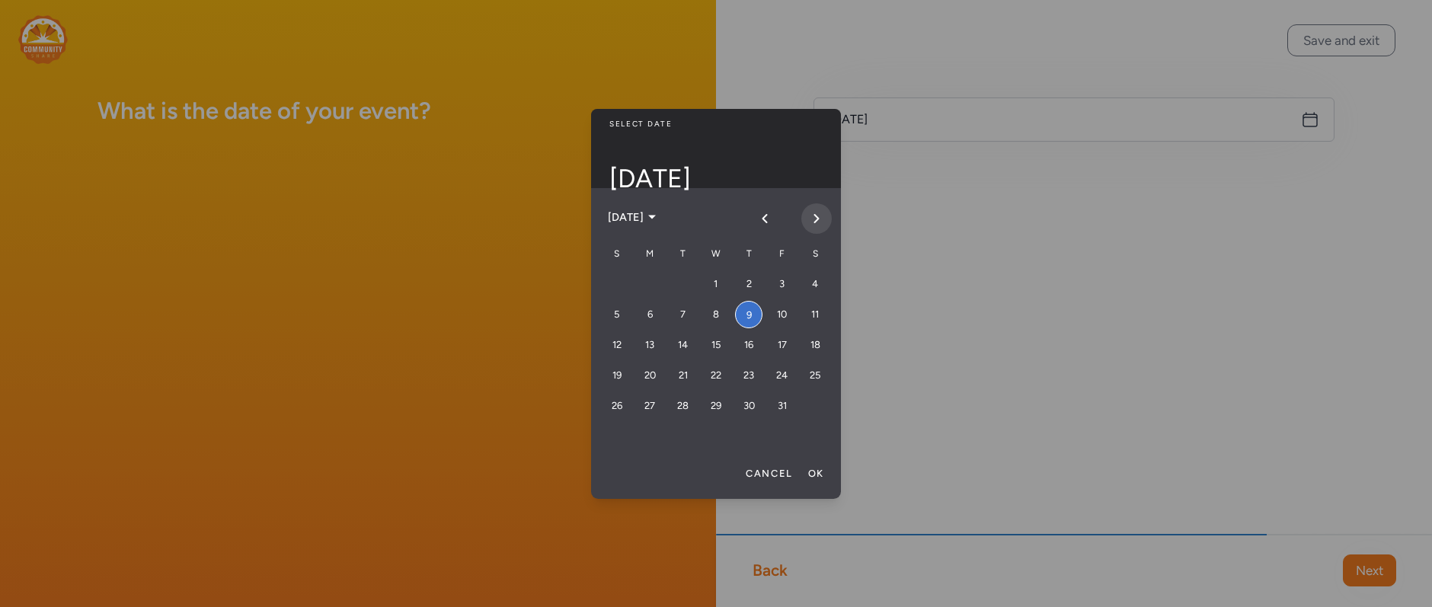
click at [817, 219] on icon "Next month" at bounding box center [817, 219] width 4 height 8
click at [666, 219] on button "November 2025" at bounding box center [632, 217] width 65 height 43
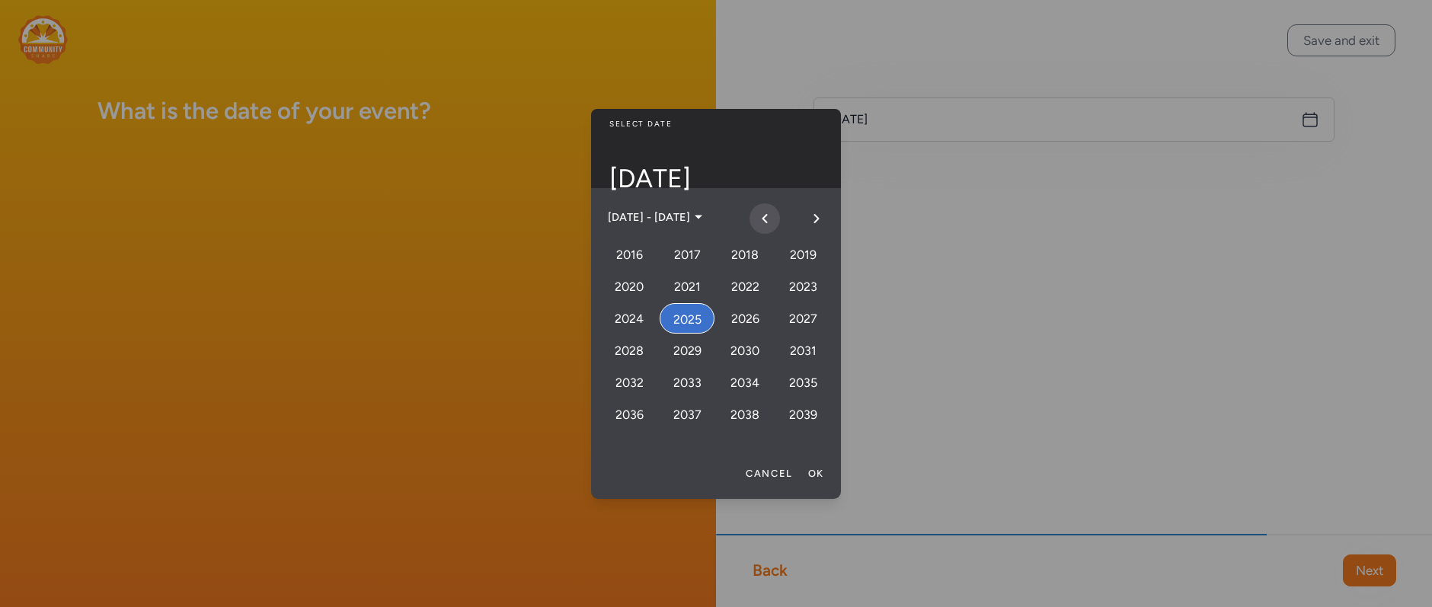
click at [771, 223] on button "Previous 24 years" at bounding box center [764, 218] width 30 height 30
click at [813, 220] on icon "Next 24 years" at bounding box center [816, 218] width 12 height 12
click at [701, 318] on div "2025" at bounding box center [686, 318] width 55 height 30
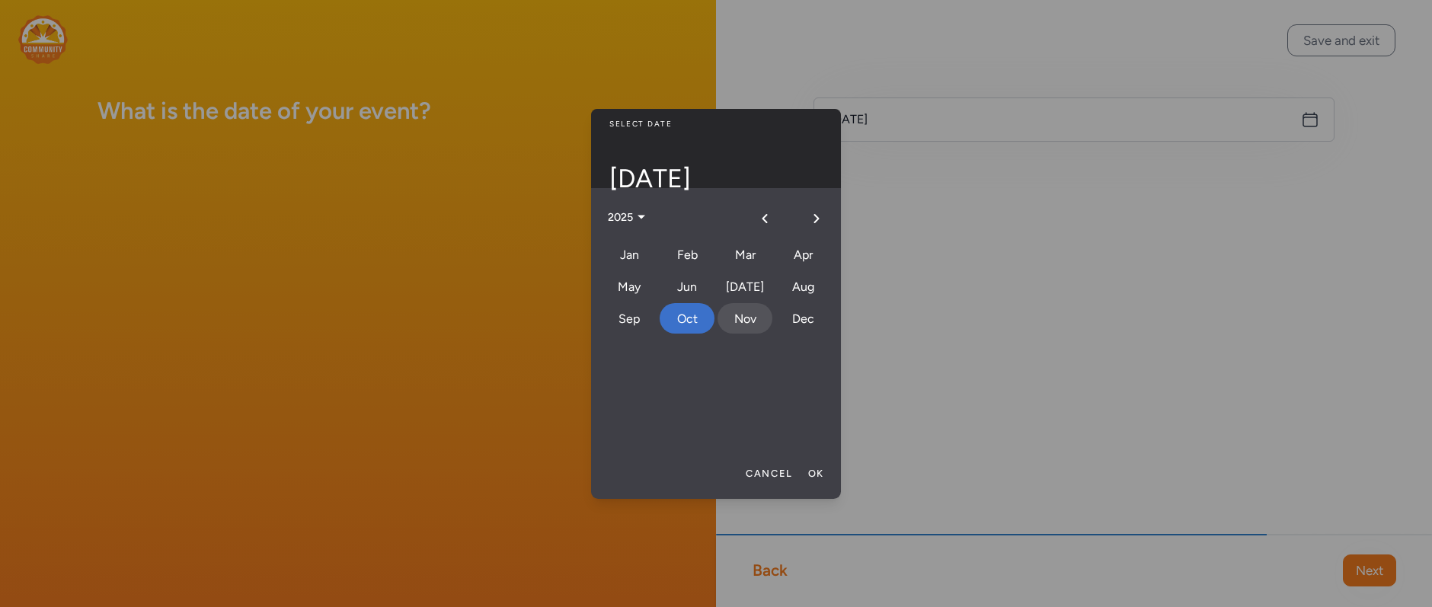
click at [739, 320] on div "Nov" at bounding box center [744, 318] width 55 height 30
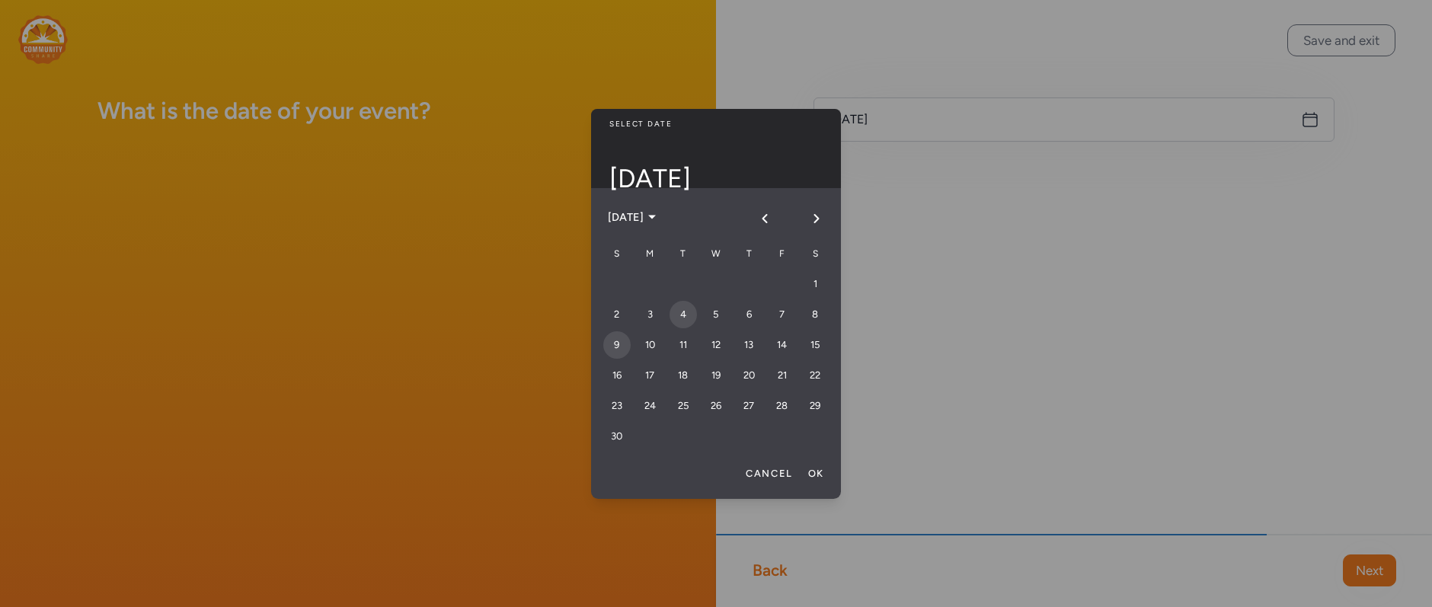
click at [688, 315] on div "4" at bounding box center [682, 314] width 27 height 27
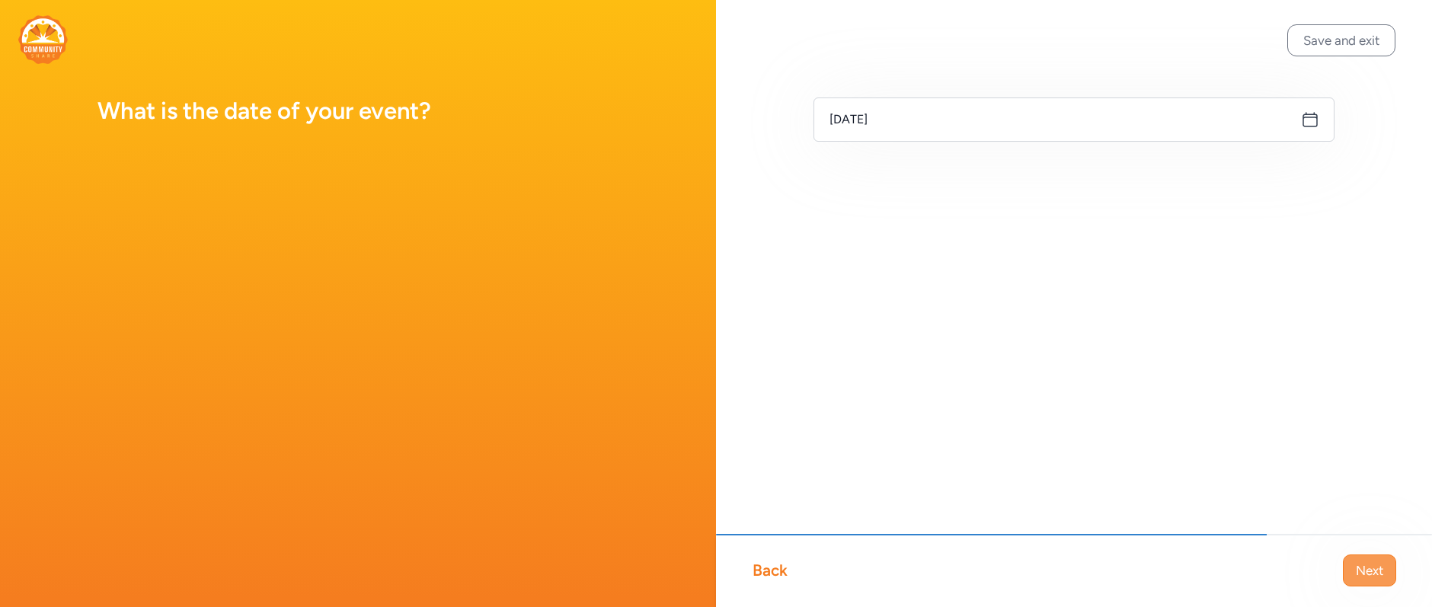
click at [1352, 569] on span "Next" at bounding box center [1369, 570] width 27 height 18
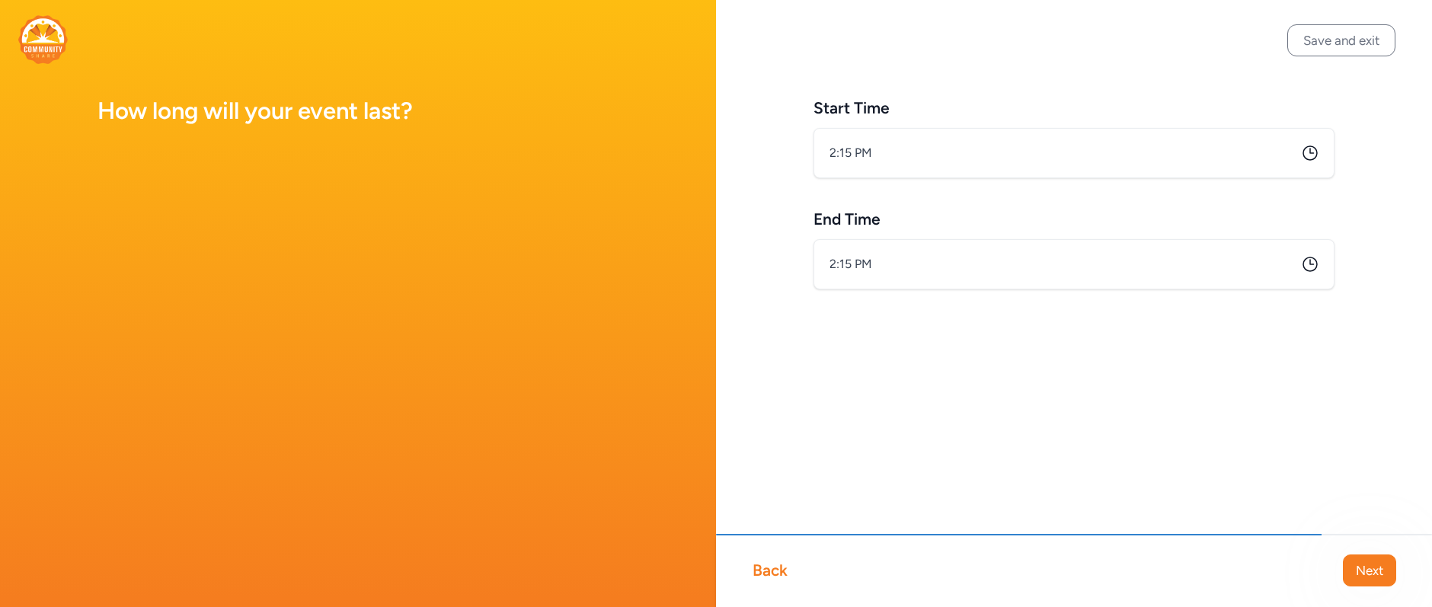
click at [764, 566] on div "Back" at bounding box center [769, 570] width 35 height 21
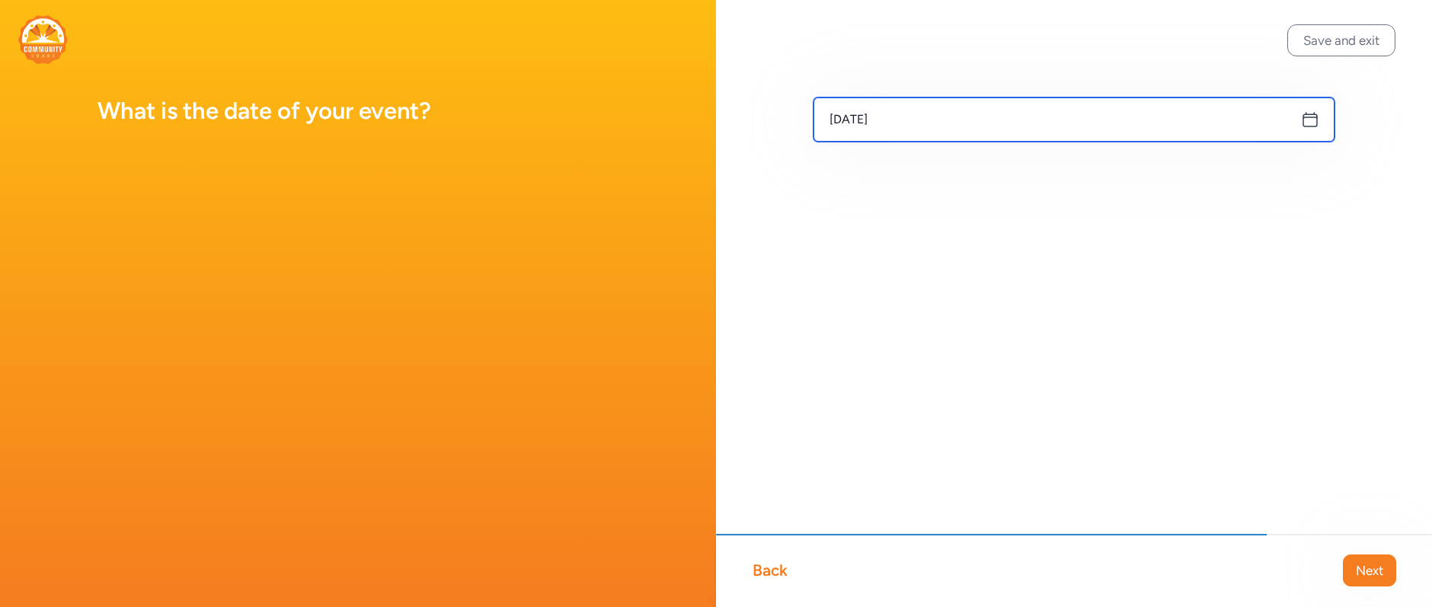
click at [846, 120] on input "Nov 4, 2025" at bounding box center [1073, 119] width 521 height 44
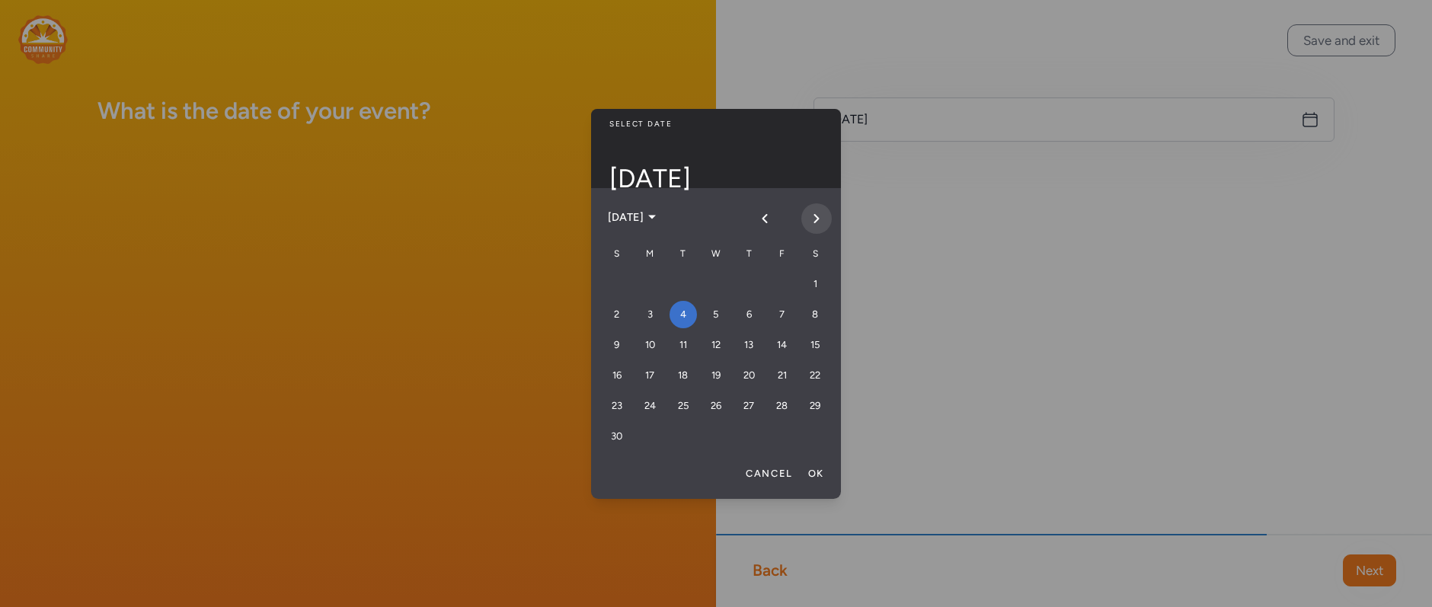
click at [813, 223] on icon "Next month" at bounding box center [816, 218] width 12 height 12
click at [816, 291] on div "3" at bounding box center [814, 283] width 27 height 27
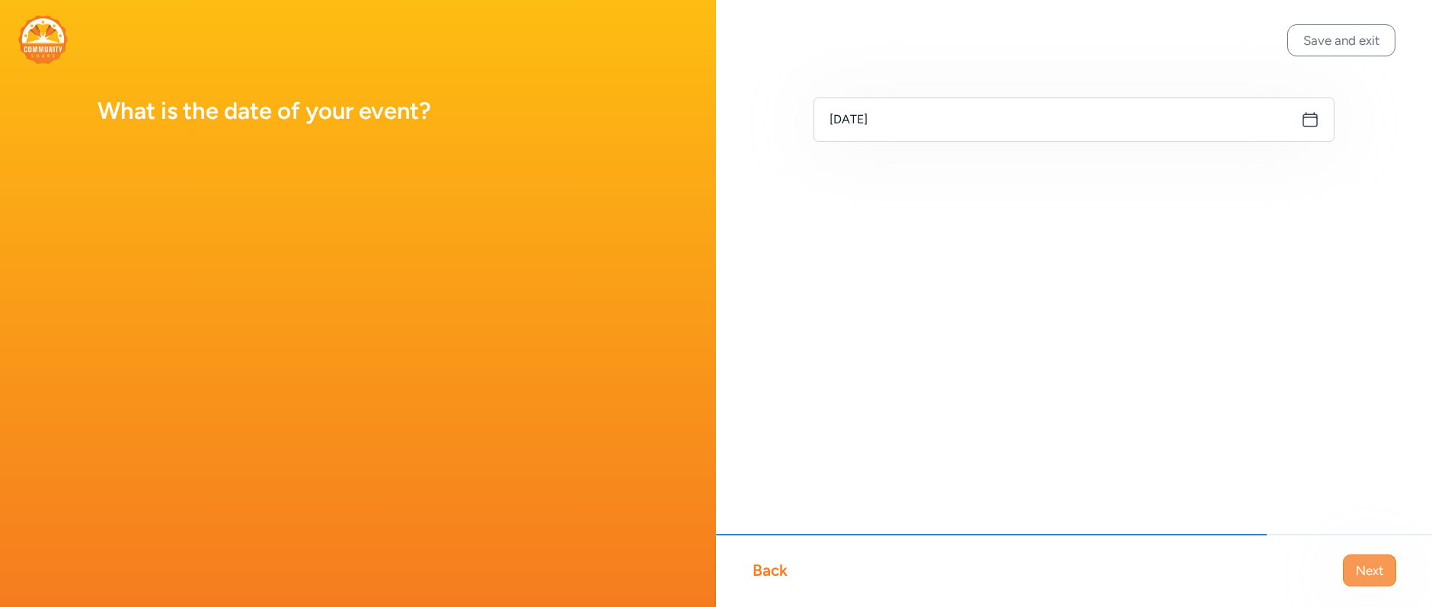
click at [1352, 577] on span "Next" at bounding box center [1369, 570] width 27 height 18
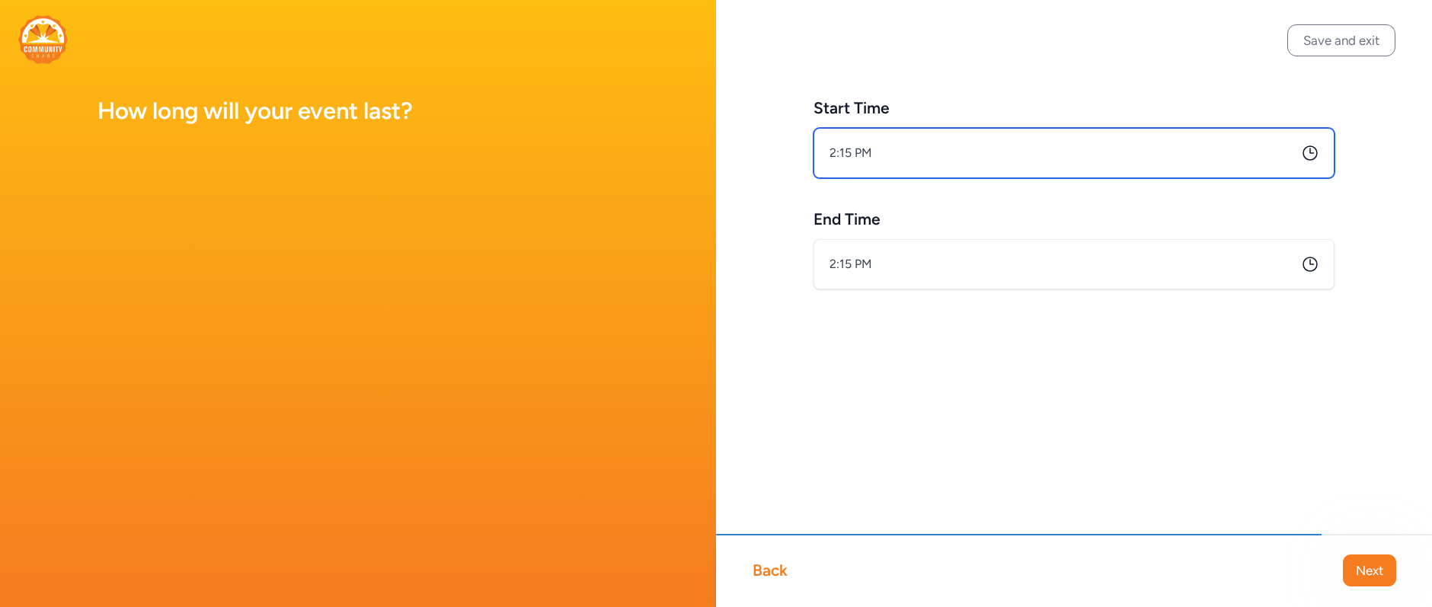
click at [883, 173] on input "2:15 PM" at bounding box center [1073, 153] width 521 height 50
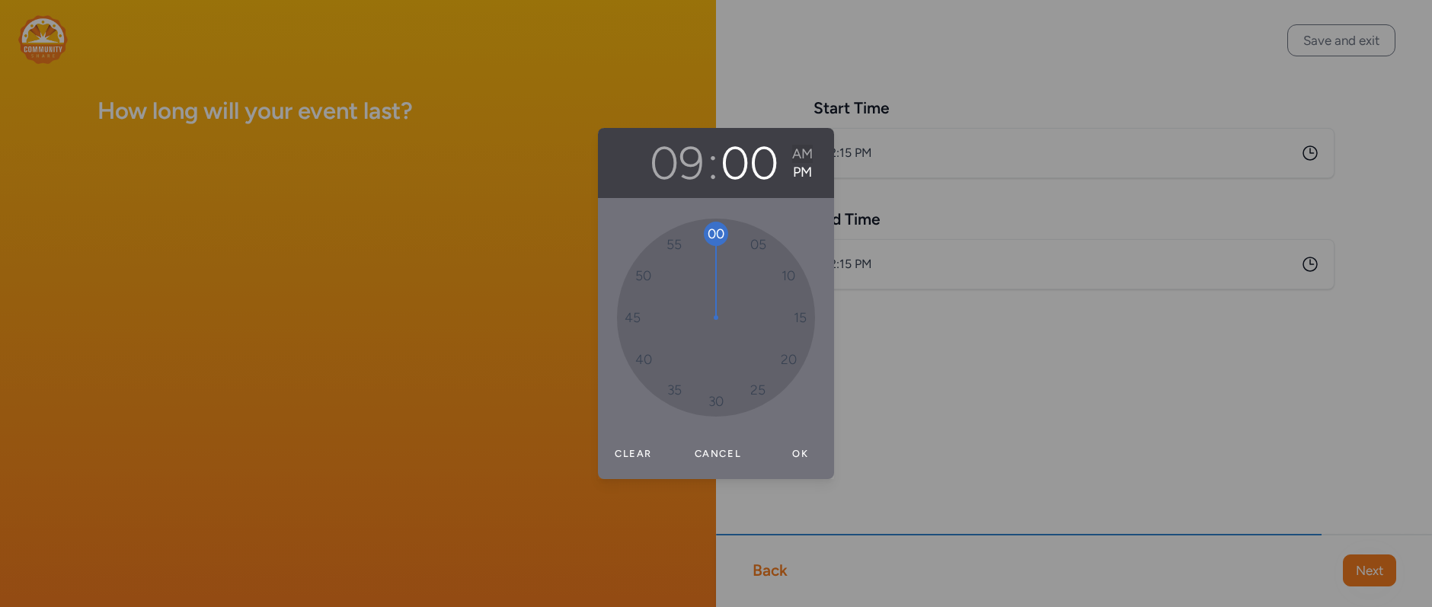
click at [800, 148] on button "AM" at bounding box center [802, 154] width 21 height 18
click at [933, 274] on div "09 : 00 AM PM 00 05 10 15 20 25 30 35 40 45 50 55 Clear Cancel Ok" at bounding box center [716, 303] width 1432 height 607
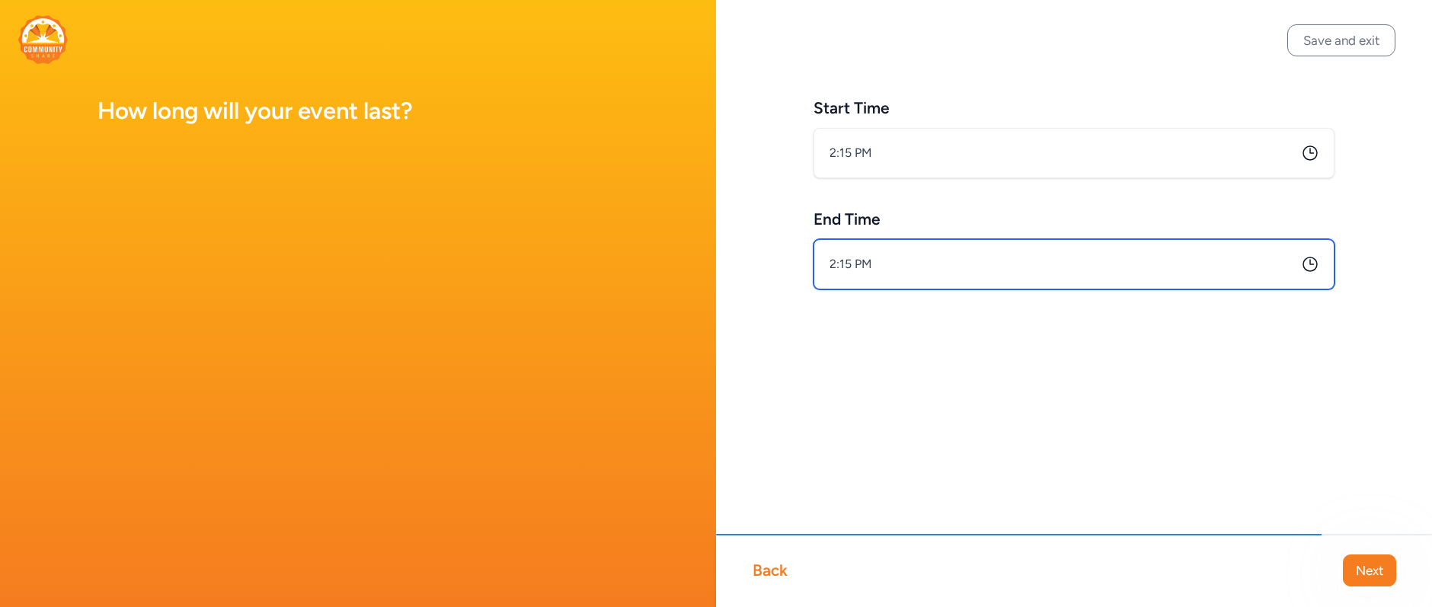
click at [884, 274] on input "2:15 PM" at bounding box center [1073, 264] width 521 height 50
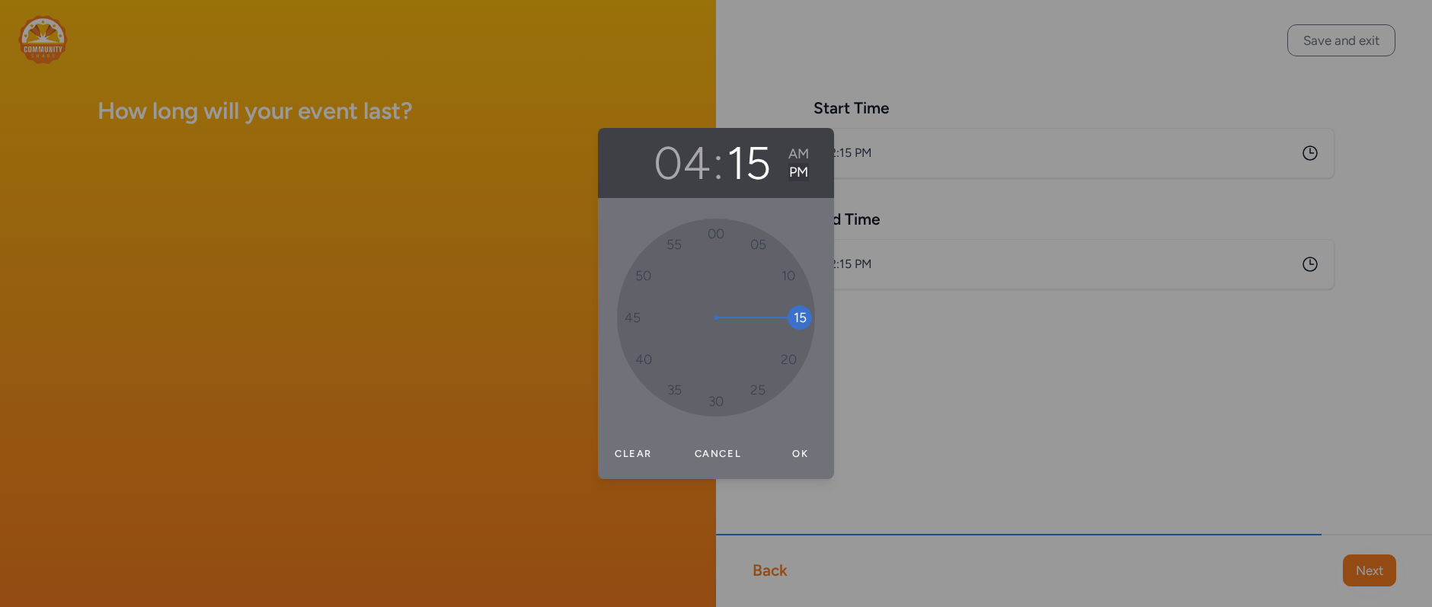
click at [789, 175] on button "PM" at bounding box center [798, 172] width 21 height 18
click at [800, 153] on button "AM" at bounding box center [798, 154] width 21 height 18
click at [797, 167] on button "PM" at bounding box center [798, 172] width 21 height 18
click at [1339, 481] on div "04 : 00 AM PM 00 05 10 15 20 25 30 35 40 45 50 55 Clear Cancel Ok" at bounding box center [716, 303] width 1432 height 607
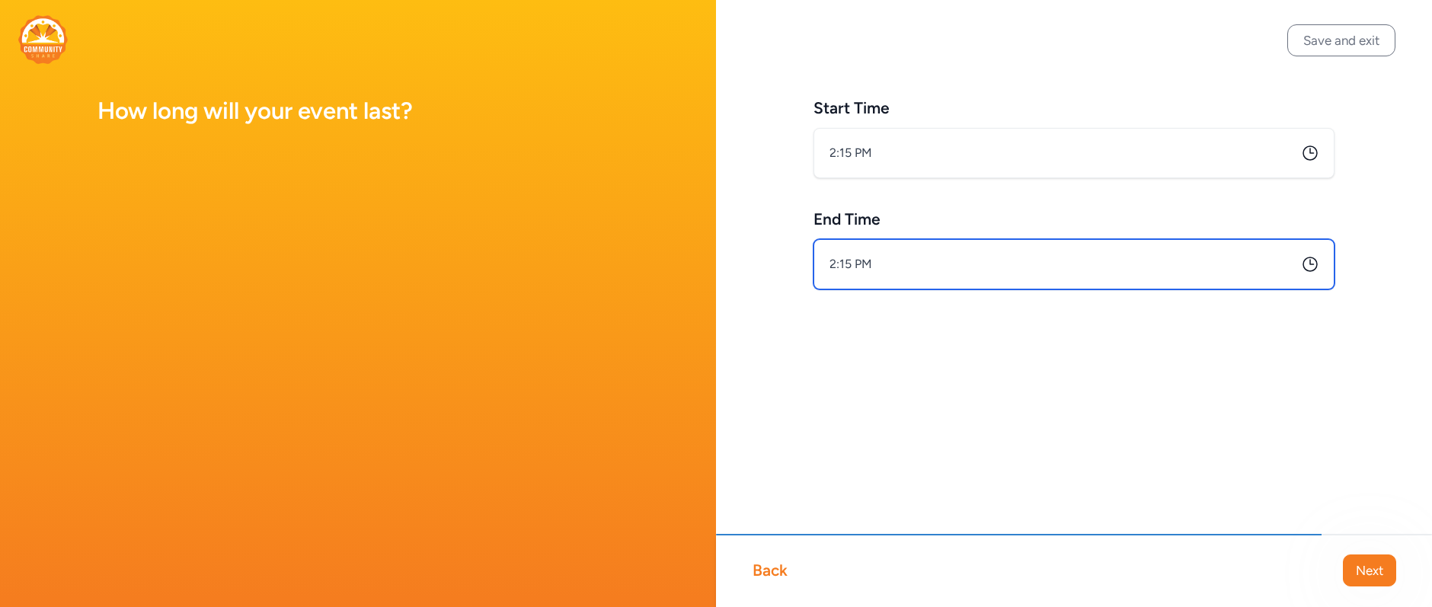
click at [861, 265] on input "2:15 PM" at bounding box center [1073, 264] width 521 height 50
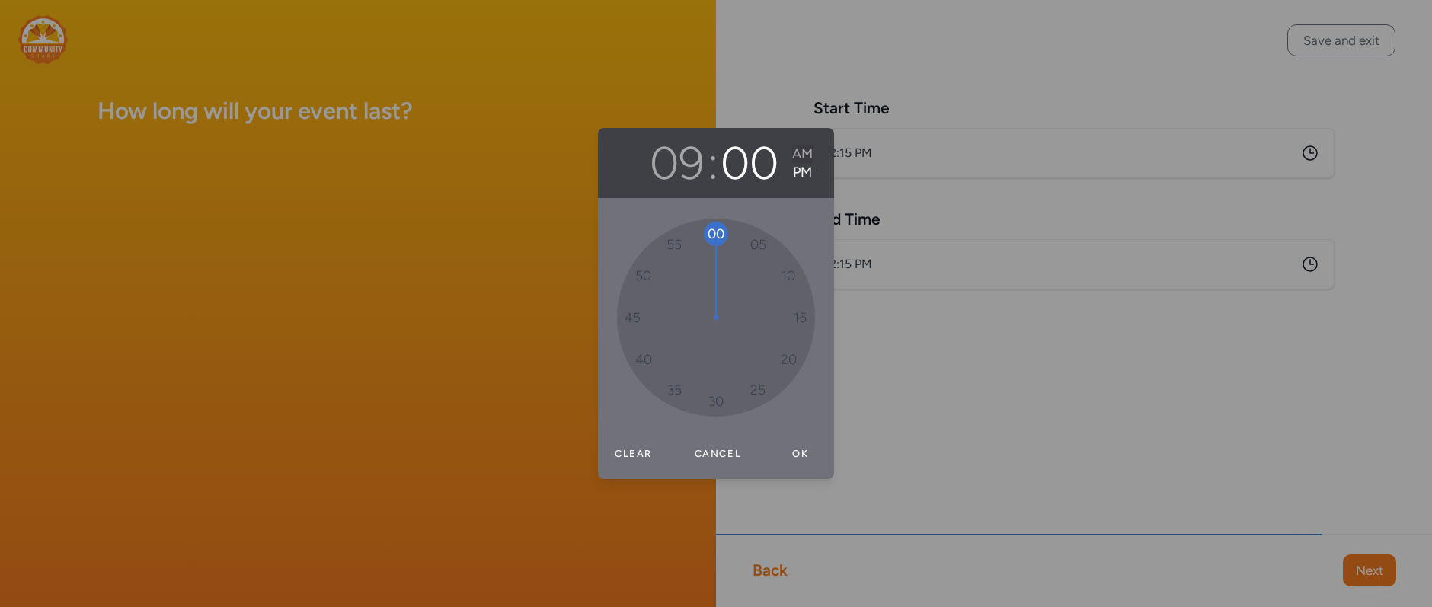
click at [806, 148] on button "AM" at bounding box center [802, 154] width 21 height 18
click at [809, 452] on button "Ok" at bounding box center [800, 454] width 49 height 30
type input "9:00 AM"
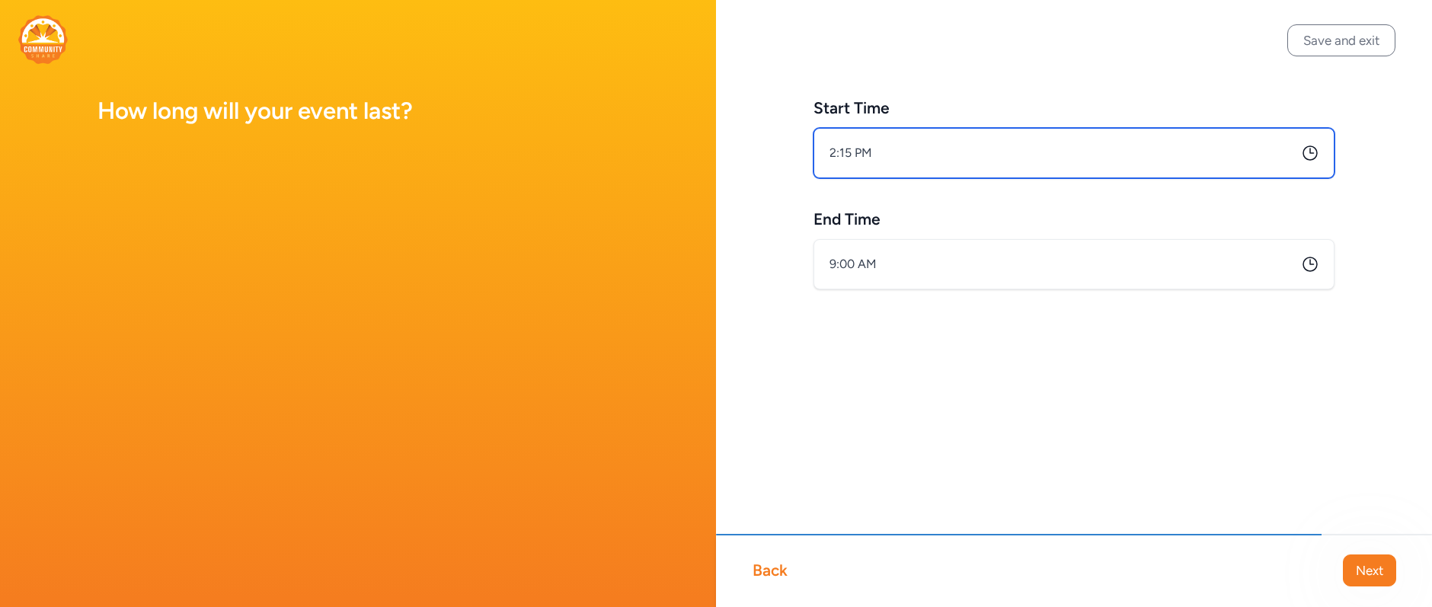
click at [851, 144] on input "2:15 PM" at bounding box center [1073, 153] width 521 height 50
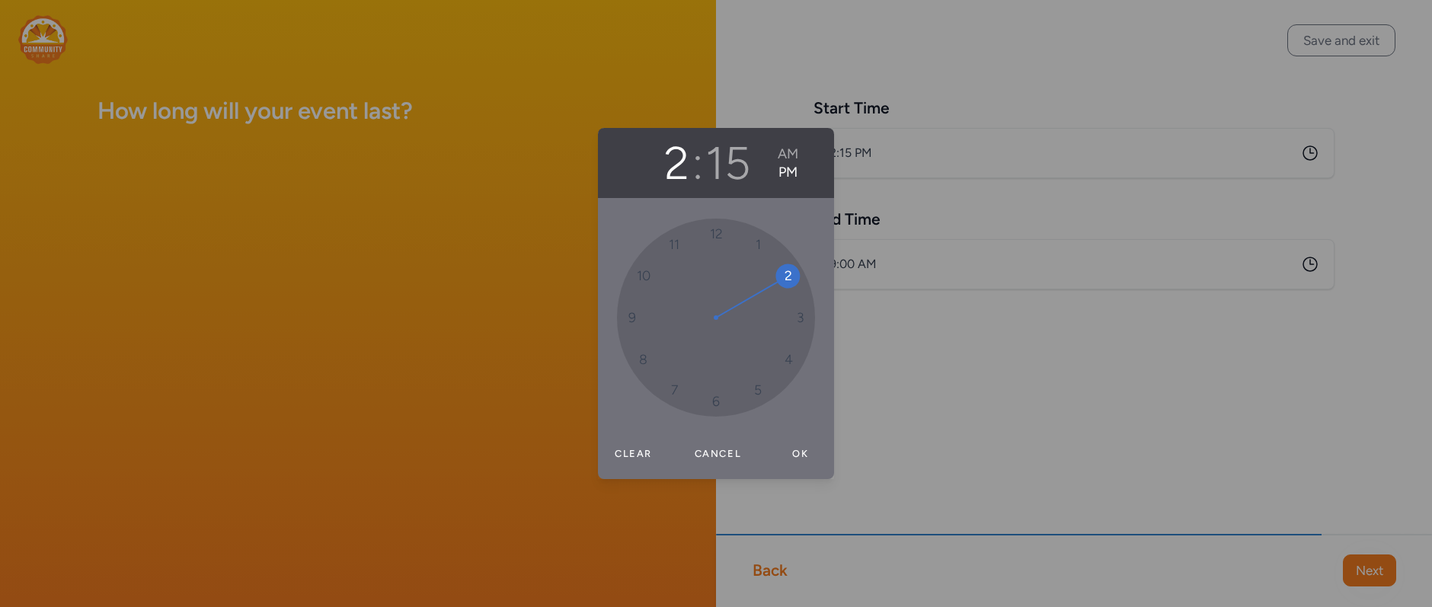
click at [854, 157] on div "2 : 15 AM PM 12 1 2 3 4 5 6 7 8 9 10 11 Clear Cancel Ok" at bounding box center [716, 303] width 1432 height 607
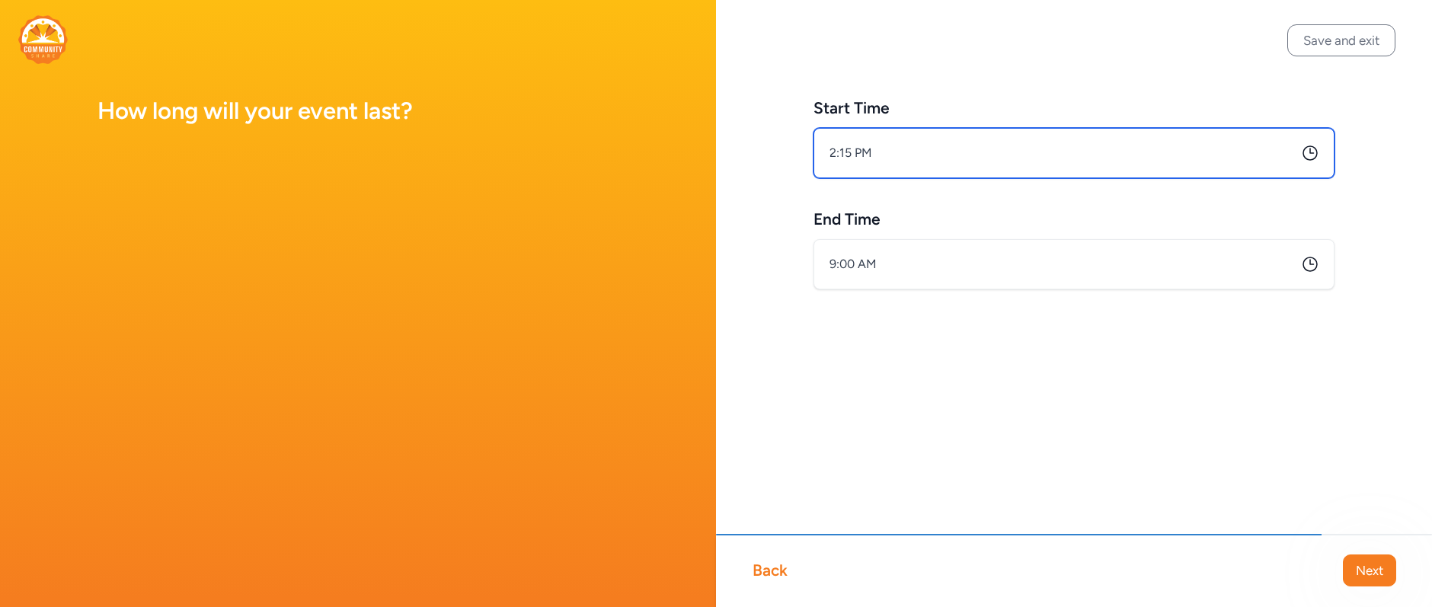
click at [931, 139] on input "2:15 PM" at bounding box center [1073, 153] width 521 height 50
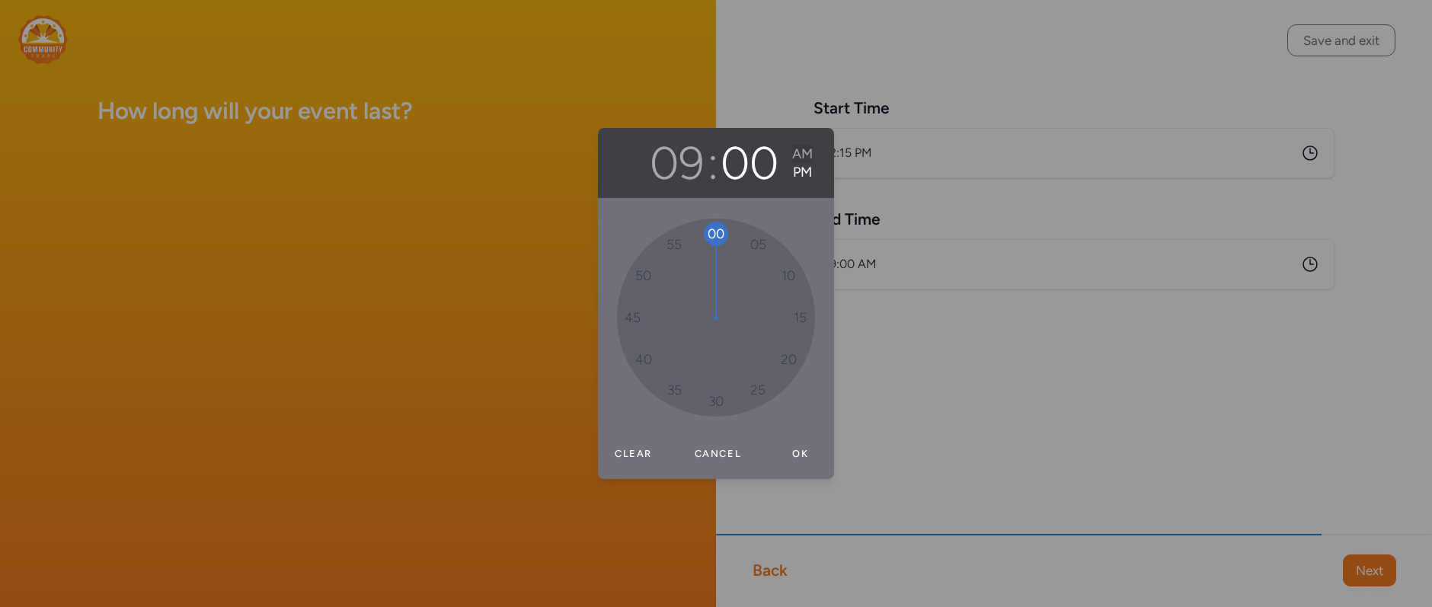
click at [811, 152] on button "AM" at bounding box center [802, 154] width 21 height 18
click at [795, 457] on button "Ok" at bounding box center [800, 454] width 49 height 30
type input "9:00 AM"
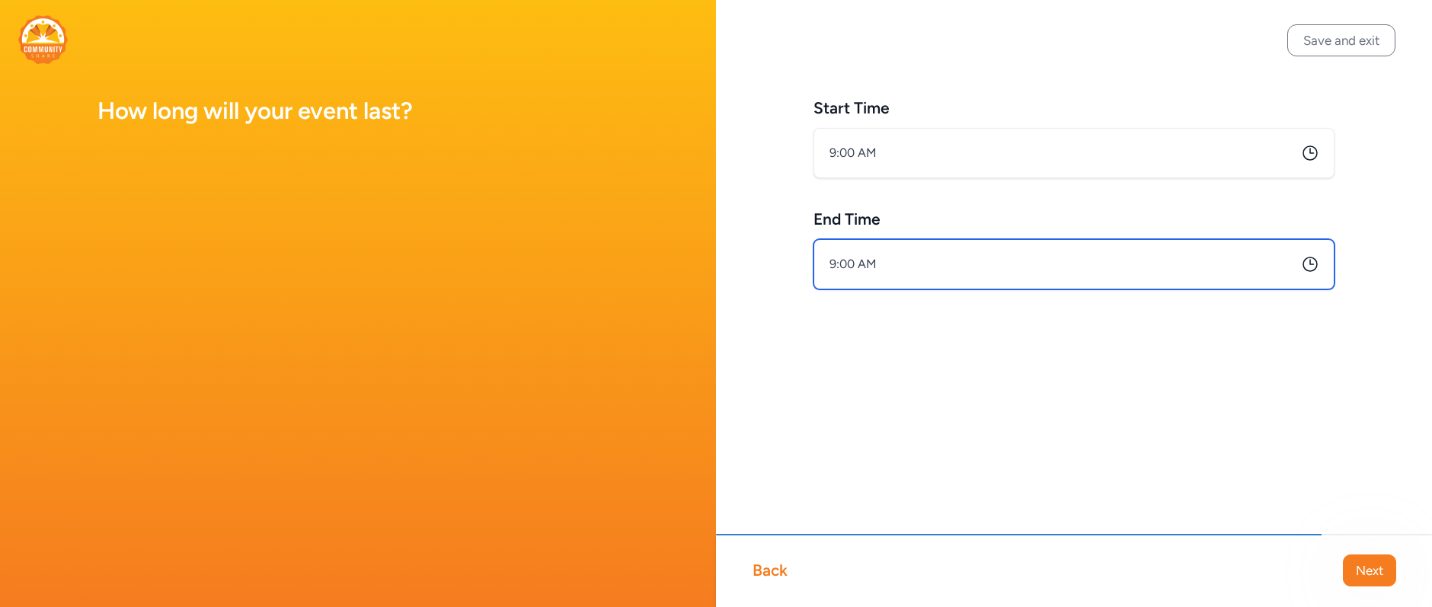
click at [845, 257] on input "9:00 AM" at bounding box center [1073, 264] width 521 height 50
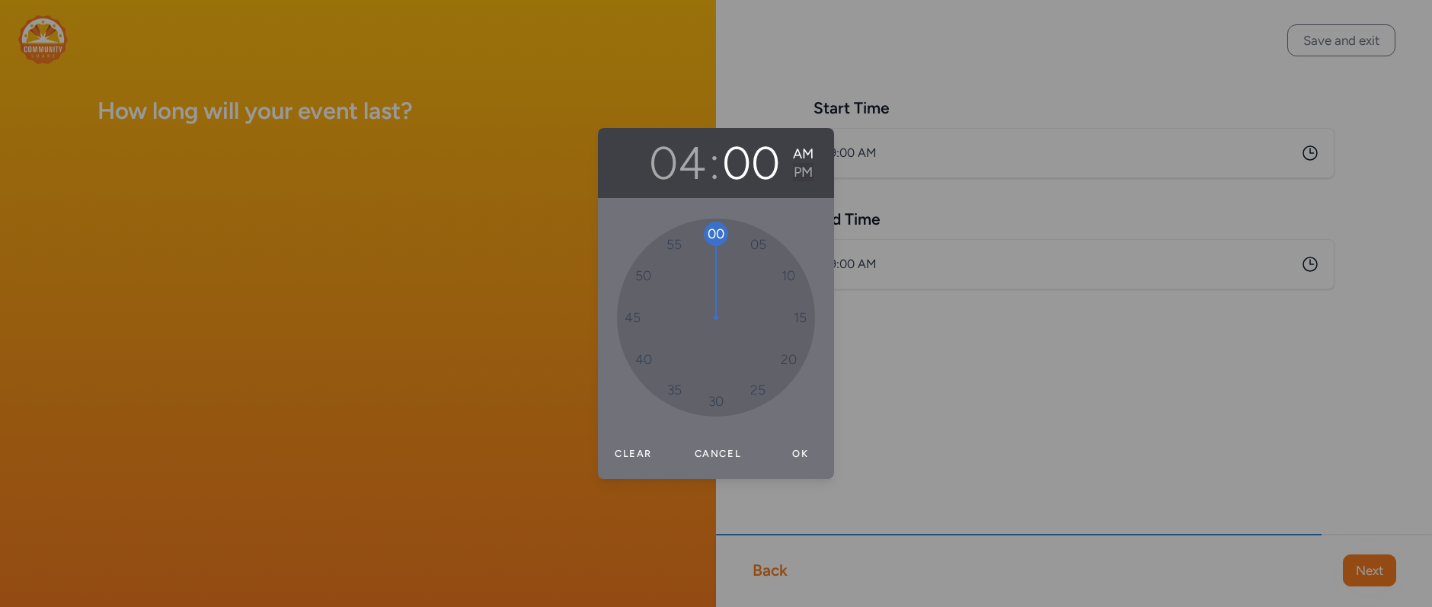
click at [798, 174] on button "PM" at bounding box center [803, 172] width 21 height 18
click at [793, 459] on button "Ok" at bounding box center [800, 454] width 49 height 30
type input "4:00 PM"
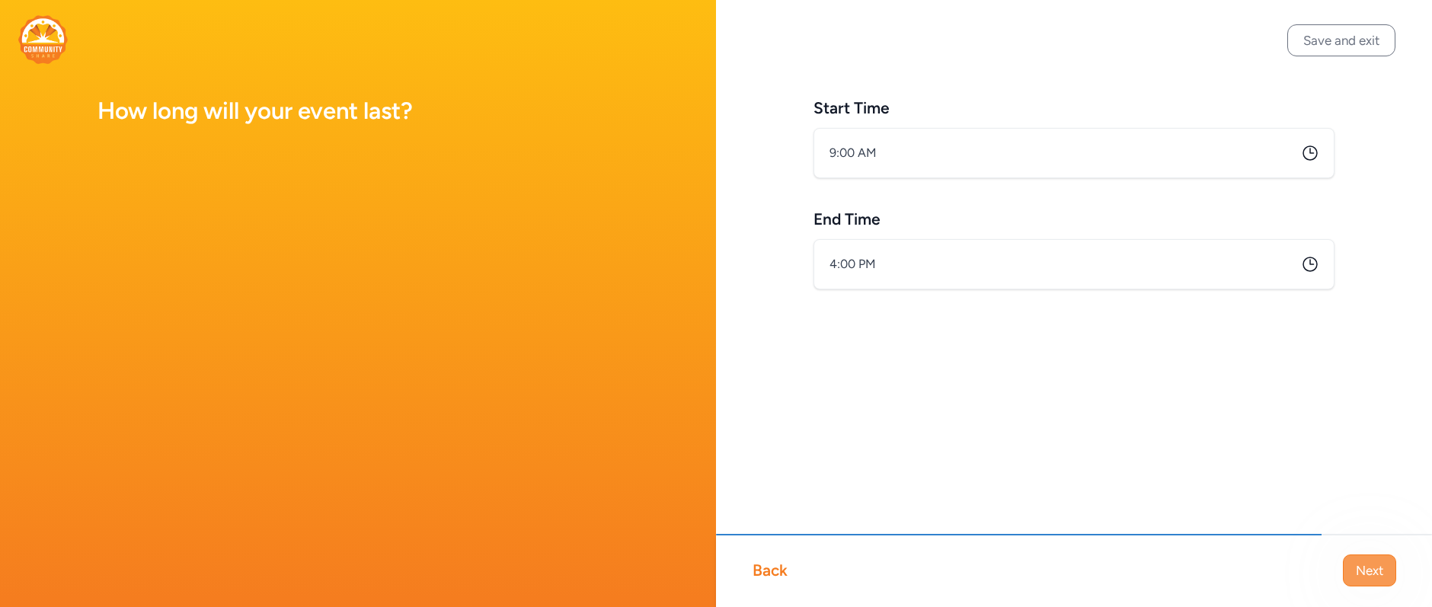
click at [1352, 564] on span "Next" at bounding box center [1369, 570] width 27 height 18
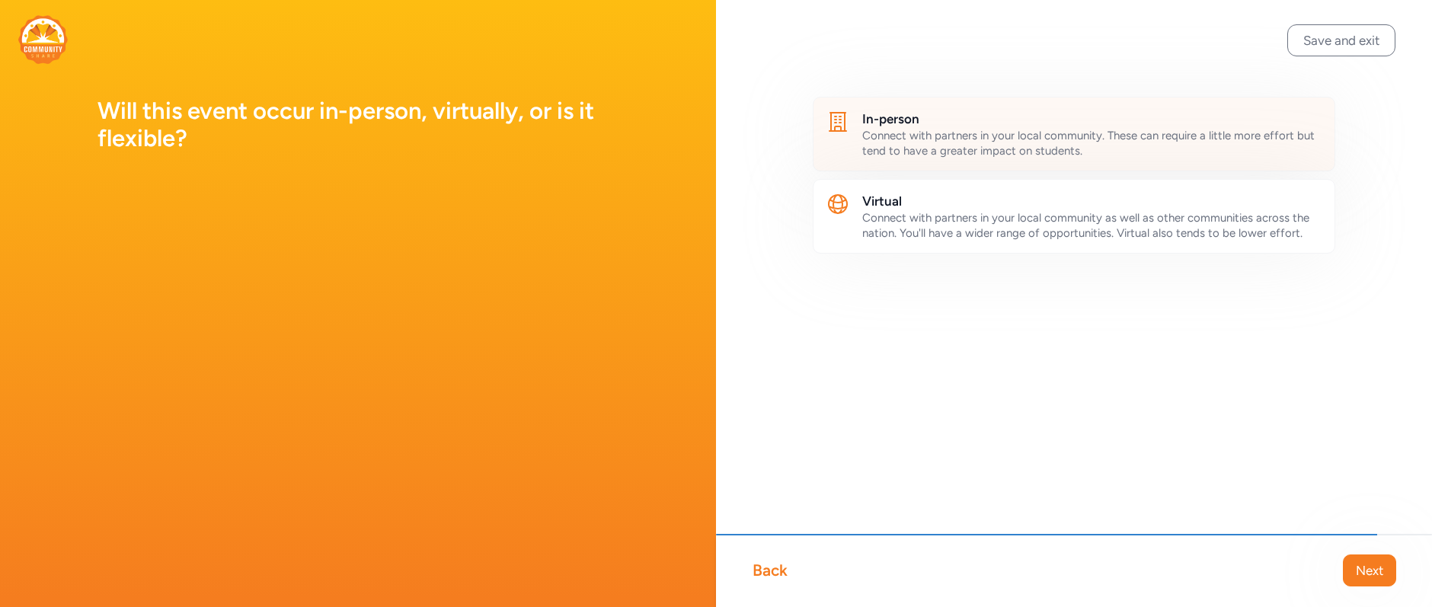
click at [981, 120] on h2 "In-person" at bounding box center [1092, 119] width 460 height 18
click at [1352, 570] on span "Next" at bounding box center [1369, 570] width 27 height 18
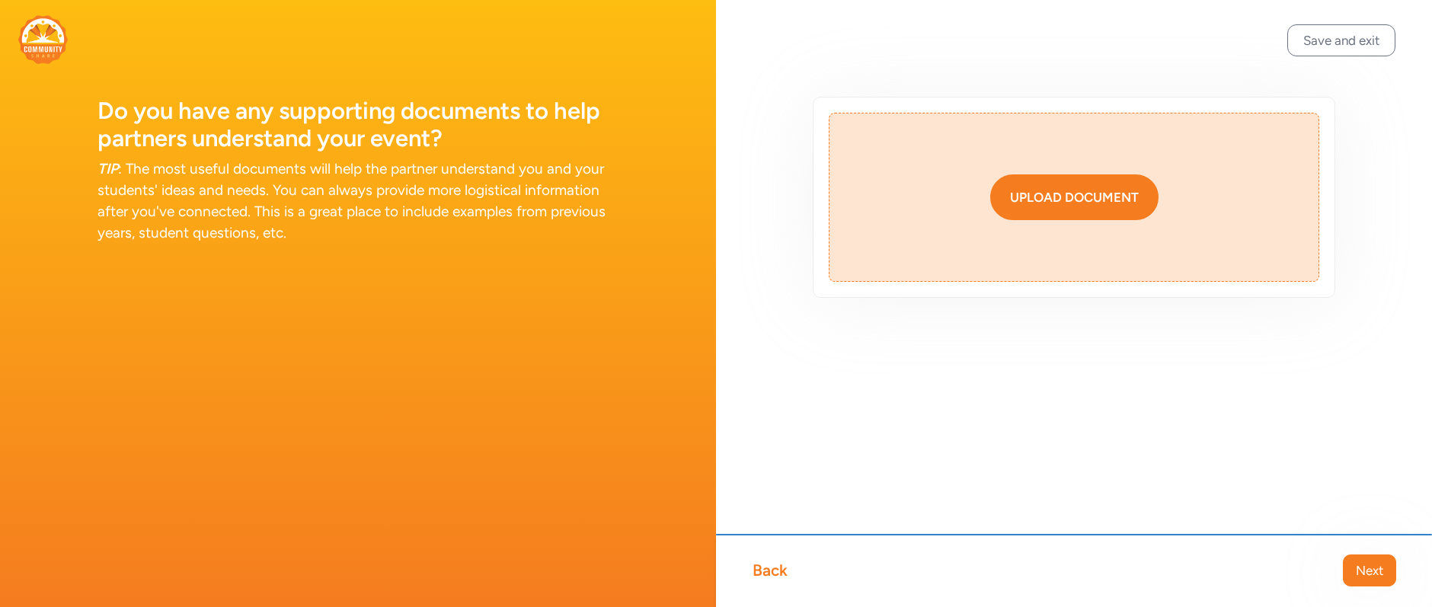
click at [1039, 203] on div "Upload document" at bounding box center [1074, 197] width 129 height 18
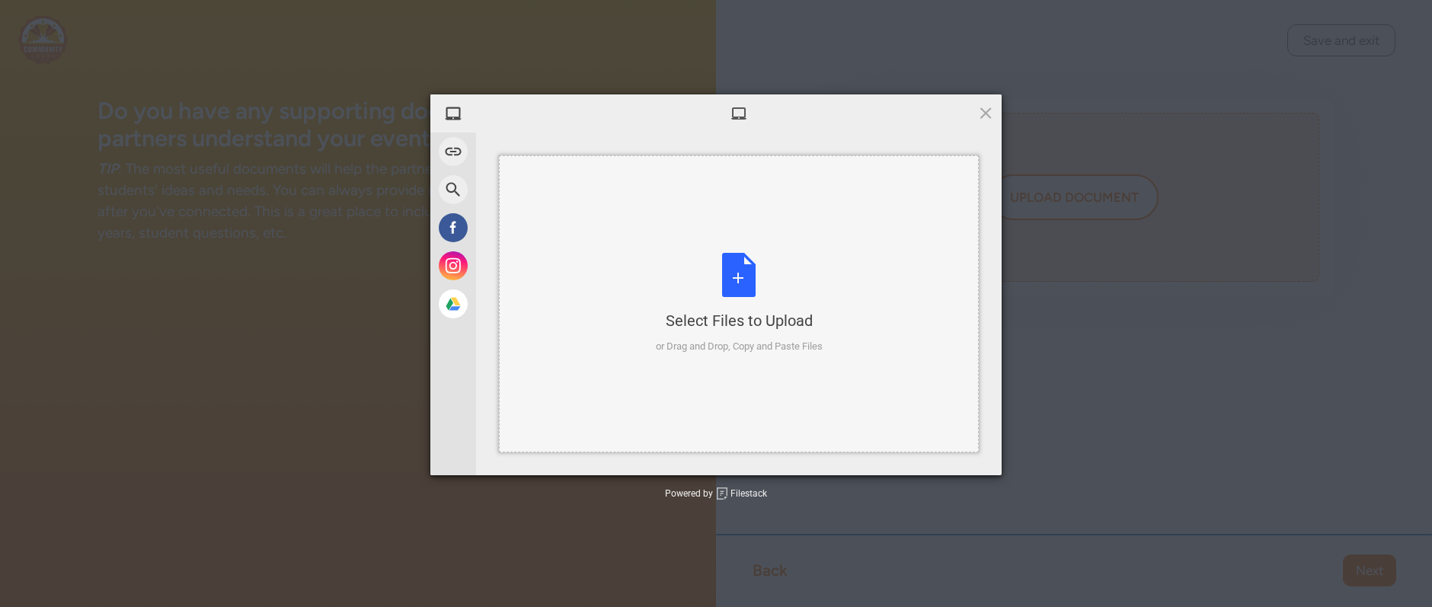
click at [730, 319] on div "Select Files to Upload" at bounding box center [739, 320] width 167 height 21
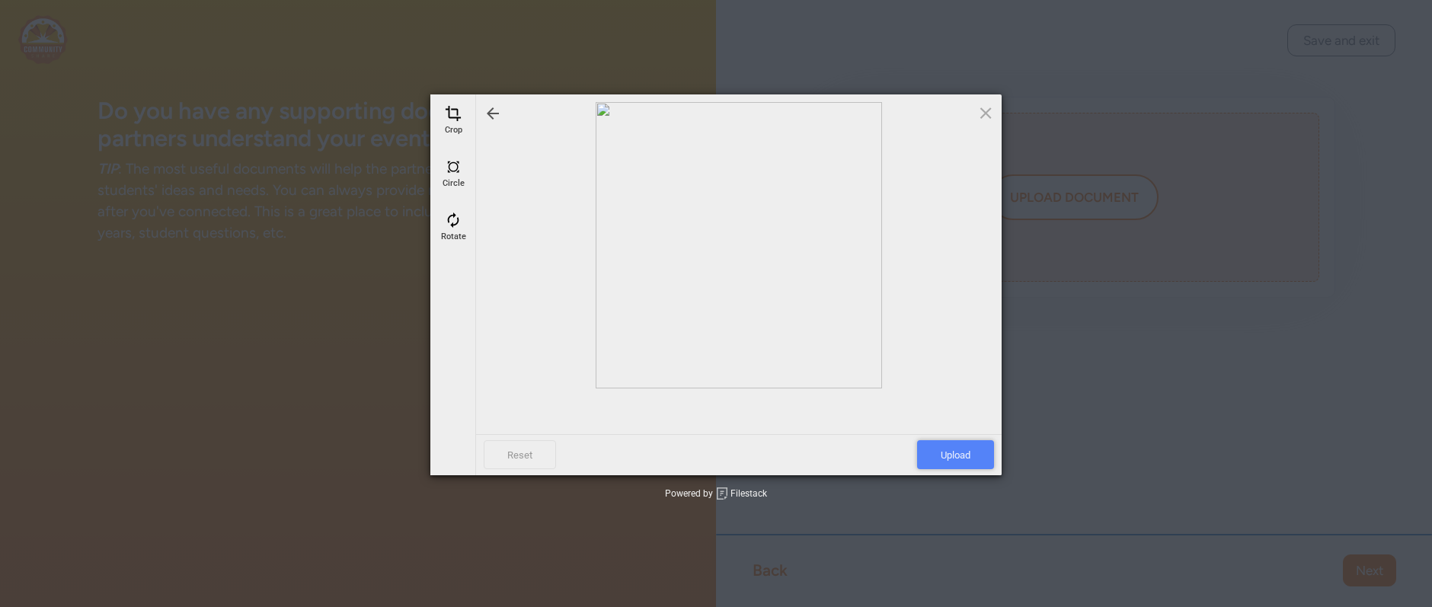
click at [956, 463] on span "Upload" at bounding box center [955, 454] width 77 height 29
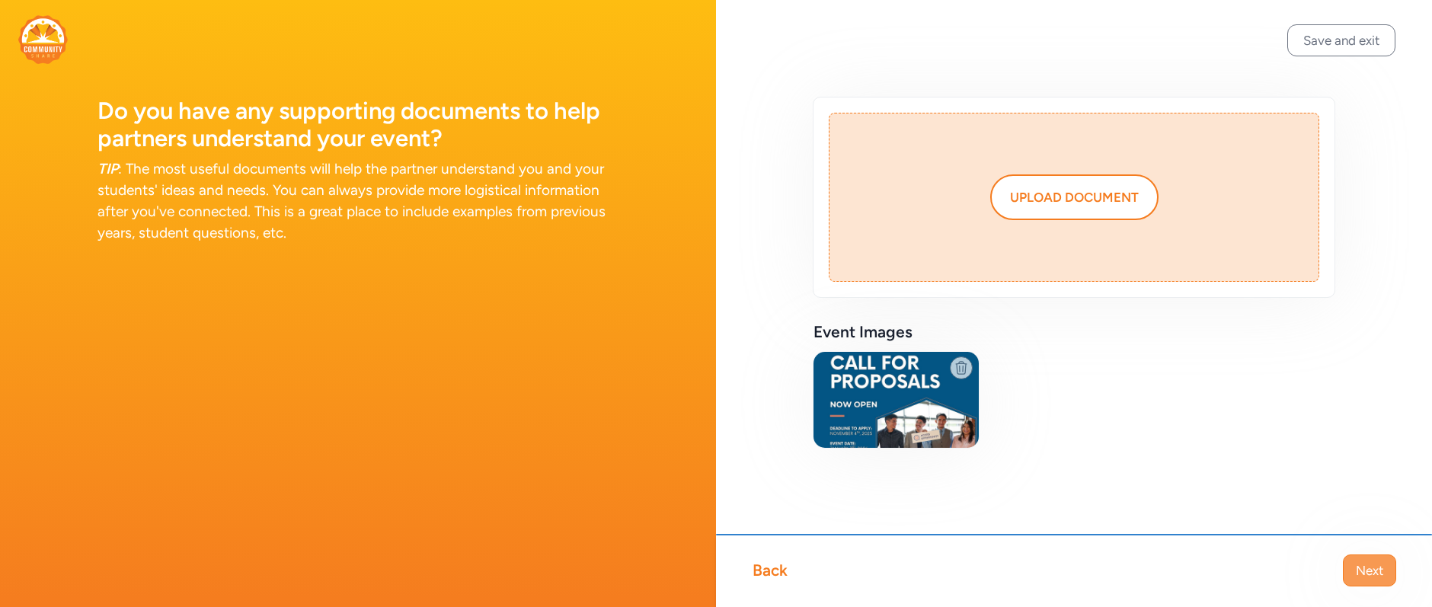
click at [1352, 568] on span "Next" at bounding box center [1369, 570] width 27 height 18
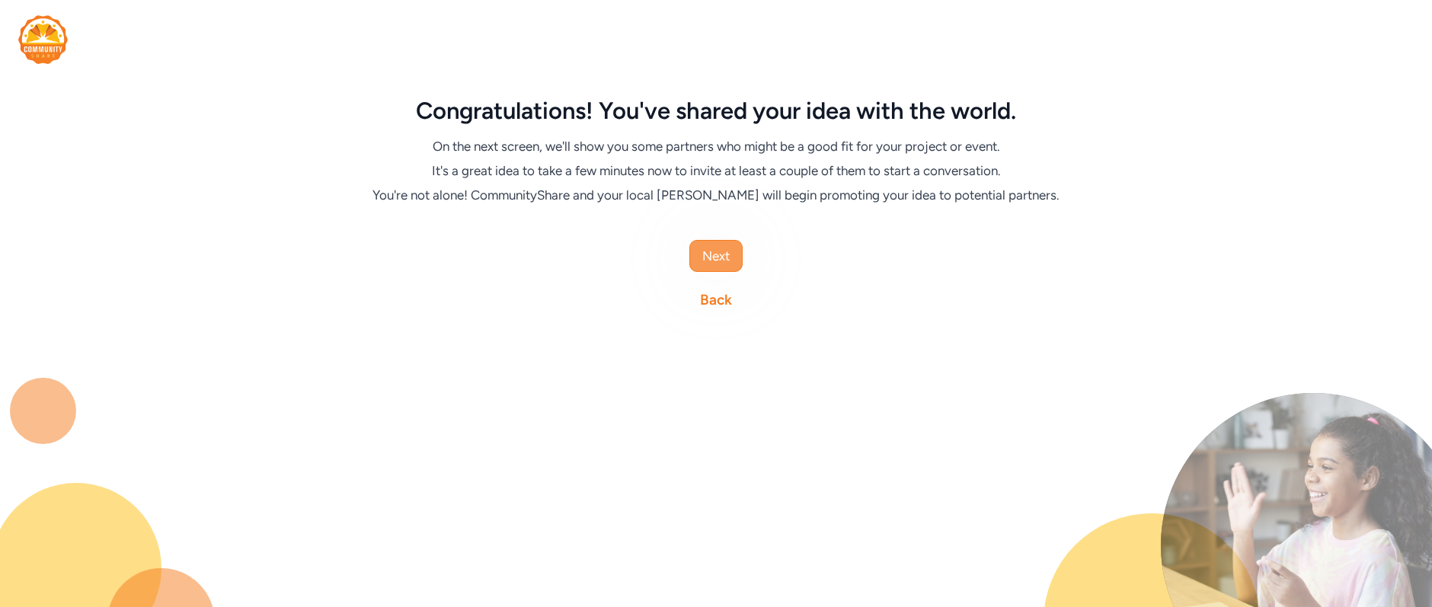
click at [717, 264] on span "Next" at bounding box center [715, 256] width 27 height 18
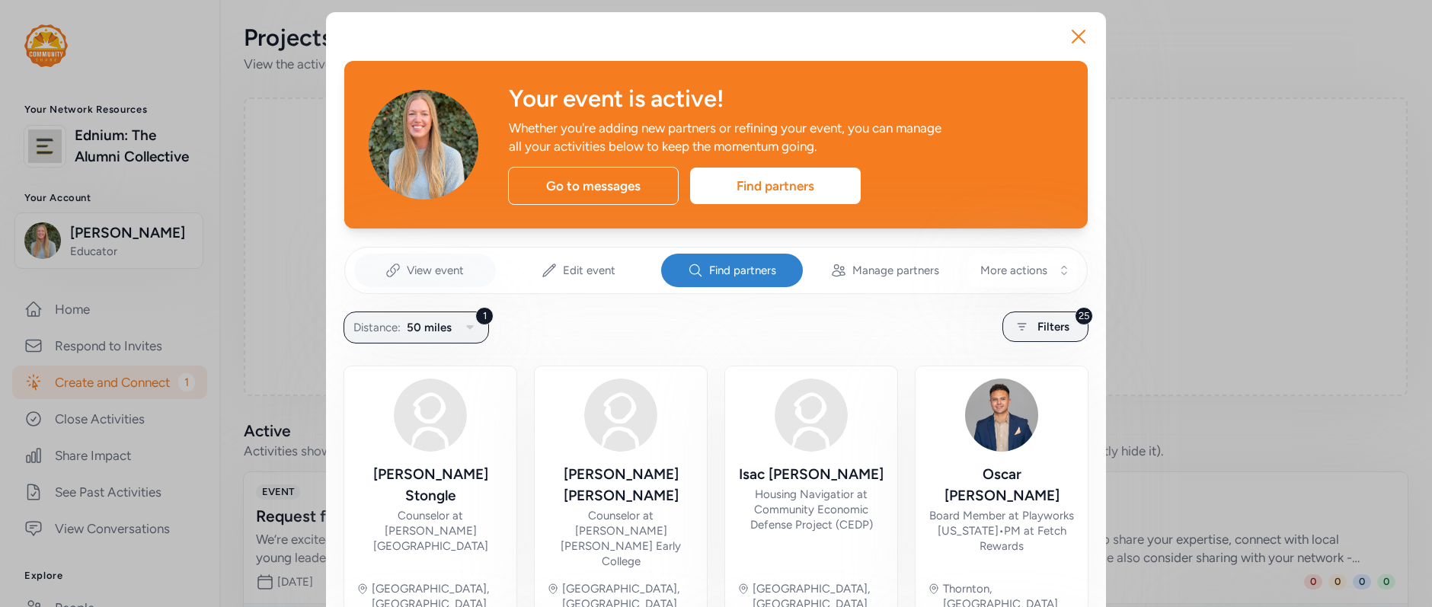
click at [414, 273] on span "View event" at bounding box center [435, 270] width 57 height 15
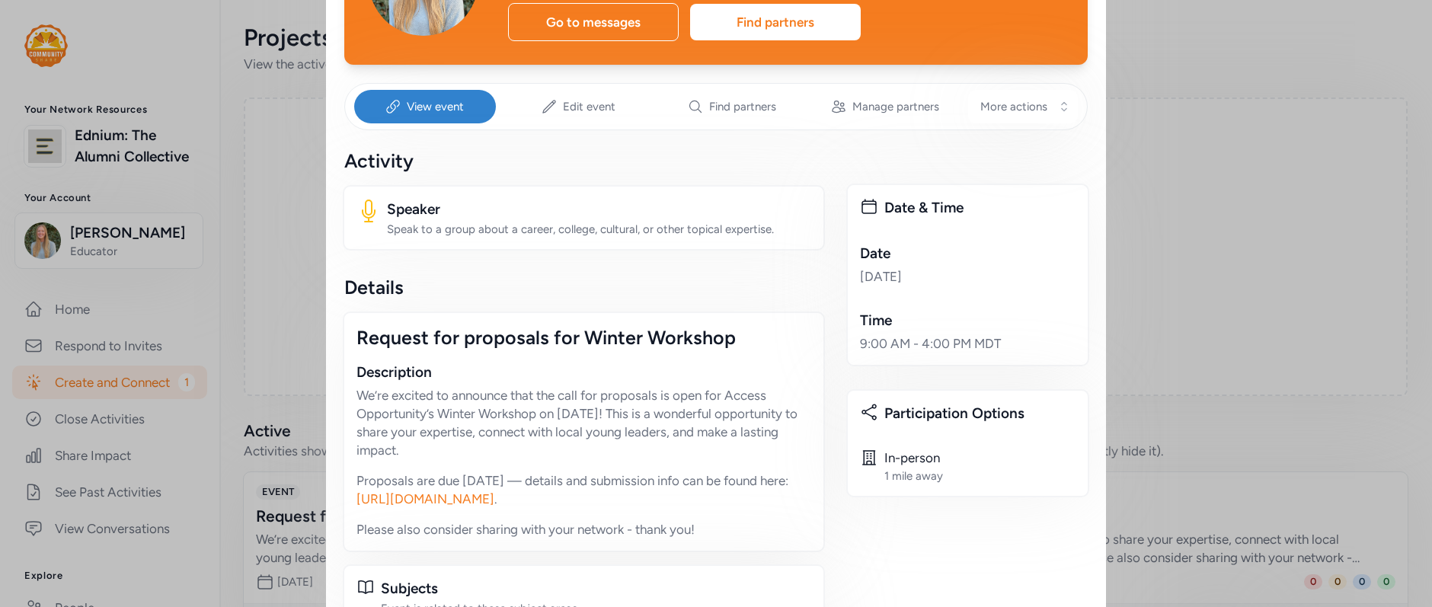
scroll to position [111, 0]
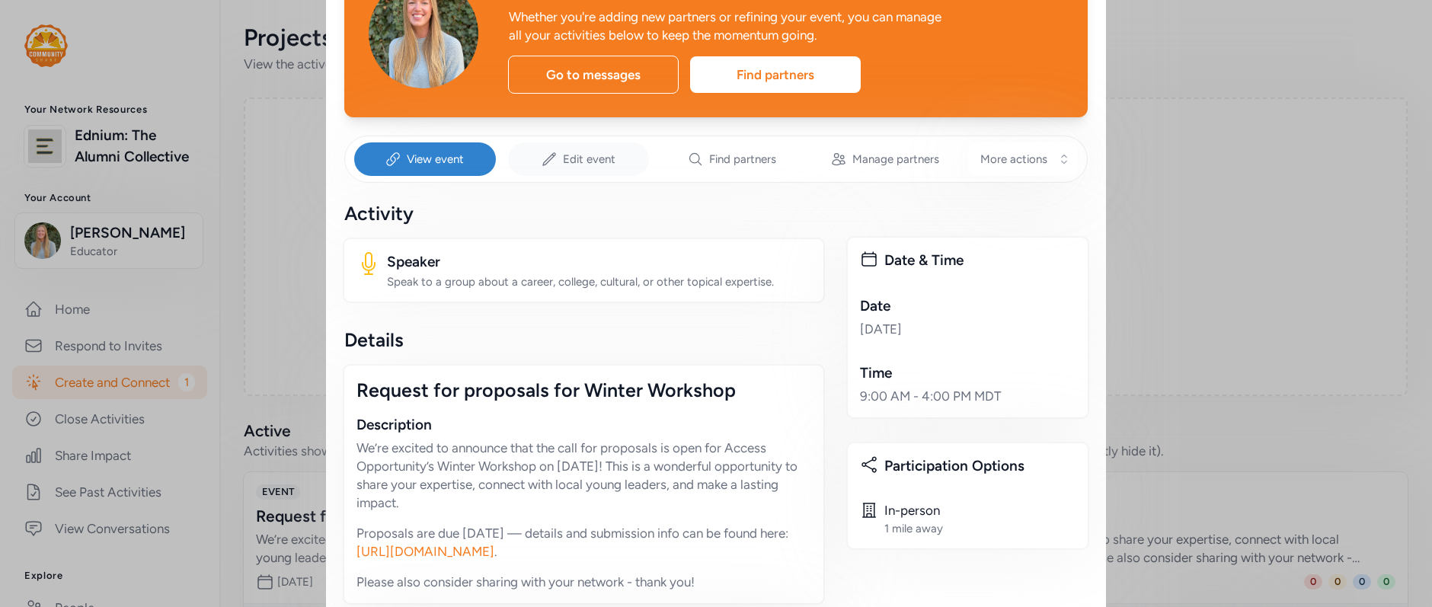
click at [556, 165] on div "Edit event" at bounding box center [579, 159] width 142 height 34
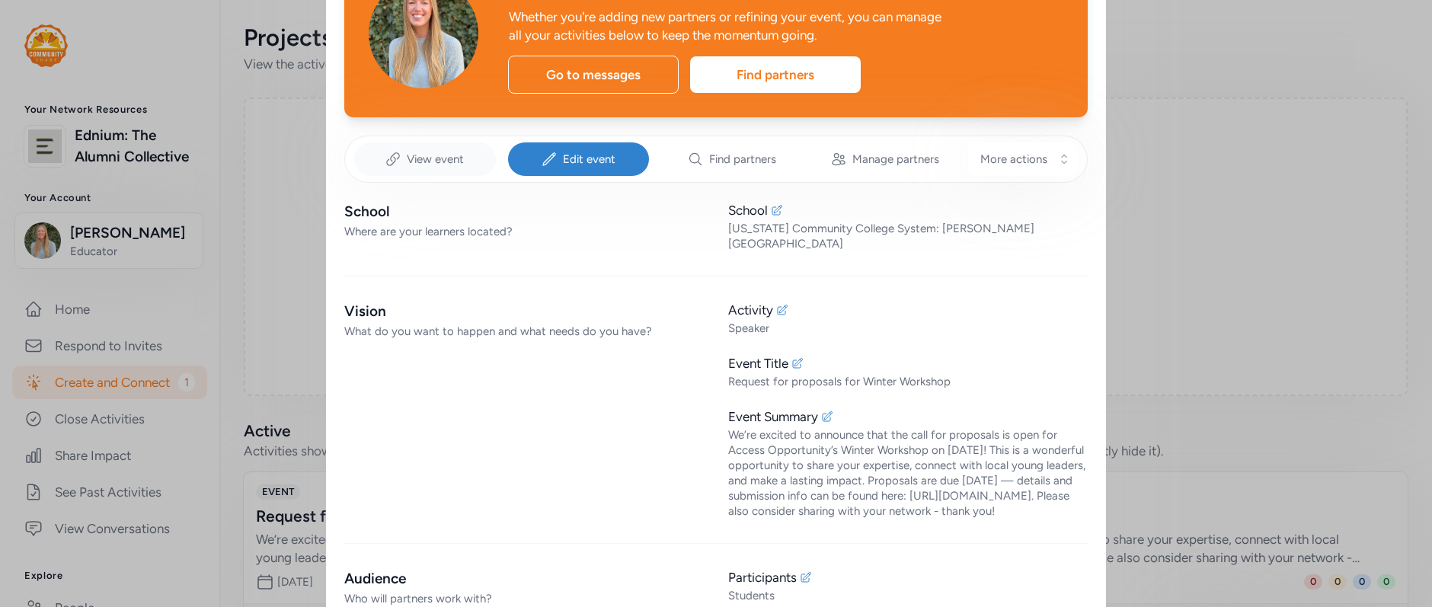
click at [420, 158] on span "View event" at bounding box center [435, 159] width 57 height 15
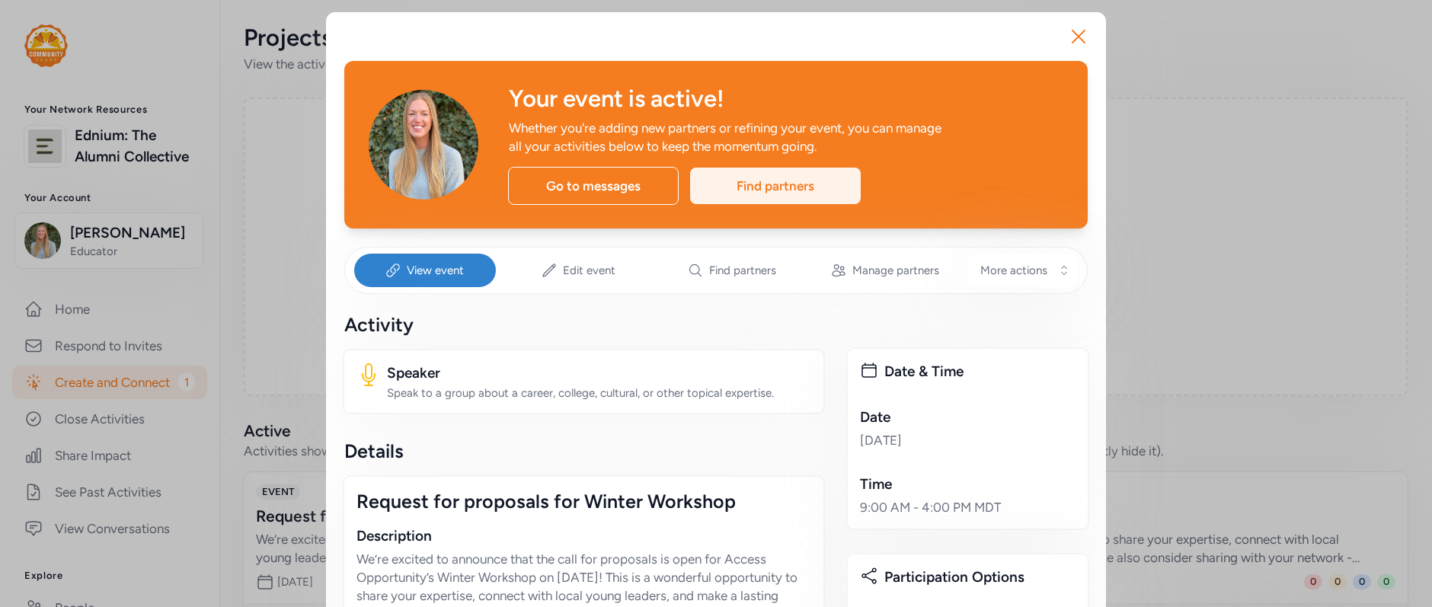
click at [805, 179] on div "Find partners" at bounding box center [775, 186] width 171 height 37
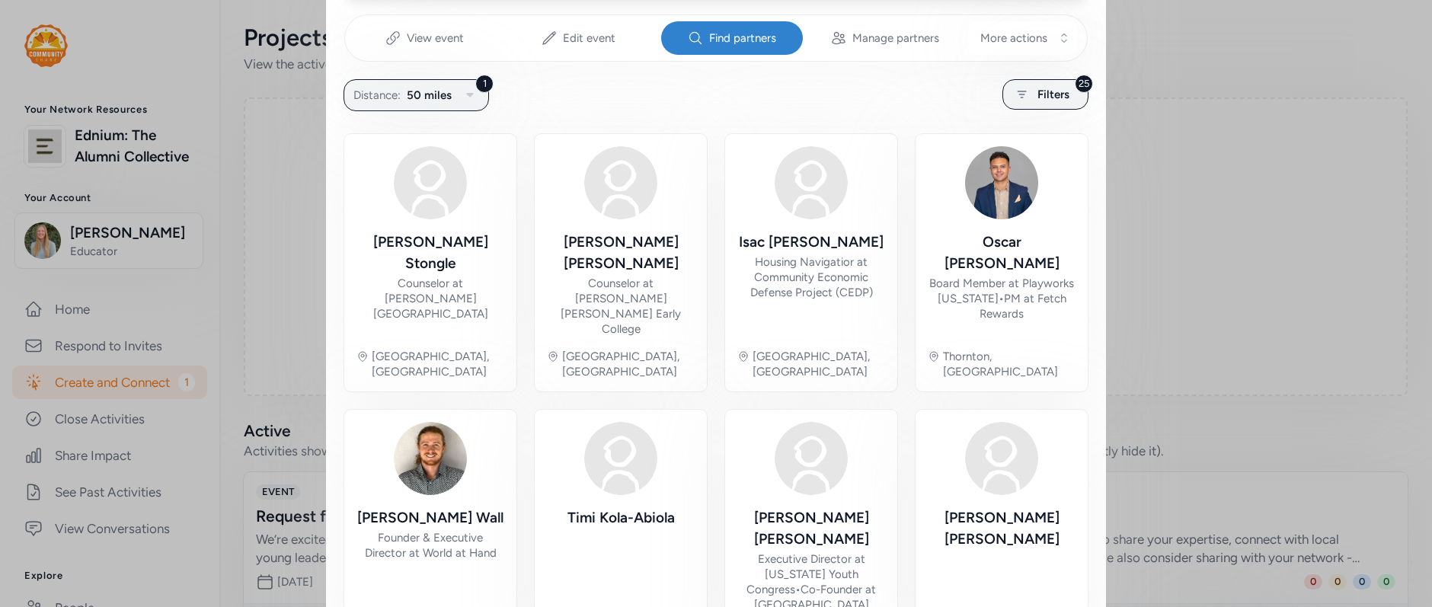
scroll to position [285, 0]
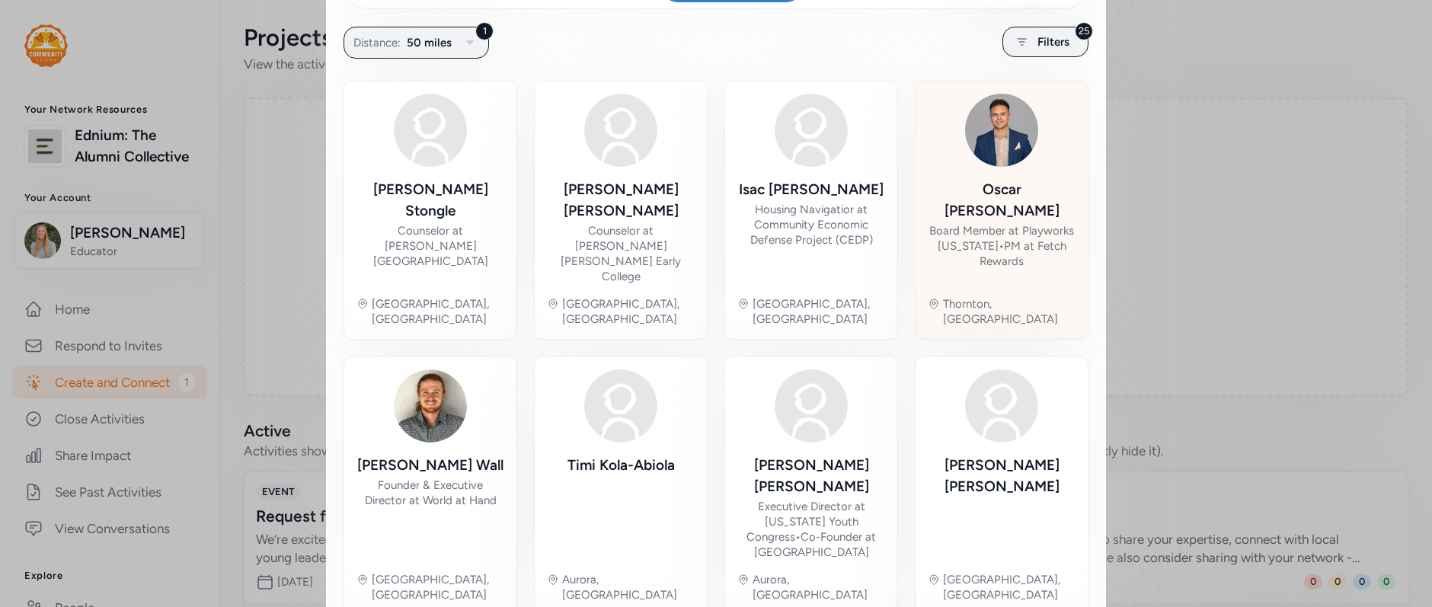
click at [998, 197] on div "Oscar Saenz" at bounding box center [1002, 200] width 148 height 43
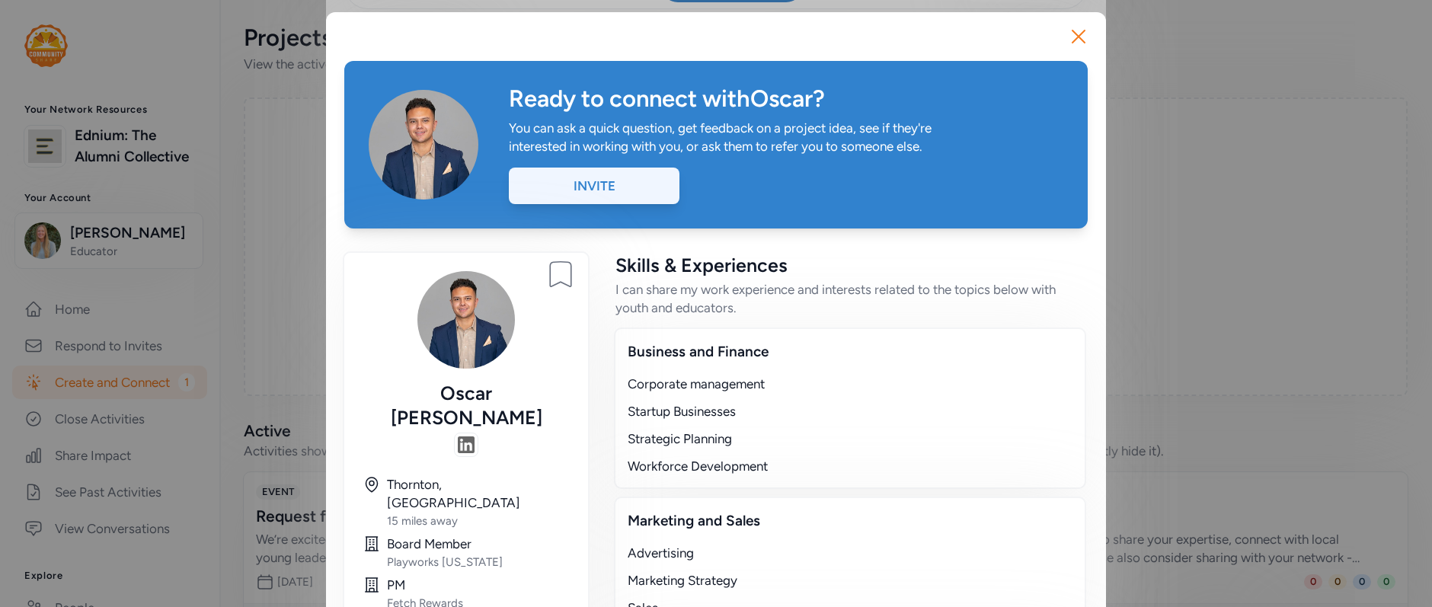
click at [626, 192] on div "Invite" at bounding box center [594, 186] width 171 height 37
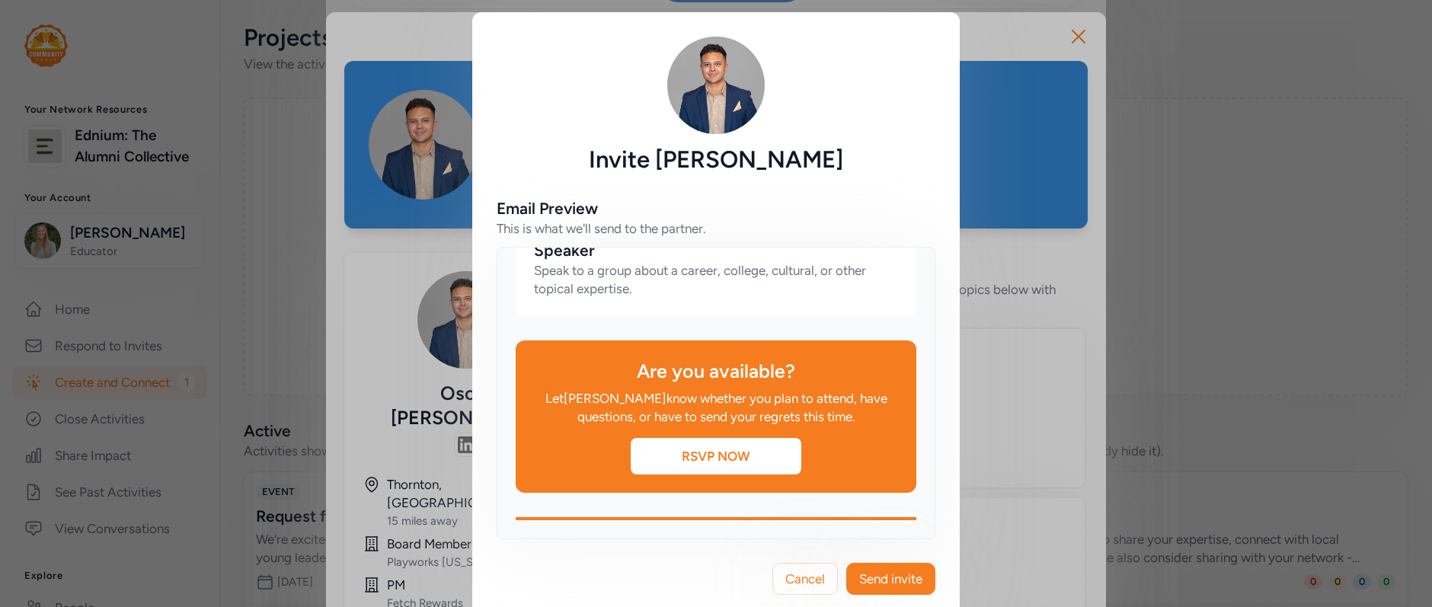
scroll to position [1136, 0]
click at [785, 574] on span "Cancel" at bounding box center [805, 579] width 40 height 18
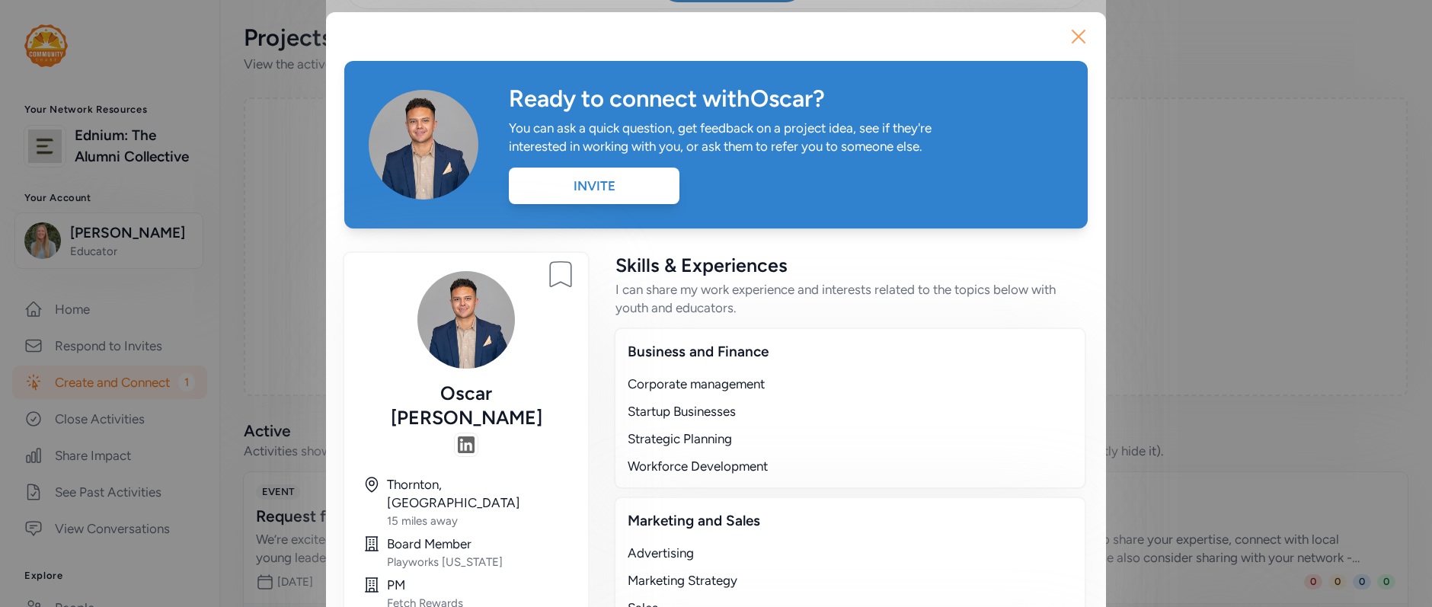
click at [1066, 33] on icon "button" at bounding box center [1078, 36] width 24 height 24
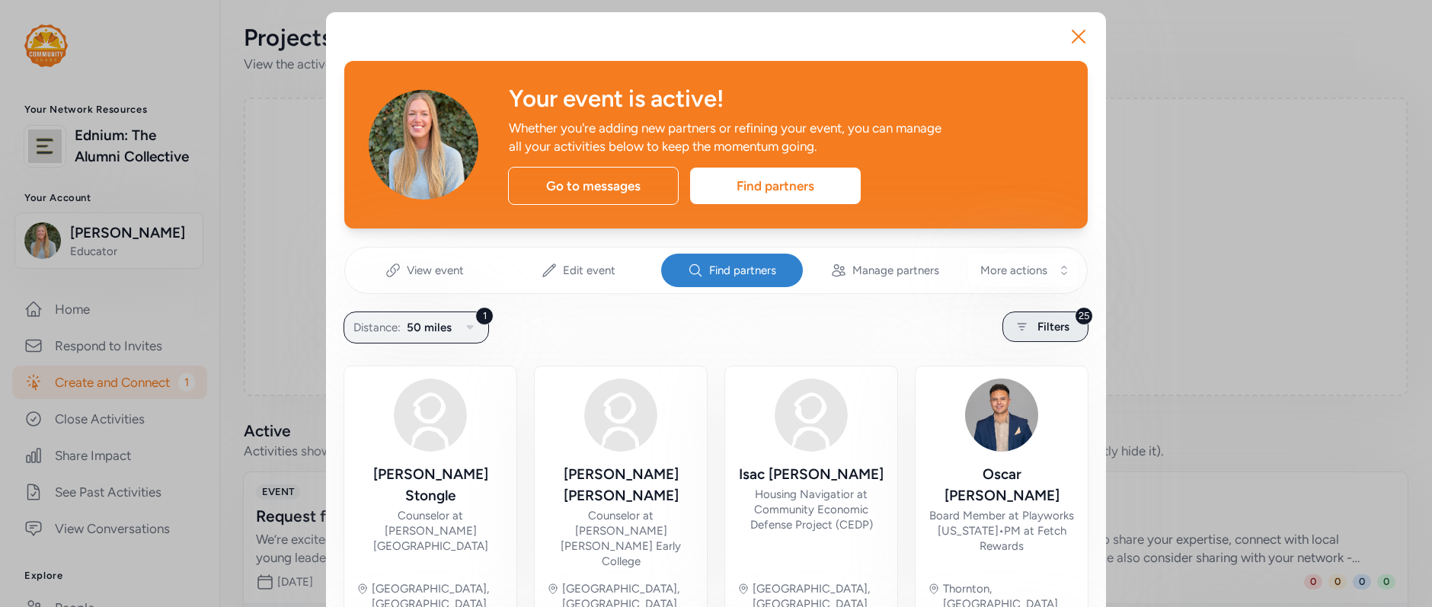
click at [1030, 327] on div "25 Filters" at bounding box center [1045, 326] width 86 height 30
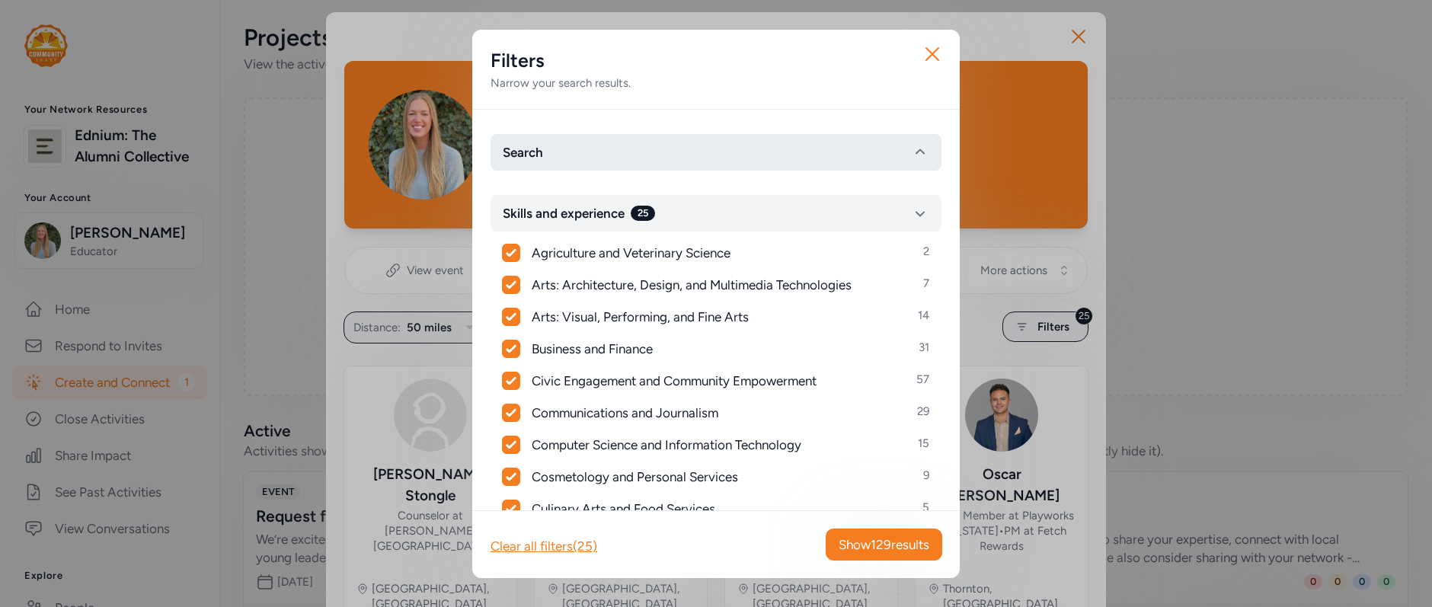
click at [698, 152] on button "Search" at bounding box center [715, 152] width 451 height 37
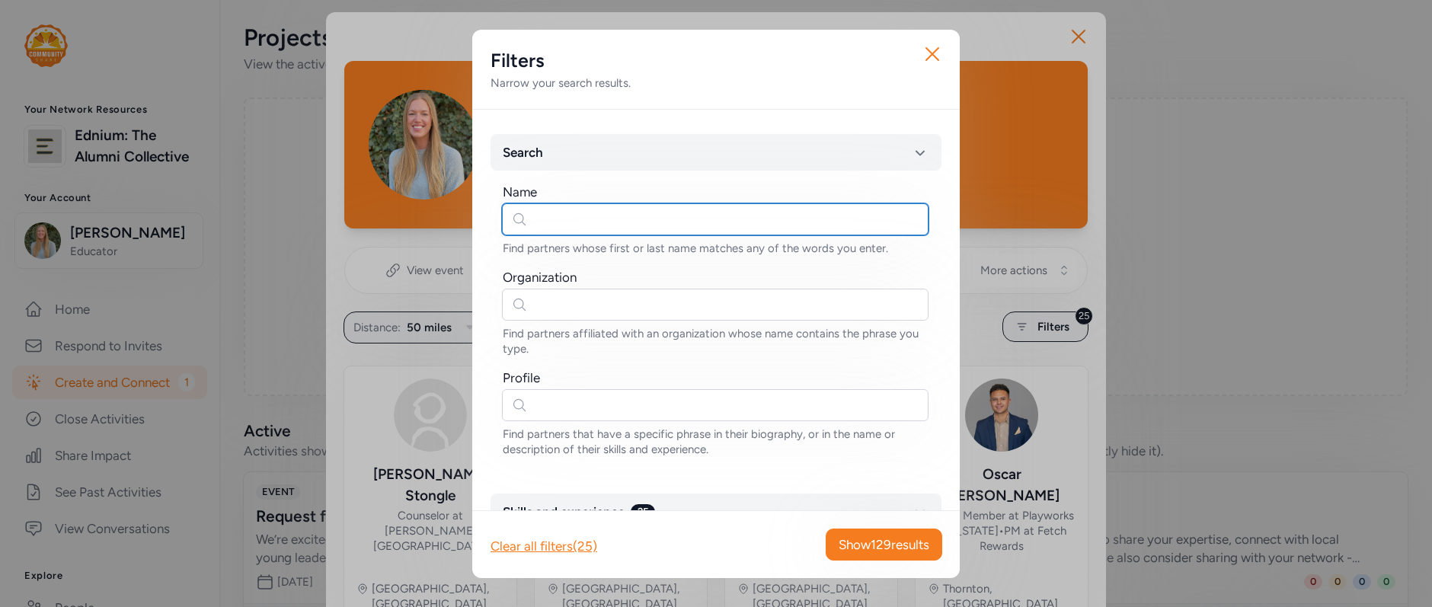
click at [604, 219] on input "text" at bounding box center [715, 219] width 426 height 32
type input "xo"
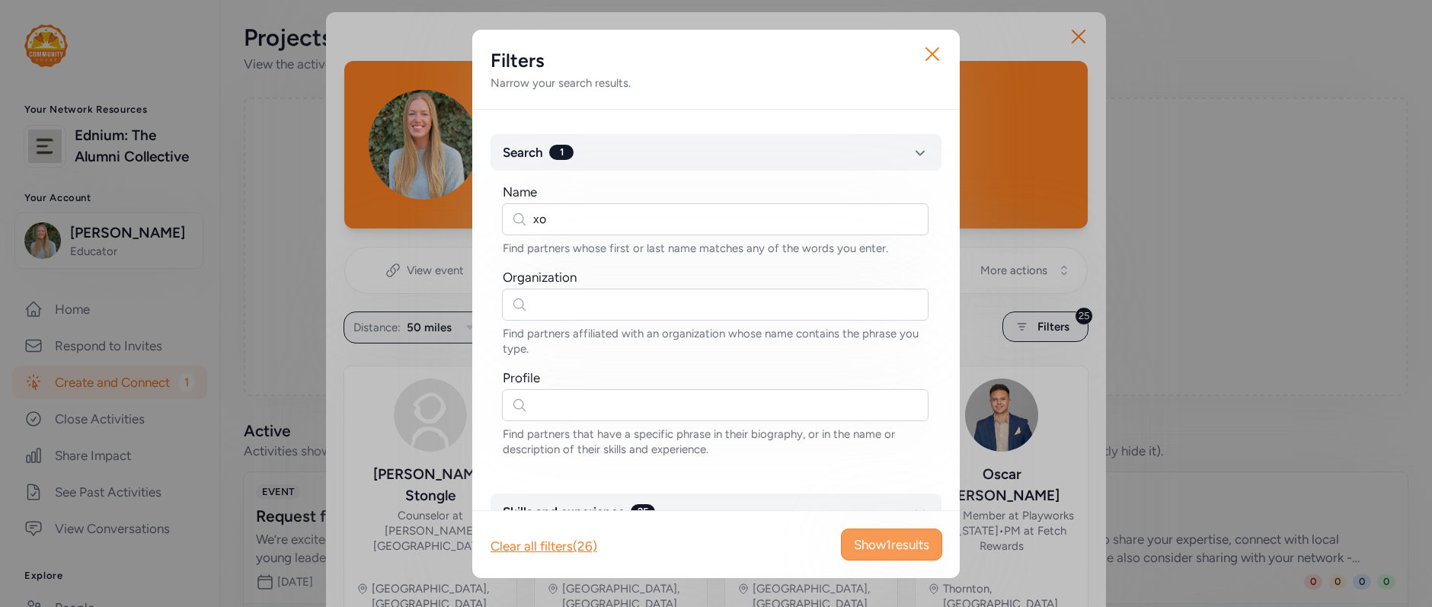
click at [915, 539] on span "Show 1 results" at bounding box center [891, 544] width 75 height 18
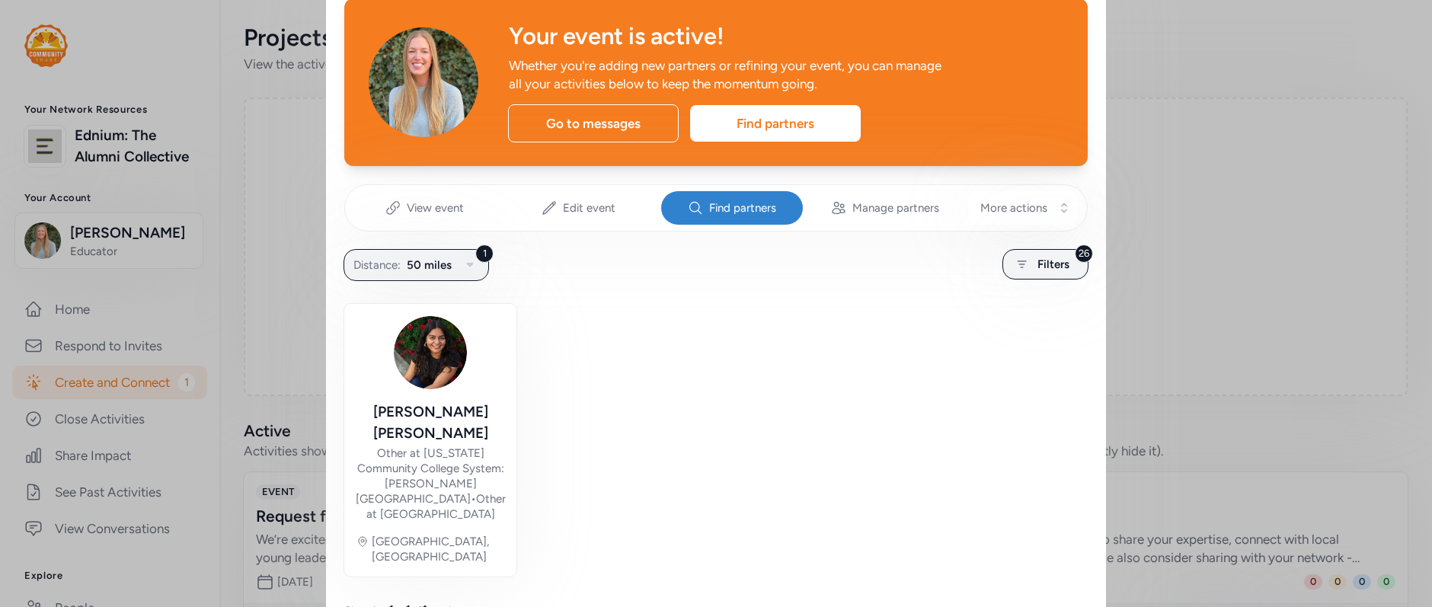
scroll to position [69, 0]
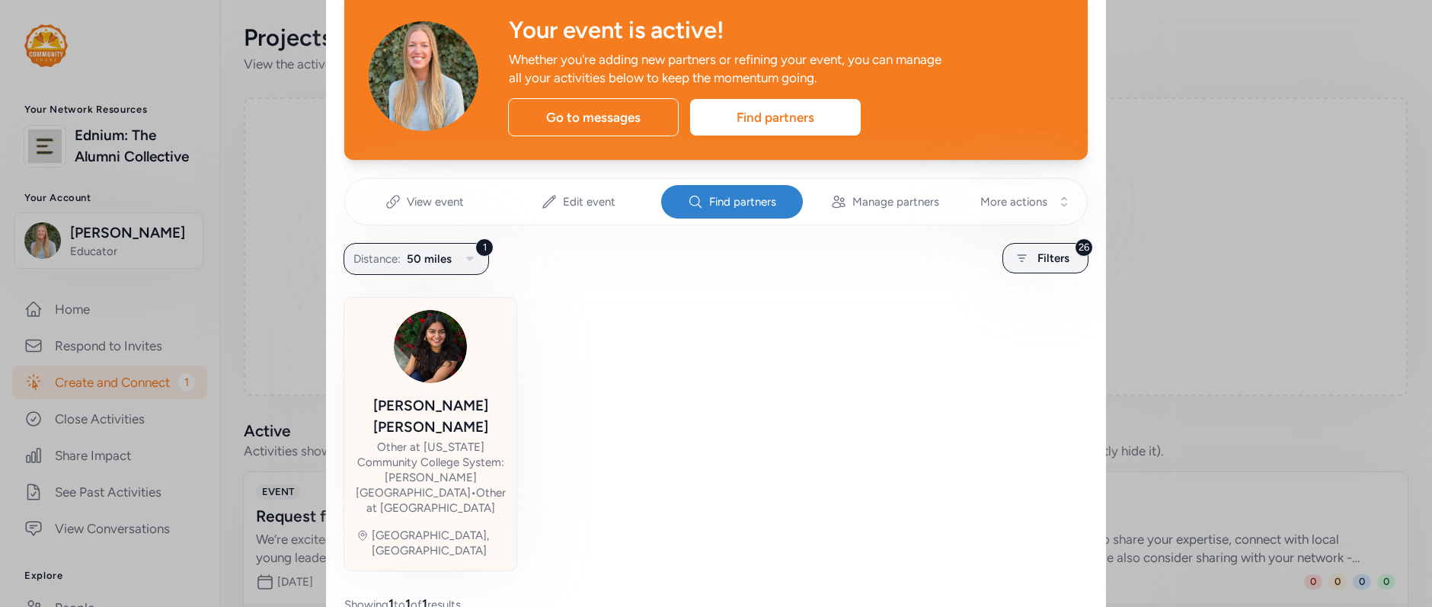
click at [436, 366] on img at bounding box center [430, 346] width 73 height 73
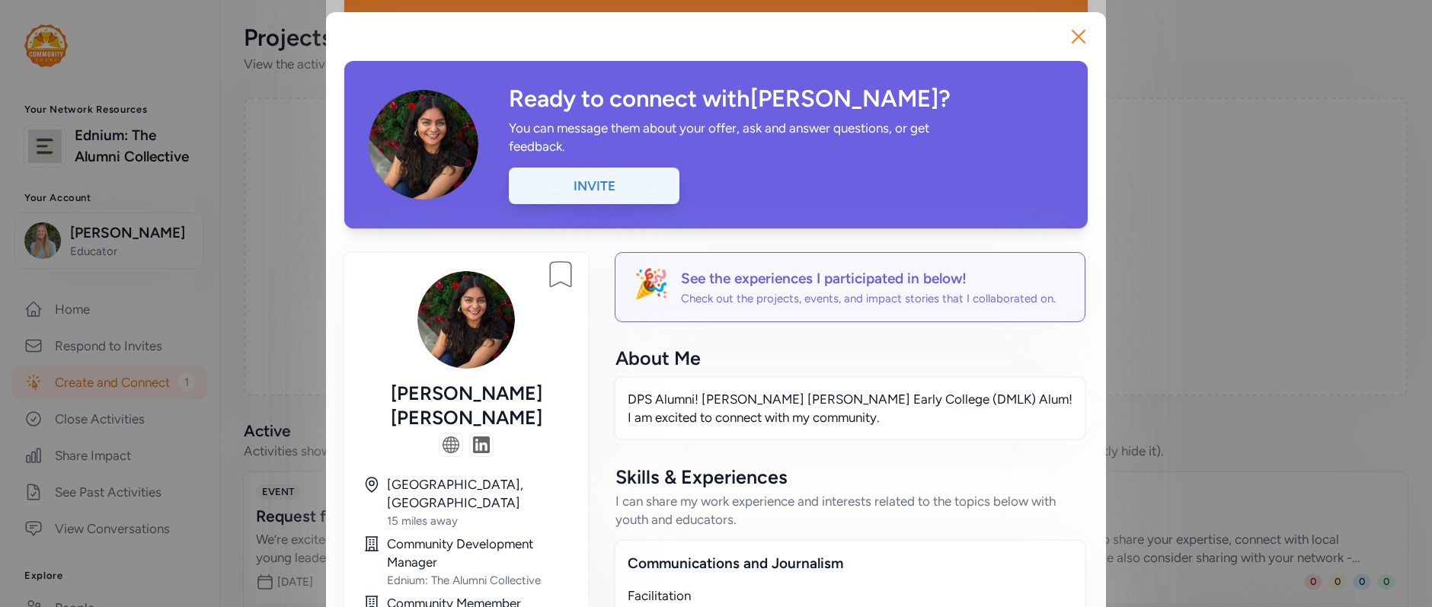
click at [600, 189] on div "Invite" at bounding box center [594, 186] width 171 height 37
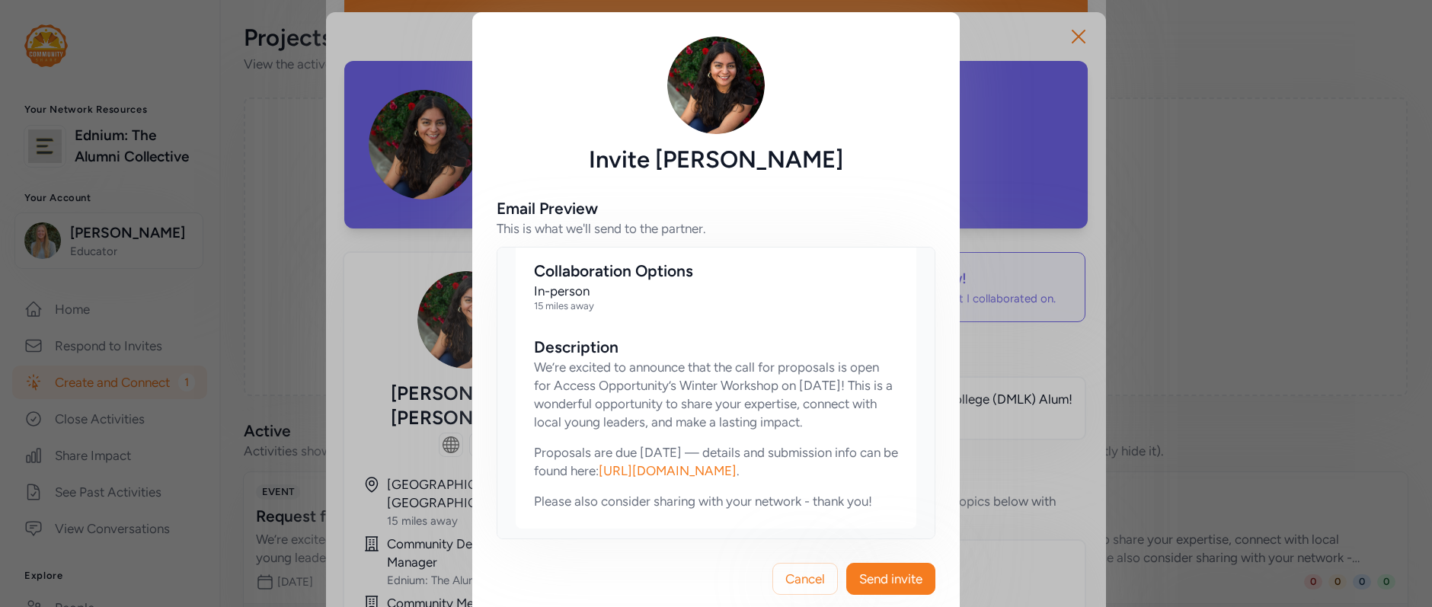
scroll to position [1151, 0]
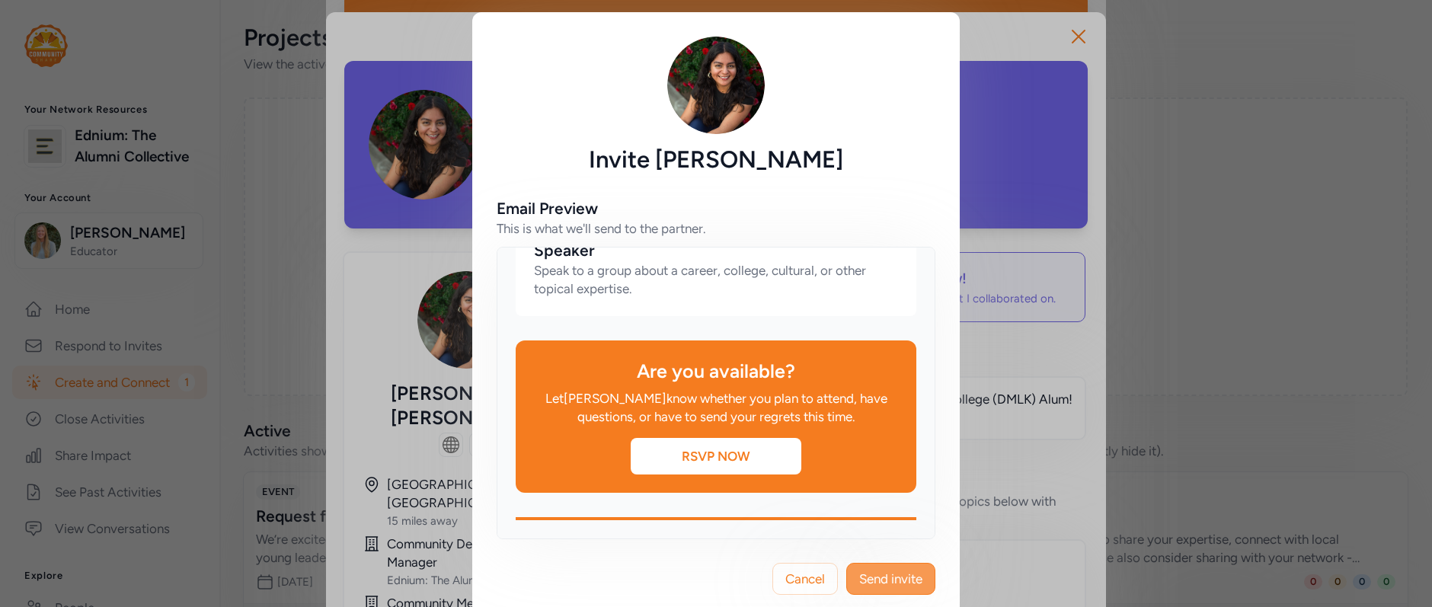
click at [891, 578] on span "Send invite" at bounding box center [890, 579] width 63 height 18
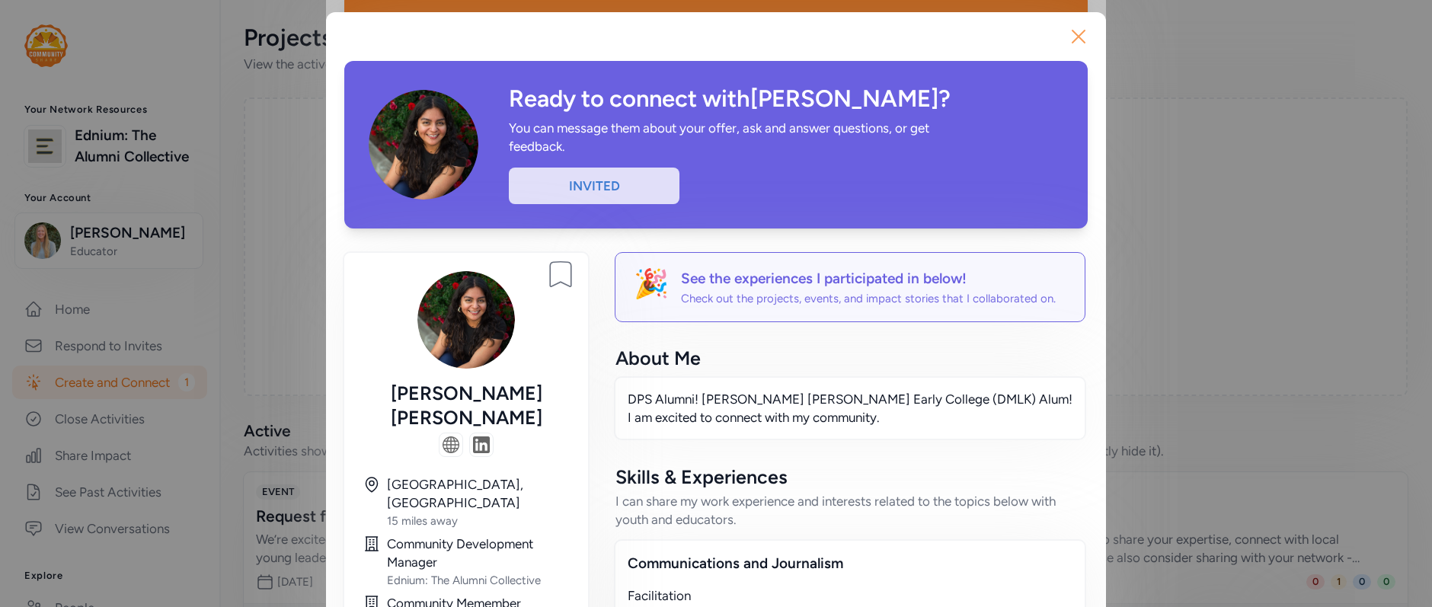
click at [1075, 33] on icon "button" at bounding box center [1078, 36] width 12 height 12
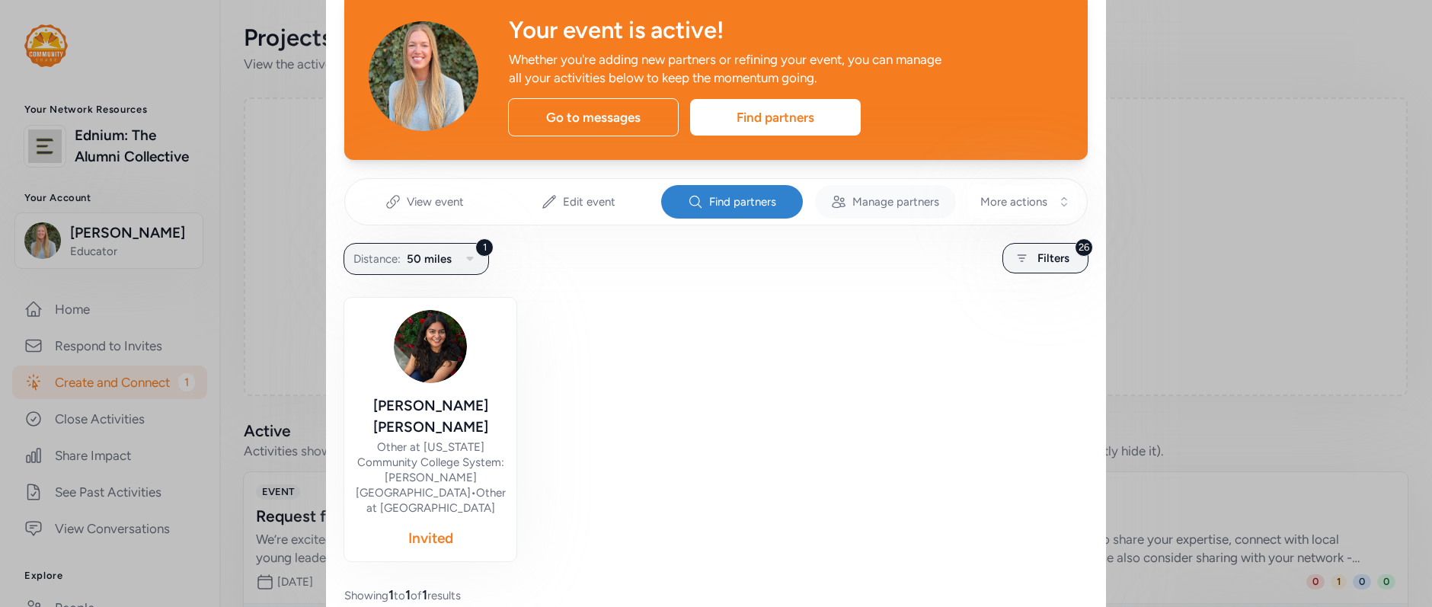
click at [888, 194] on span "Manage partners" at bounding box center [895, 201] width 87 height 15
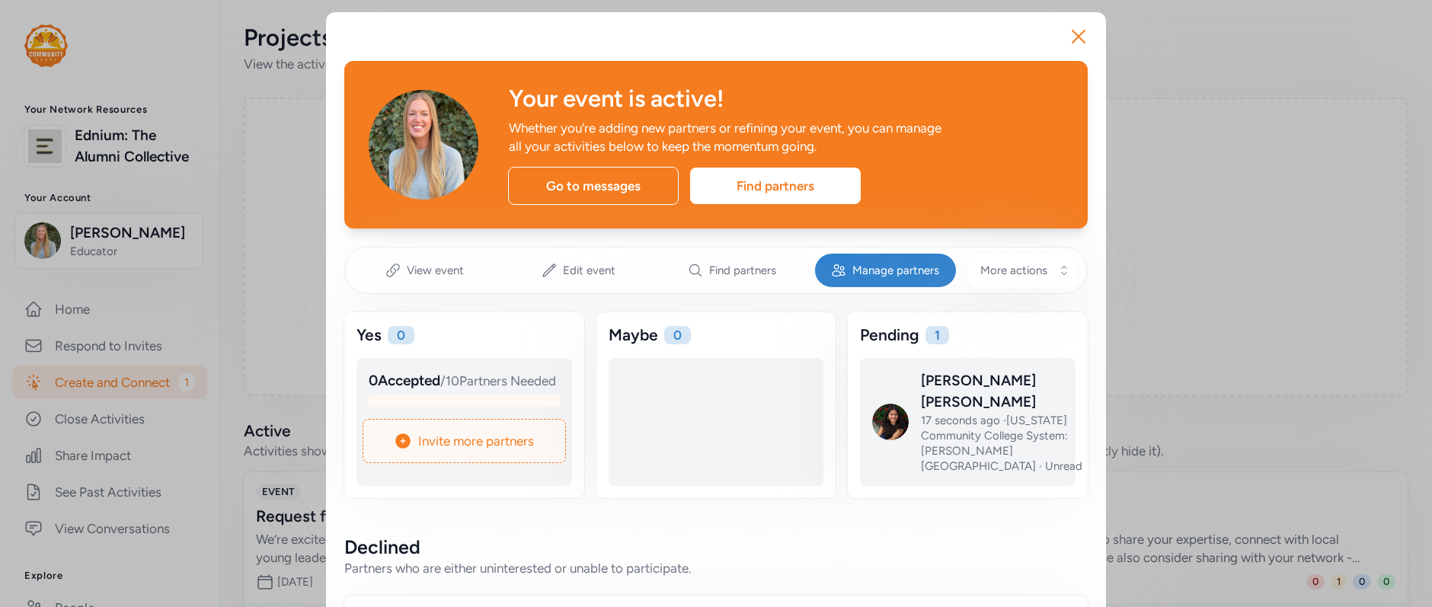
click at [249, 234] on div "Close Your event is active! Whether you're adding new partners or refining your…" at bounding box center [716, 370] width 1432 height 740
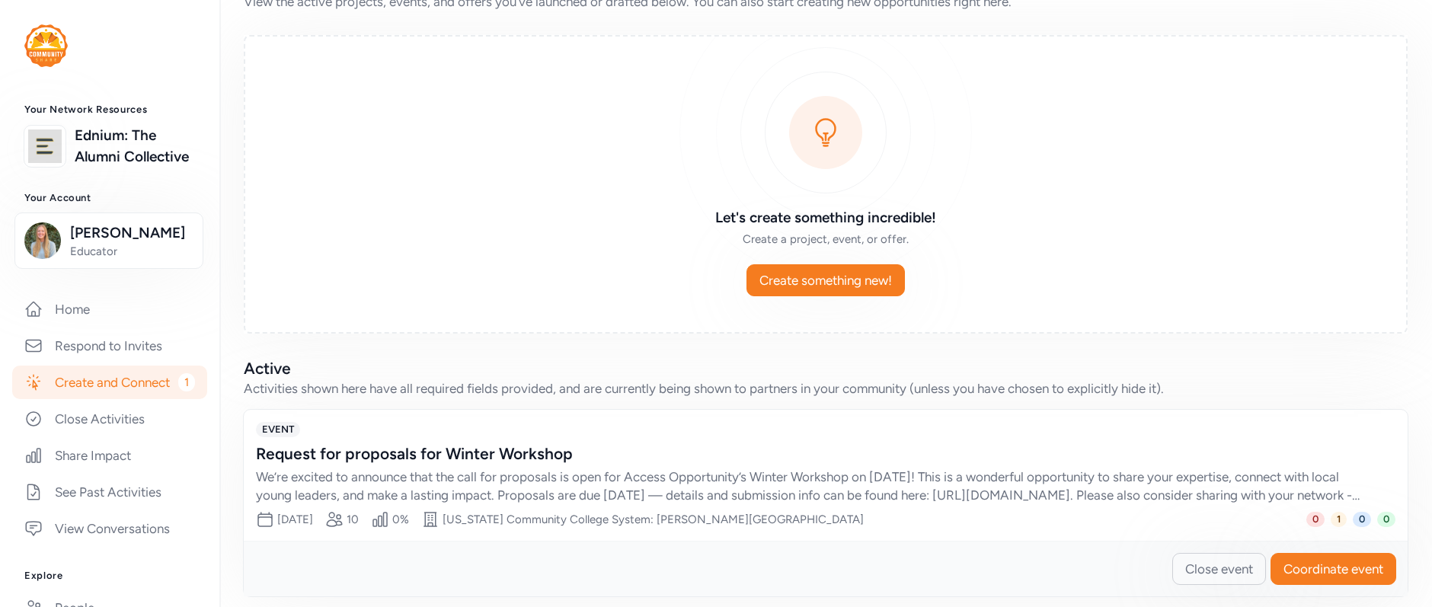
scroll to position [76, 0]
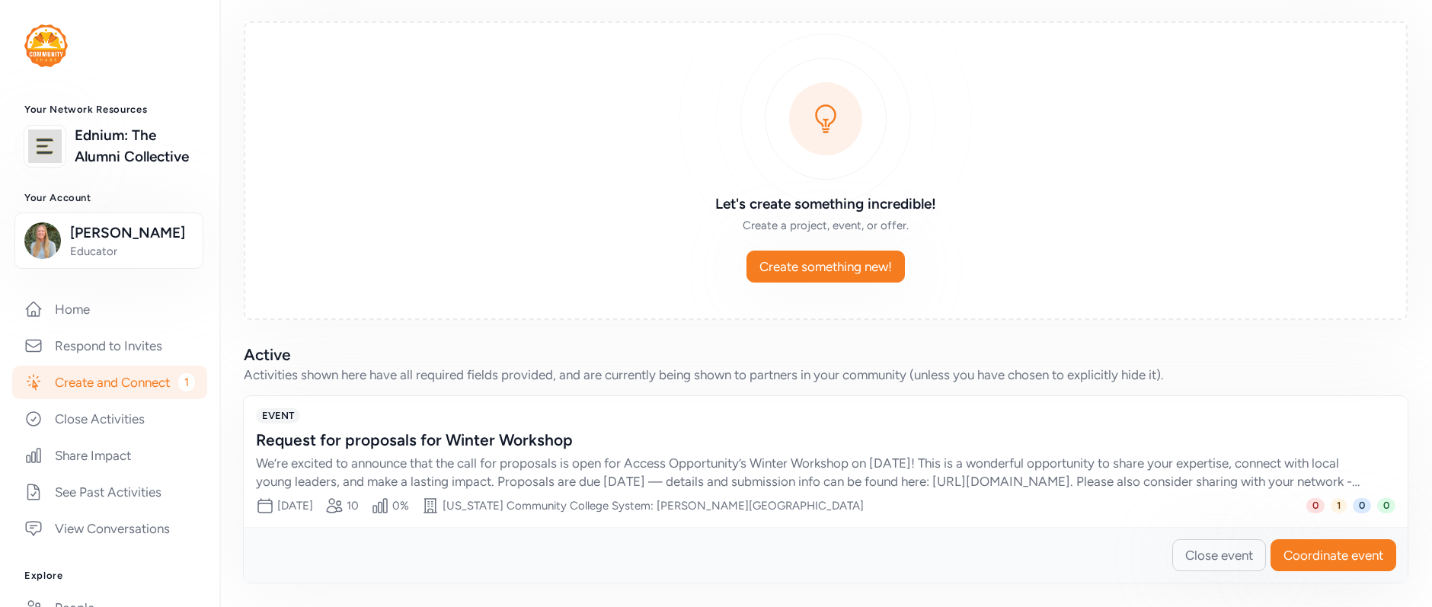
click at [366, 424] on div "EVENT Request for proposals for Winter Workshop We’re excited to announce that …" at bounding box center [825, 449] width 1139 height 82
click at [1289, 560] on span "Coordinate event" at bounding box center [1333, 555] width 100 height 18
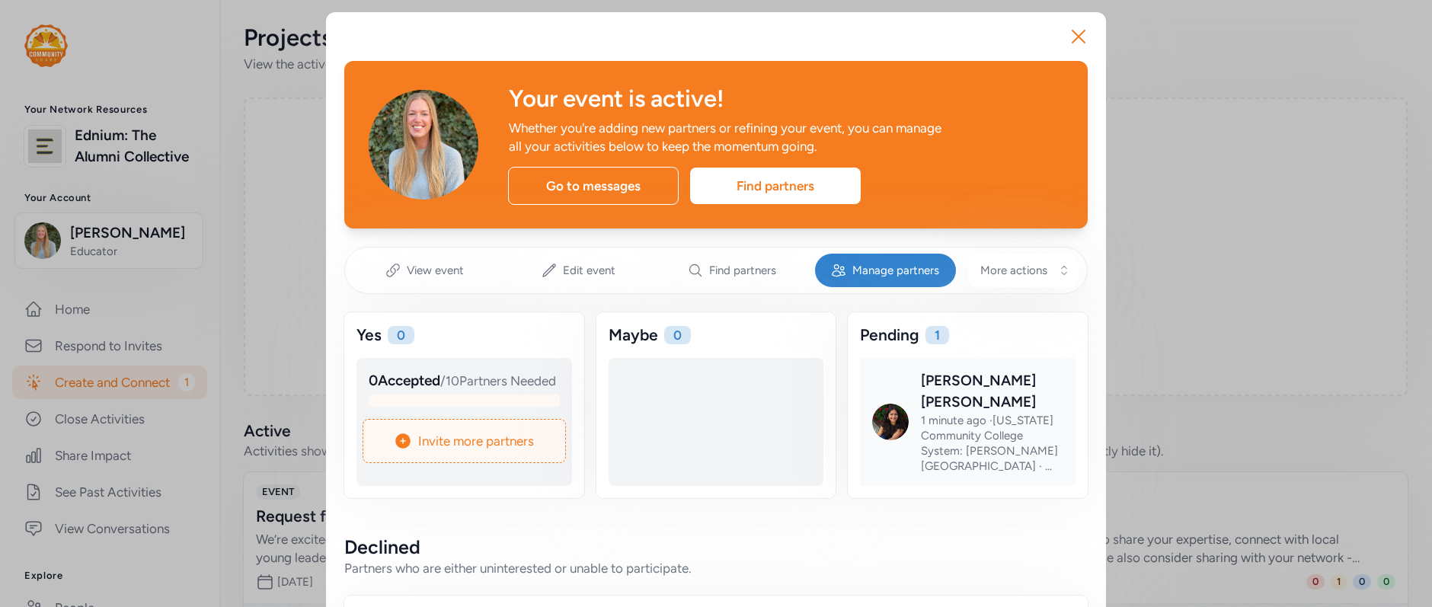
click at [953, 401] on div at bounding box center [980, 434] width 216 height 128
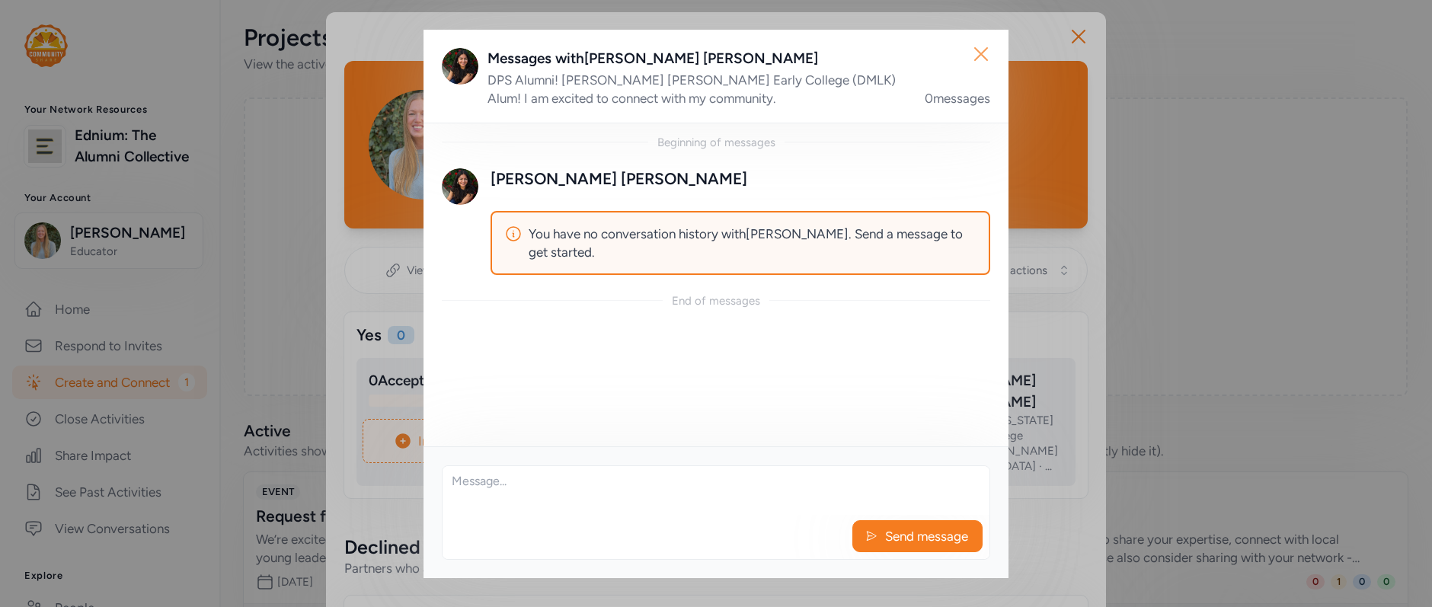
click at [987, 50] on icon "button" at bounding box center [981, 54] width 24 height 24
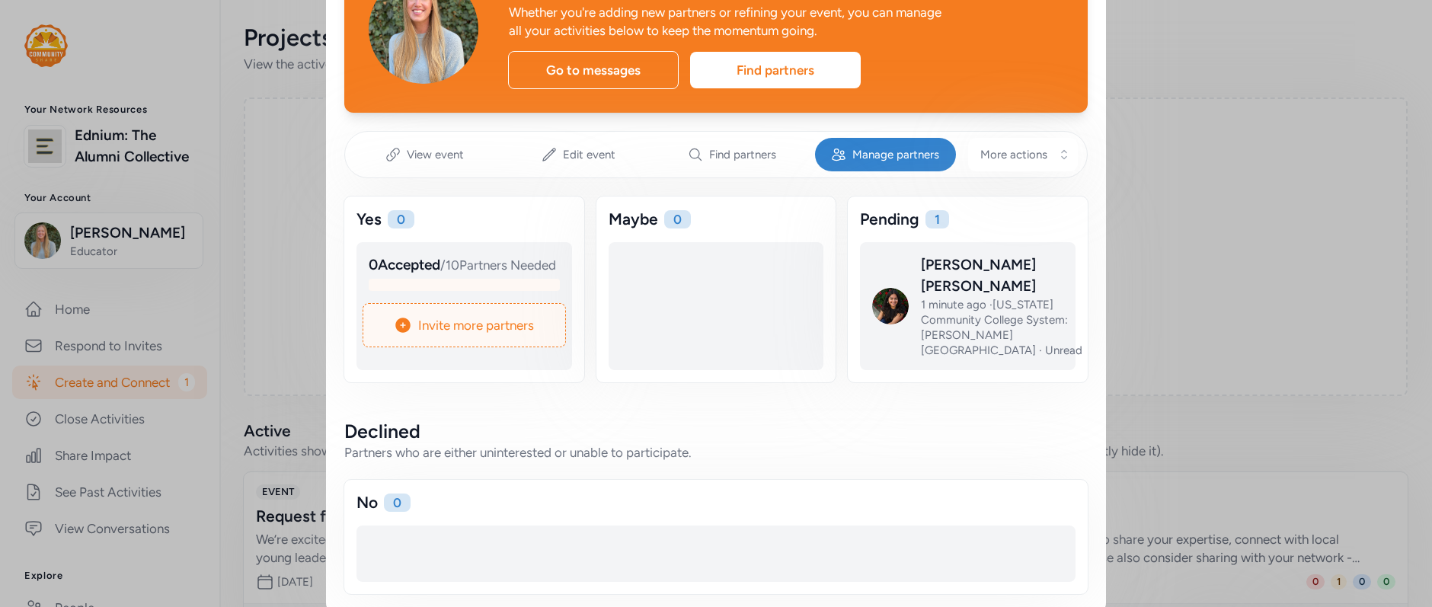
scroll to position [115, 0]
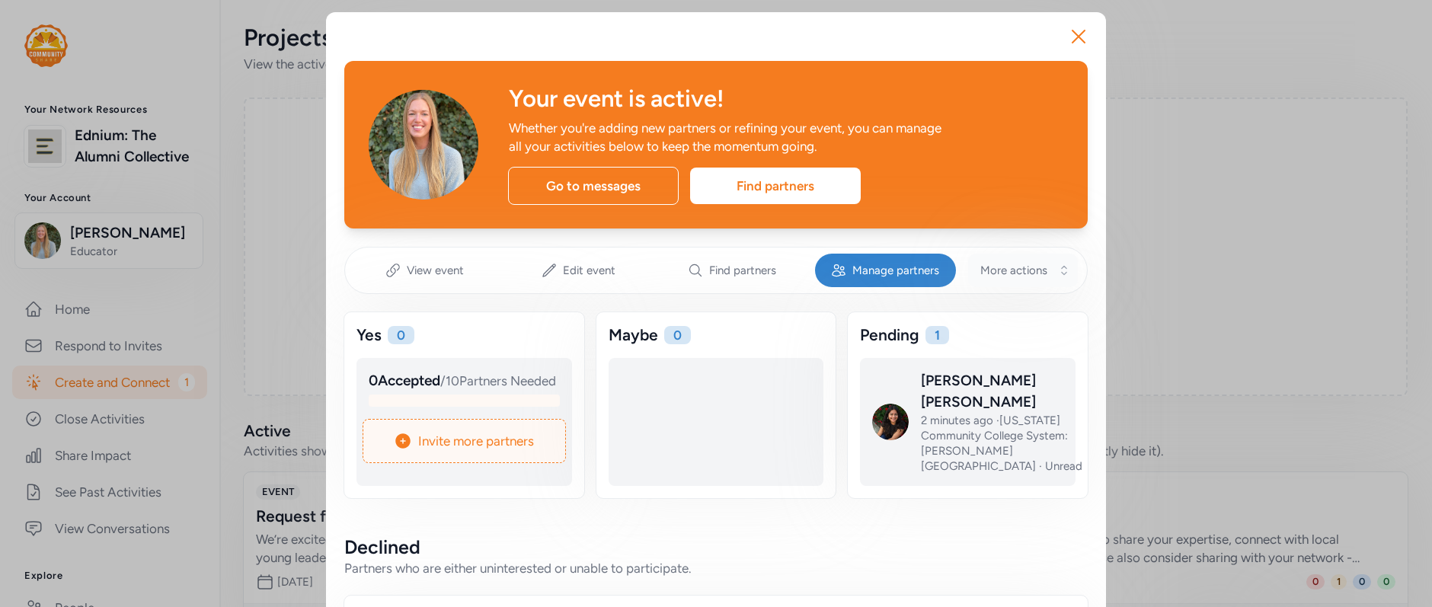
click at [993, 270] on span "More actions" at bounding box center [1013, 270] width 67 height 15
click at [1016, 281] on button "More actions" at bounding box center [1023, 271] width 110 height 34
click at [943, 549] on div "Declined" at bounding box center [715, 547] width 743 height 24
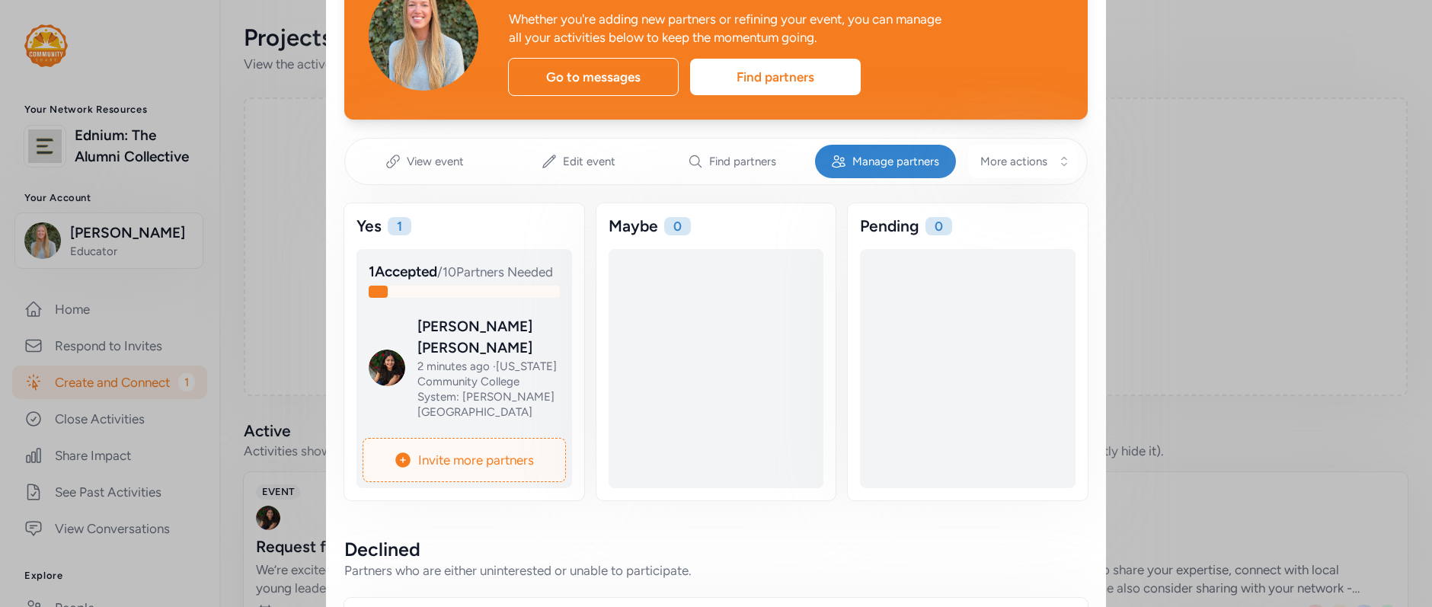
scroll to position [118, 0]
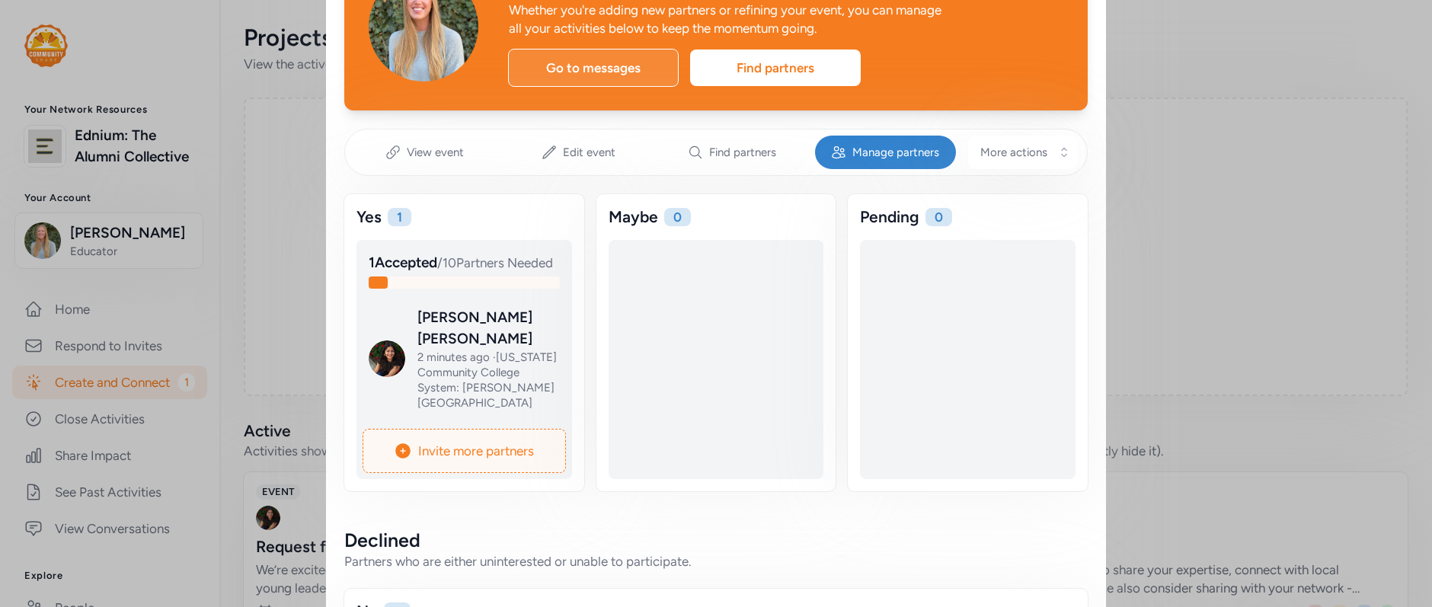
click at [604, 82] on div "Go to messages" at bounding box center [593, 68] width 171 height 38
click at [580, 59] on div "Go to messages" at bounding box center [593, 68] width 171 height 38
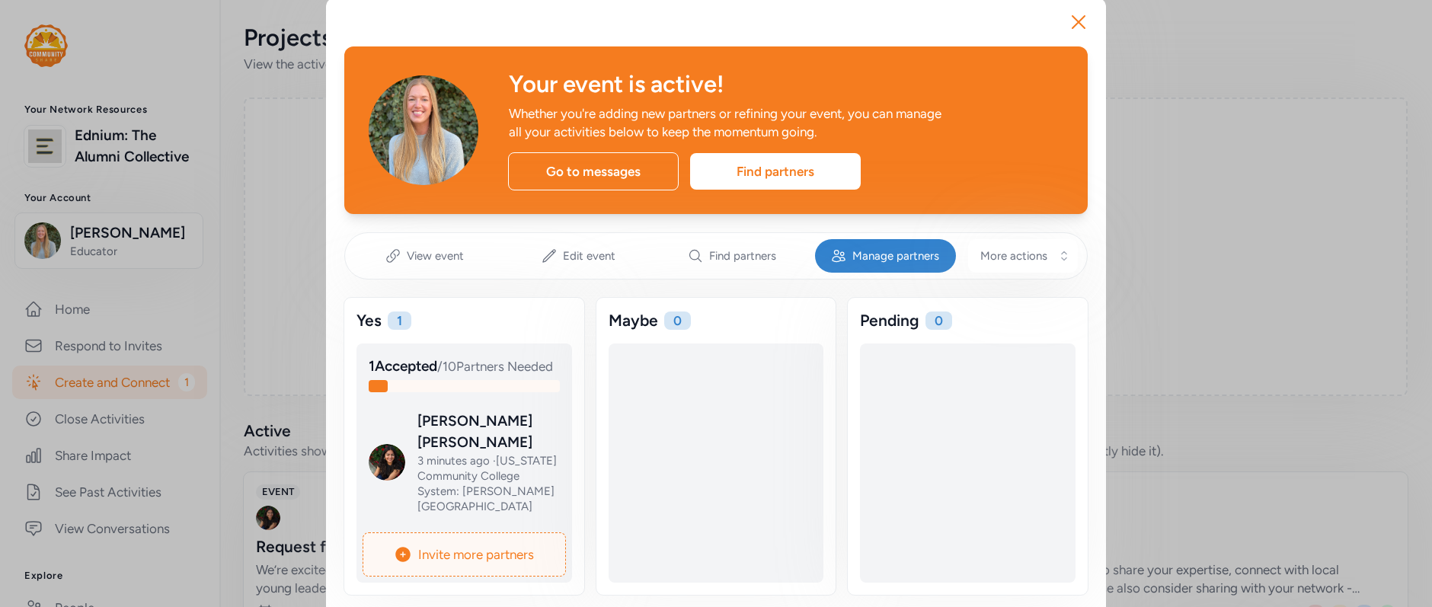
scroll to position [0, 0]
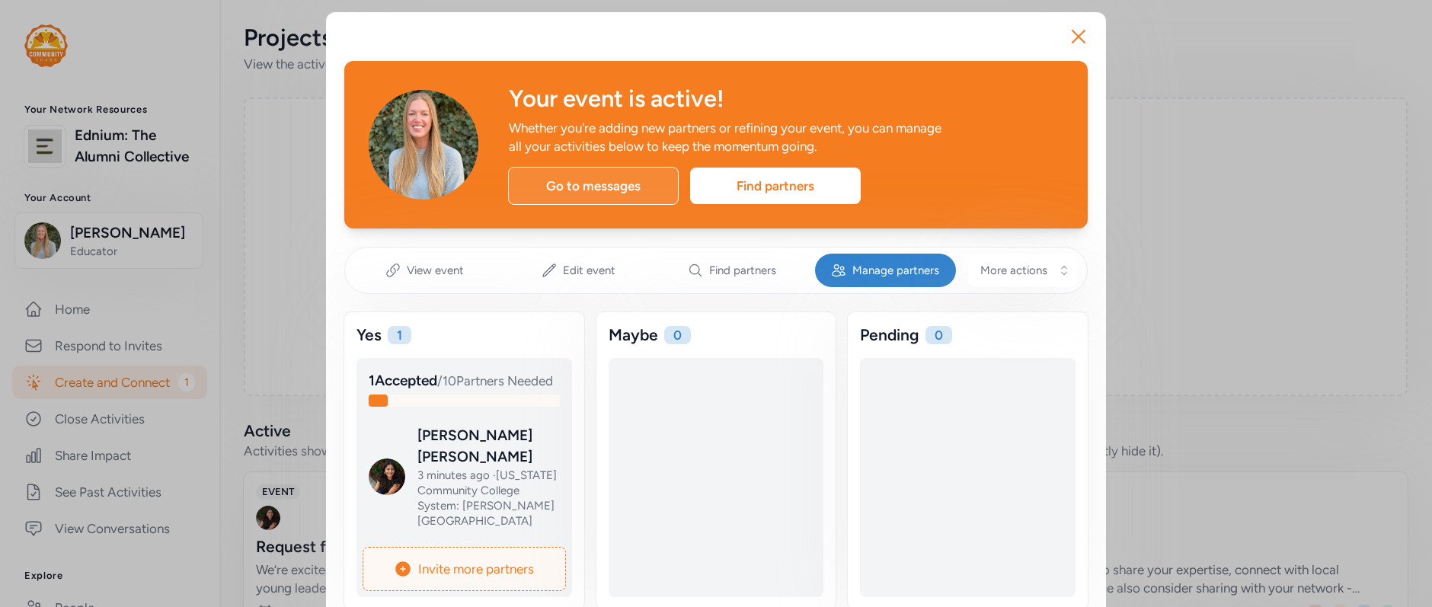
click at [604, 183] on div "Go to messages" at bounding box center [593, 186] width 171 height 38
click at [443, 473] on div at bounding box center [477, 489] width 216 height 128
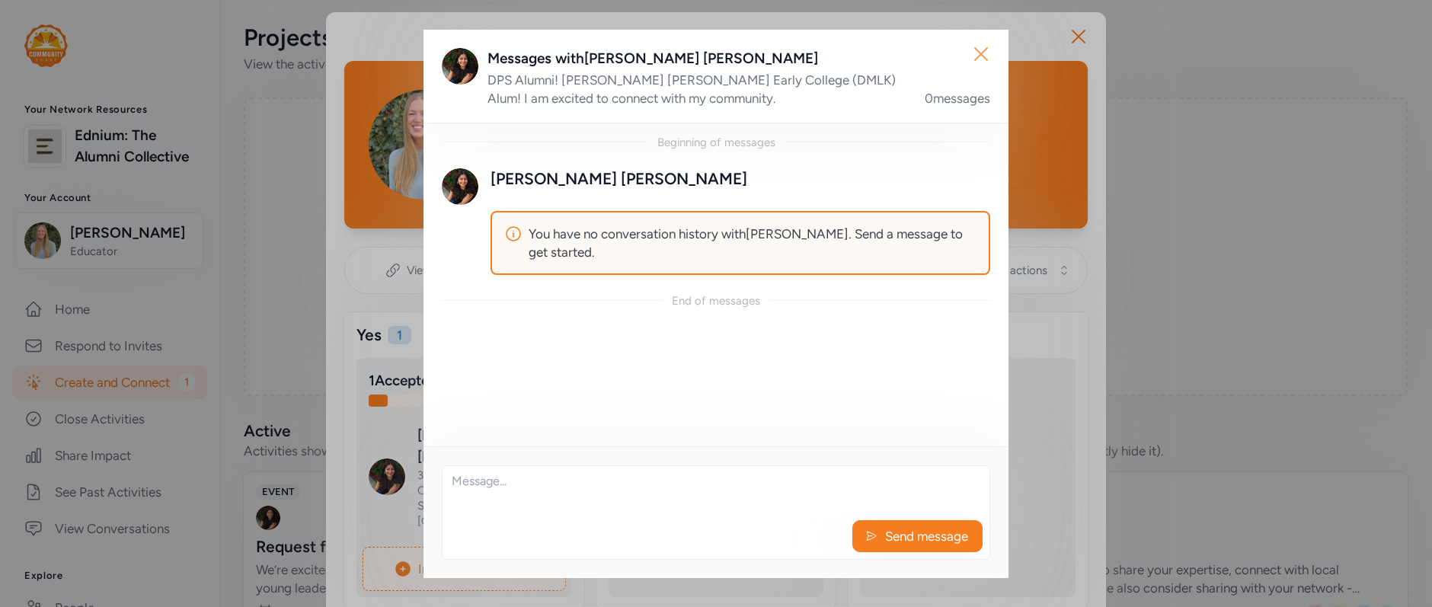
click at [980, 46] on icon "button" at bounding box center [981, 54] width 24 height 24
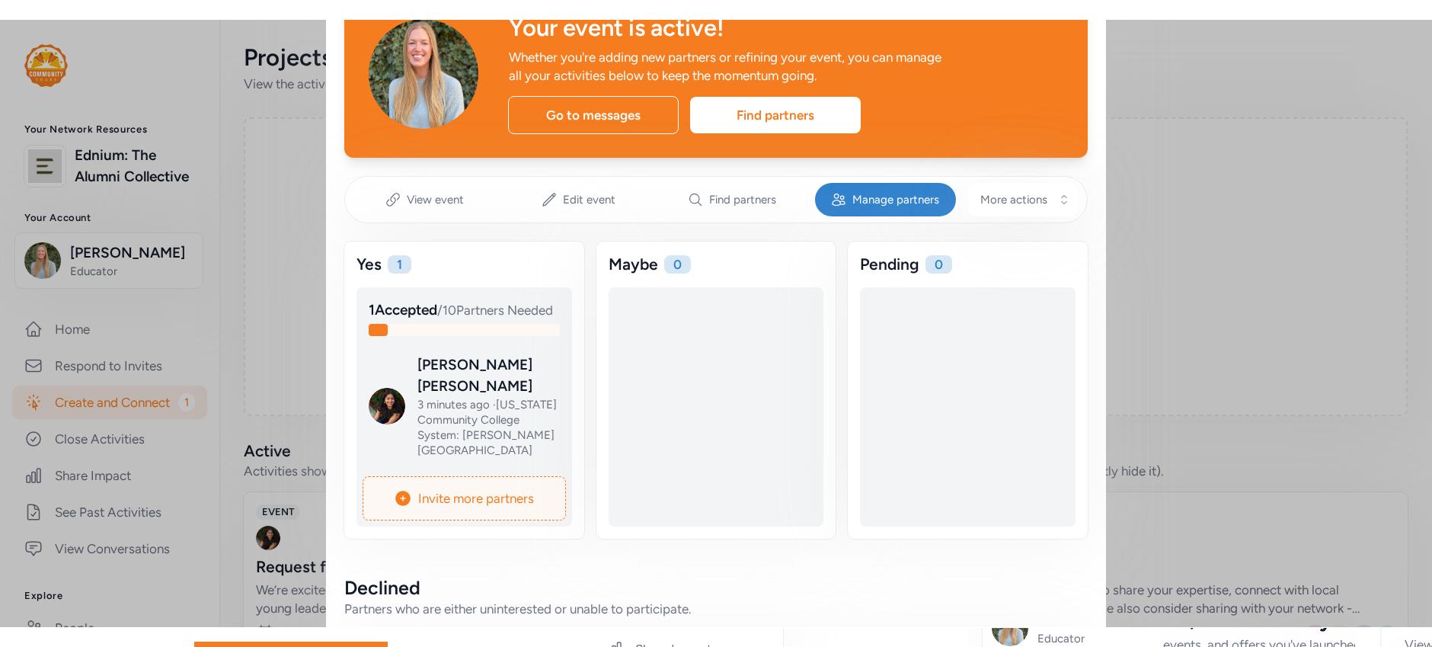
scroll to position [88, 0]
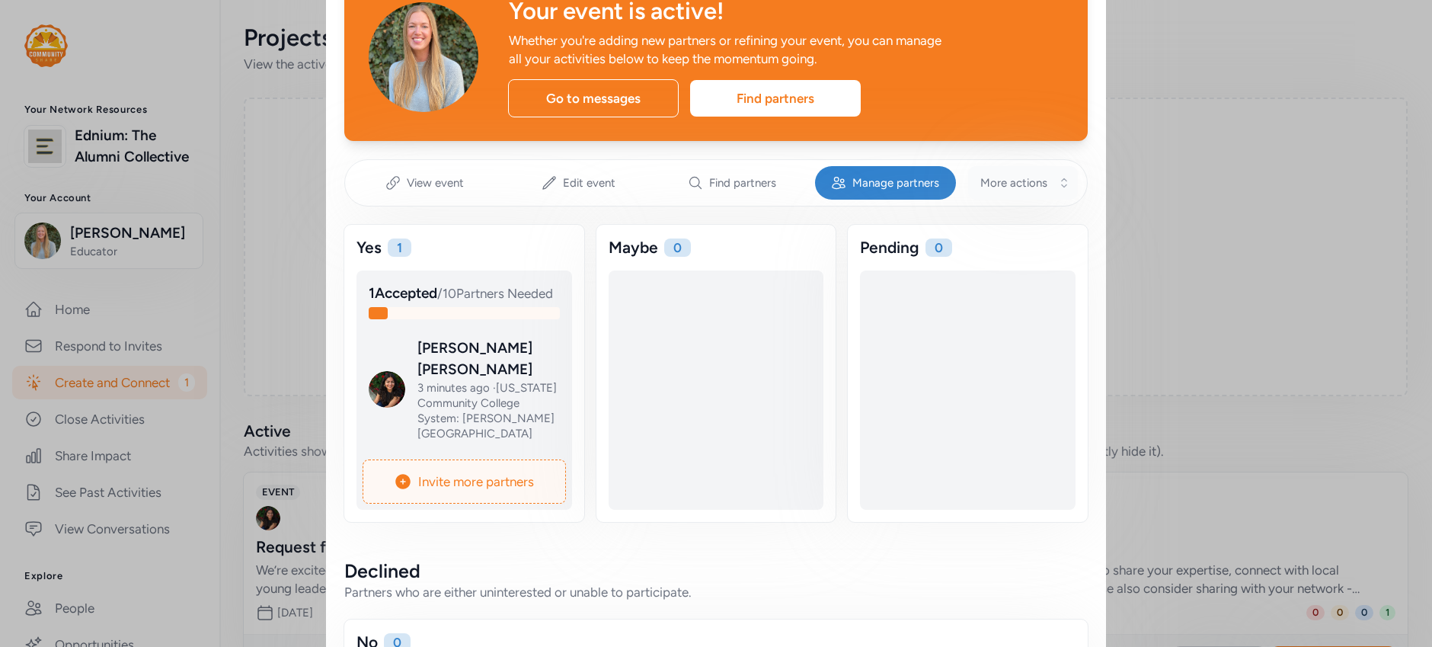
click at [1001, 184] on span "More actions" at bounding box center [1013, 182] width 67 height 15
click at [1228, 203] on div "Close Your event is active! Whether you're adding new partners or refining your…" at bounding box center [716, 337] width 1432 height 851
